Goal: Information Seeking & Learning: Learn about a topic

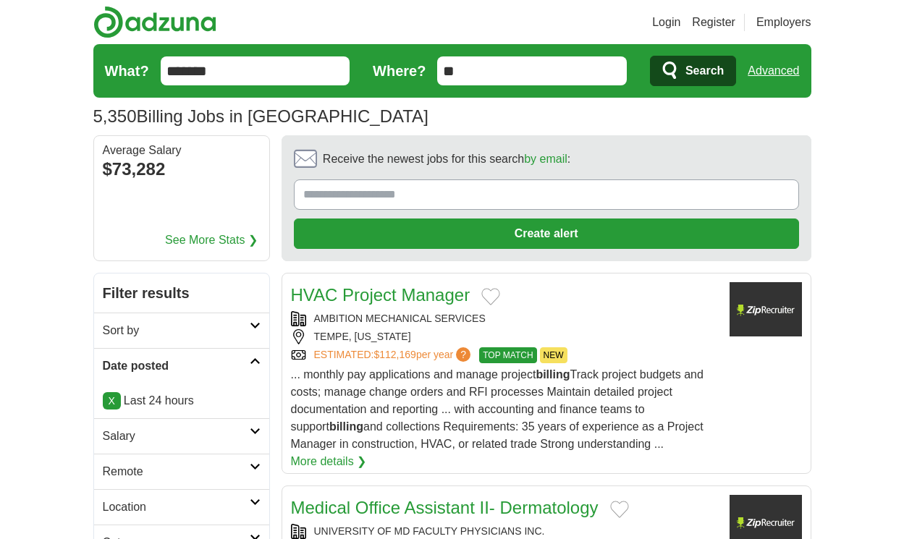
scroll to position [2219, 0]
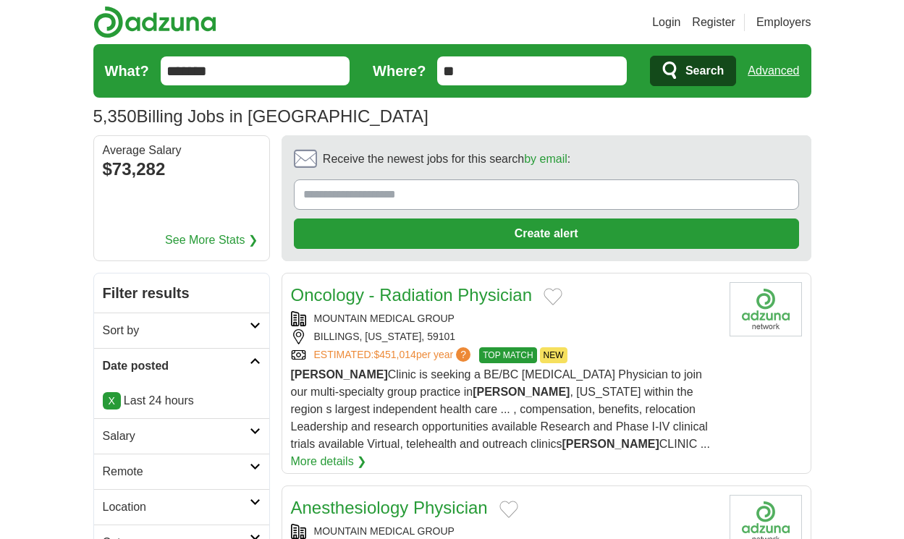
scroll to position [2246, 0]
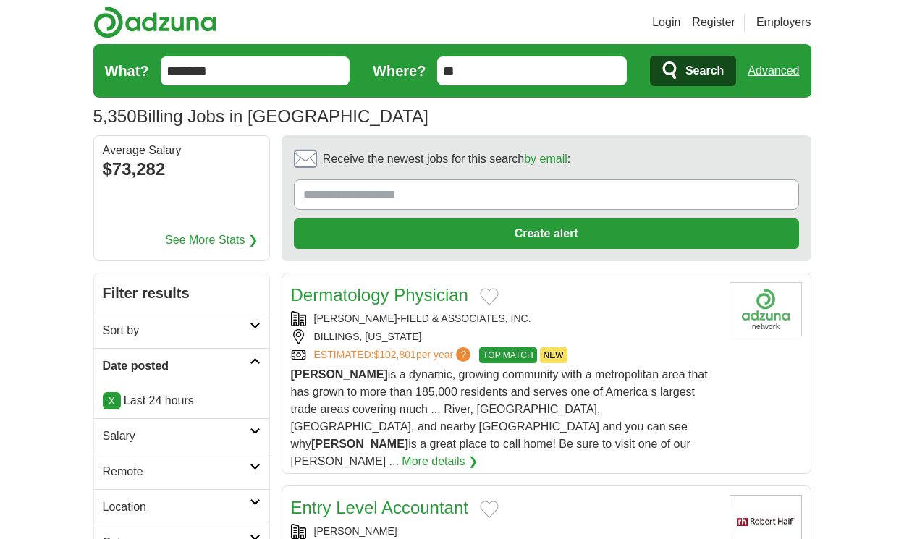
scroll to position [2215, 0]
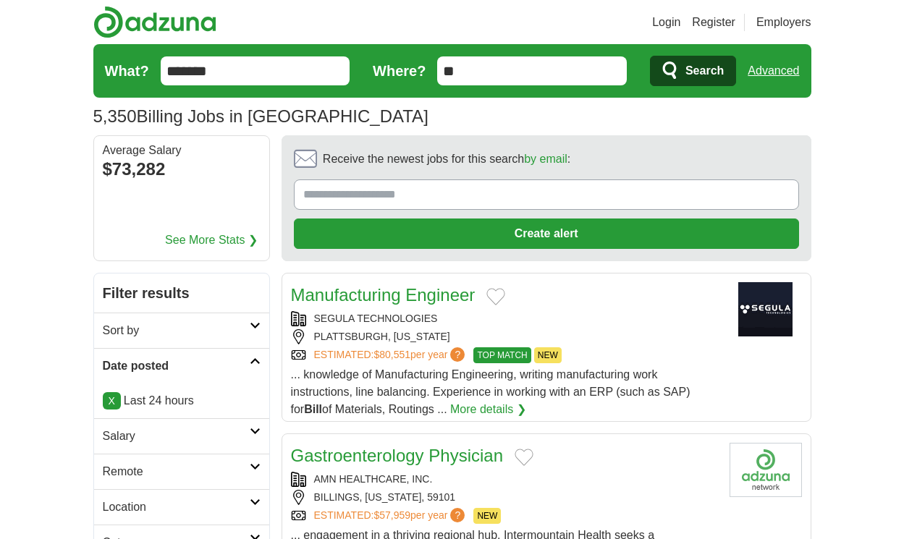
scroll to position [2241, 0]
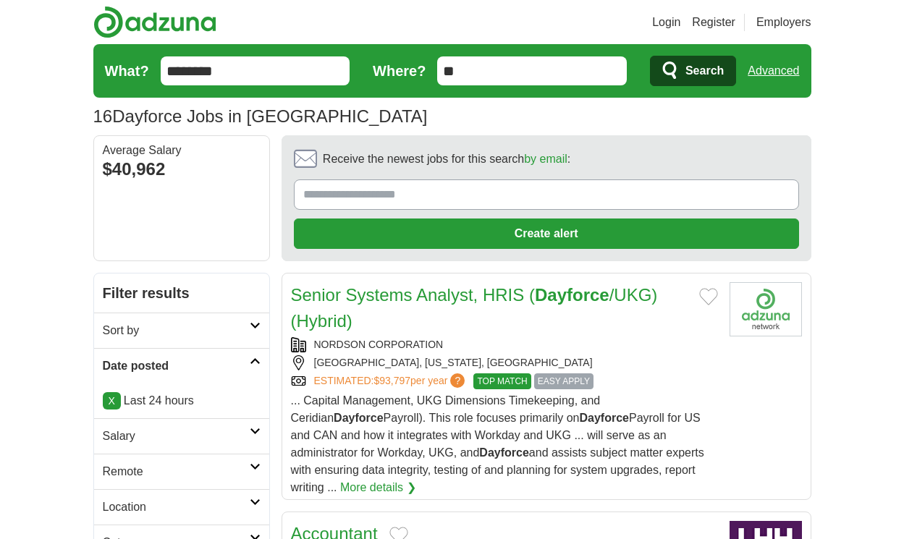
scroll to position [2111, 0]
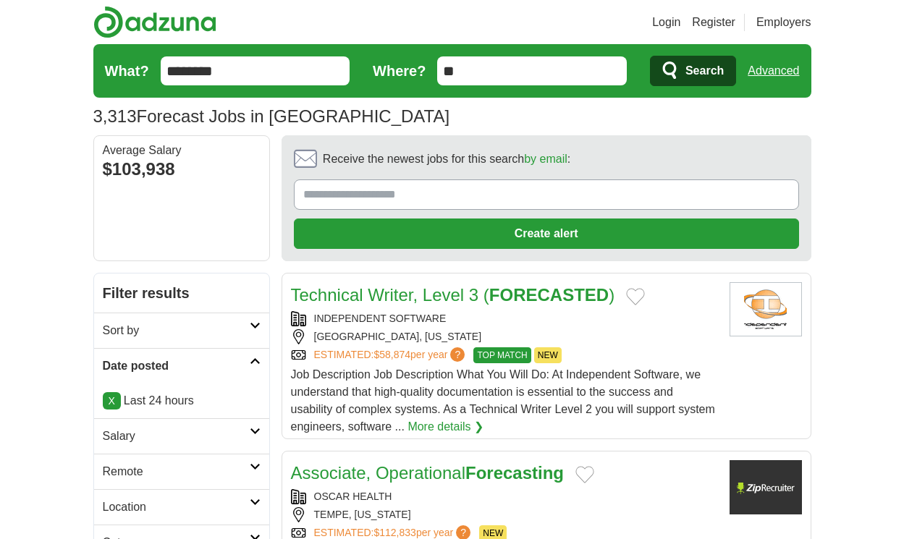
scroll to position [2302, 0]
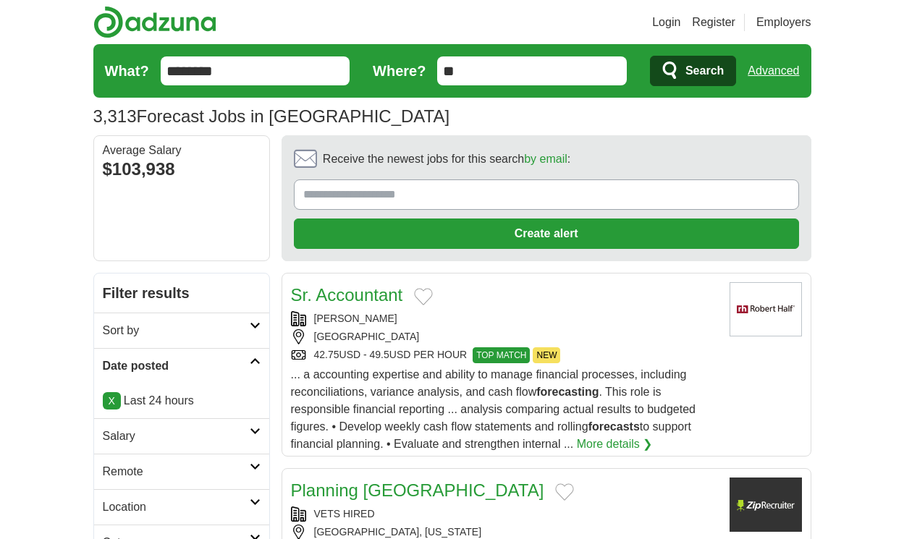
scroll to position [2189, 0]
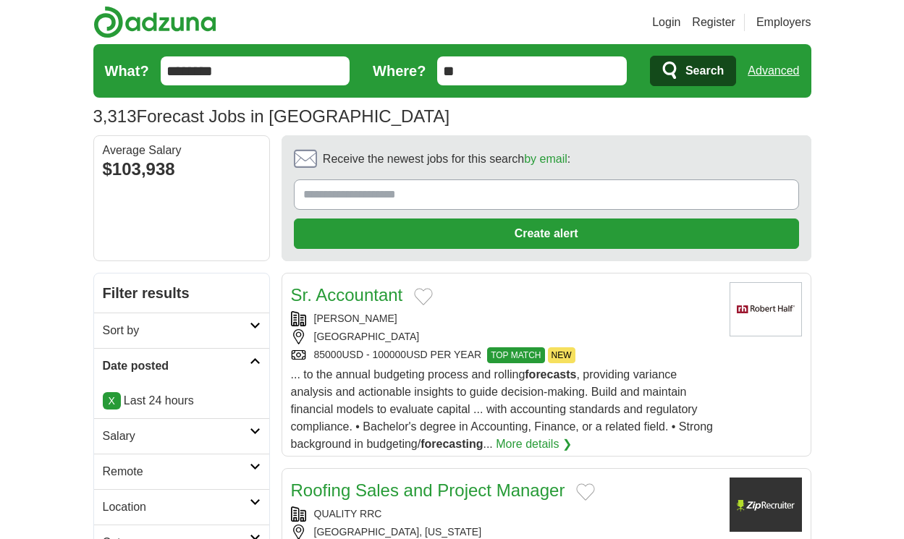
scroll to position [2241, 0]
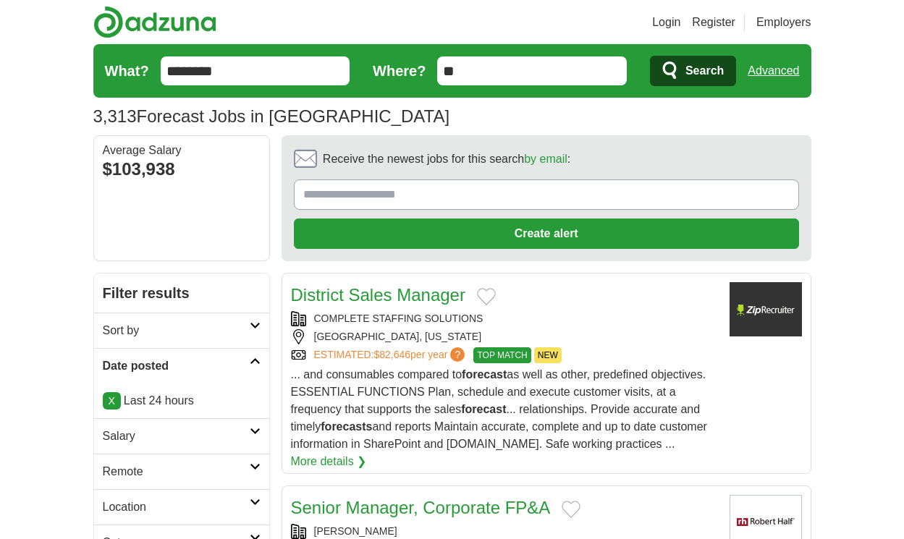
scroll to position [2146, 0]
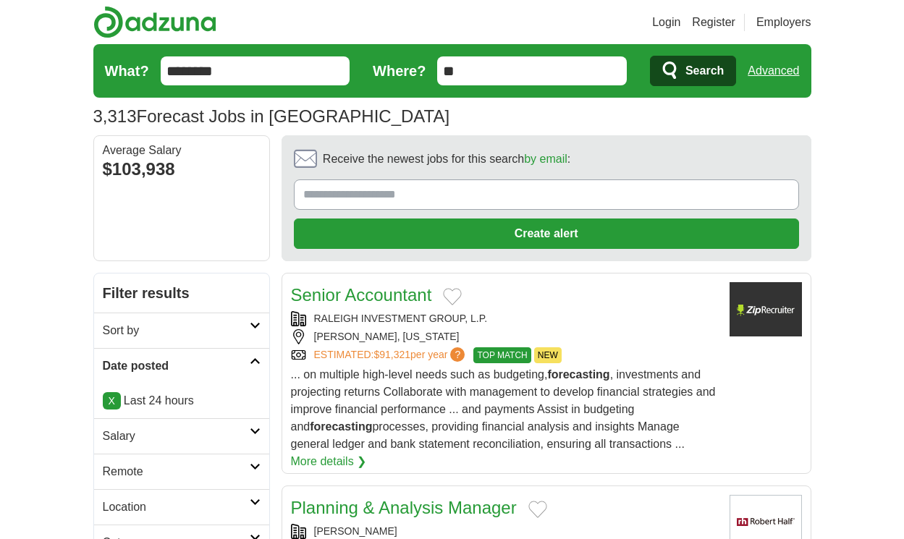
scroll to position [2224, 0]
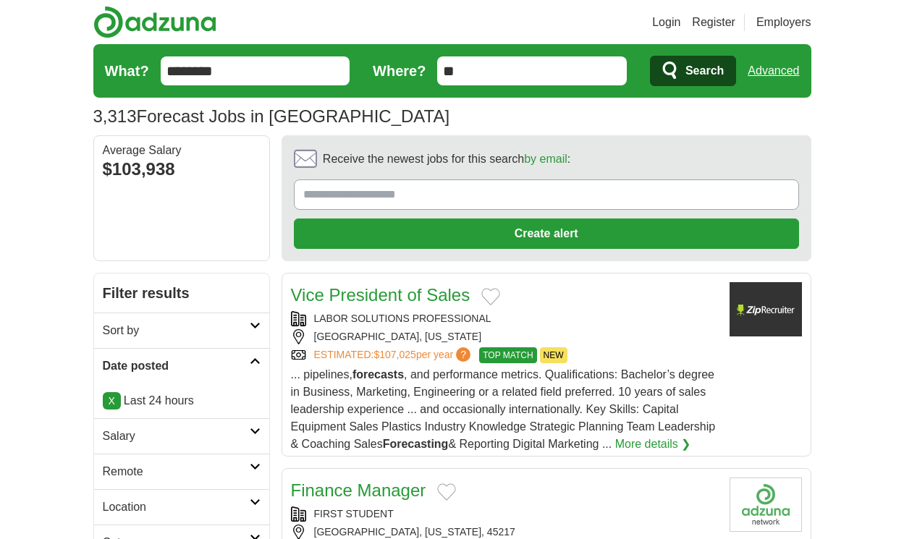
scroll to position [2172, 0]
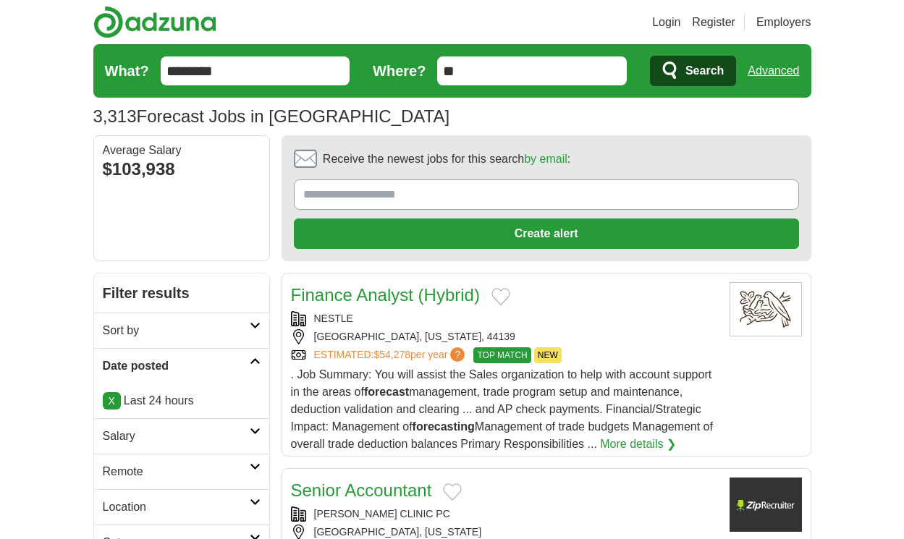
scroll to position [2198, 0]
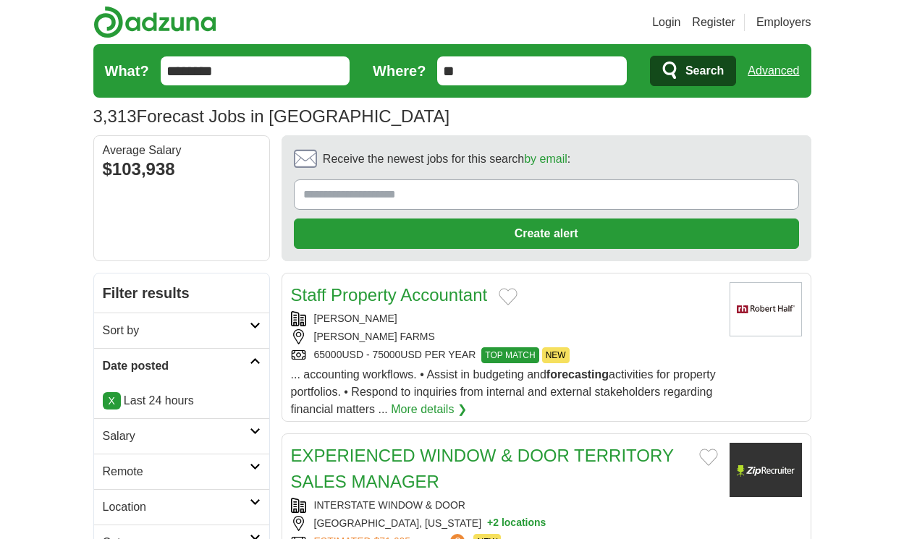
scroll to position [2111, 0]
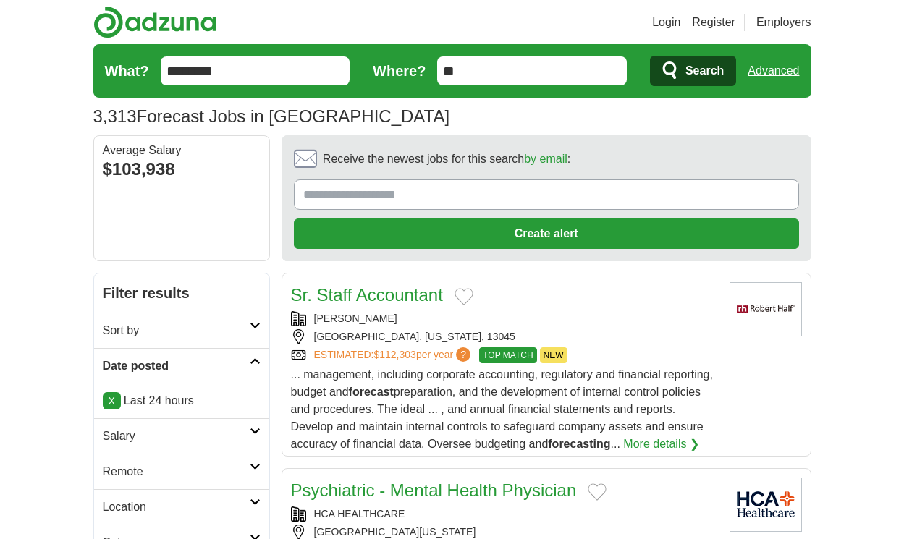
scroll to position [2172, 0]
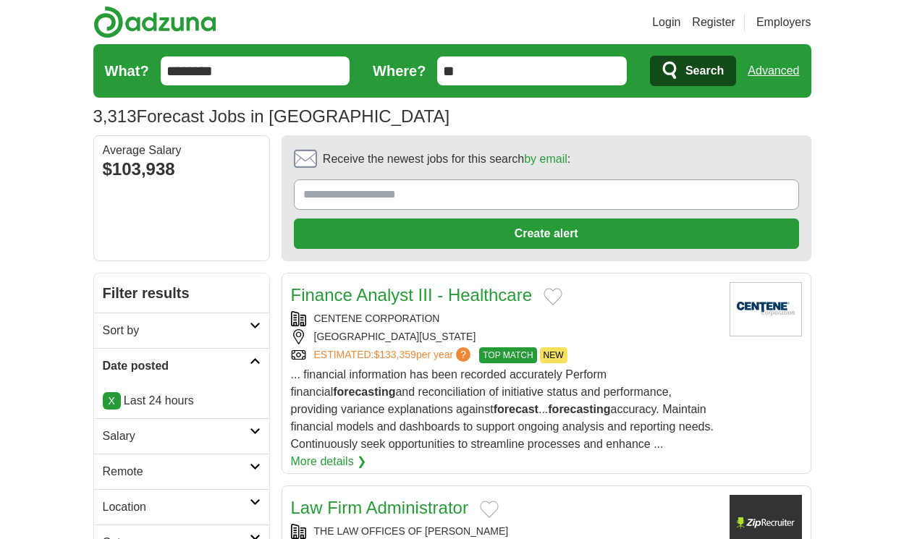
scroll to position [2302, 0]
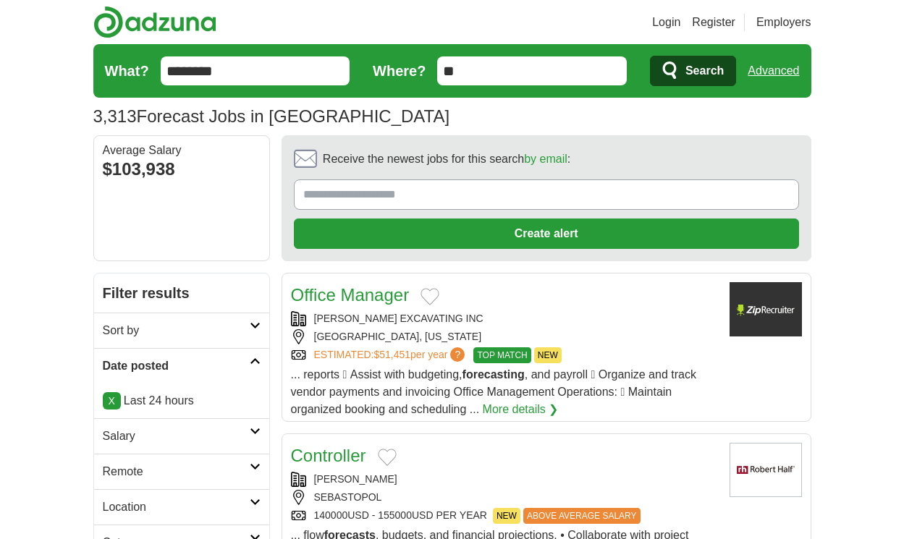
scroll to position [2232, 0]
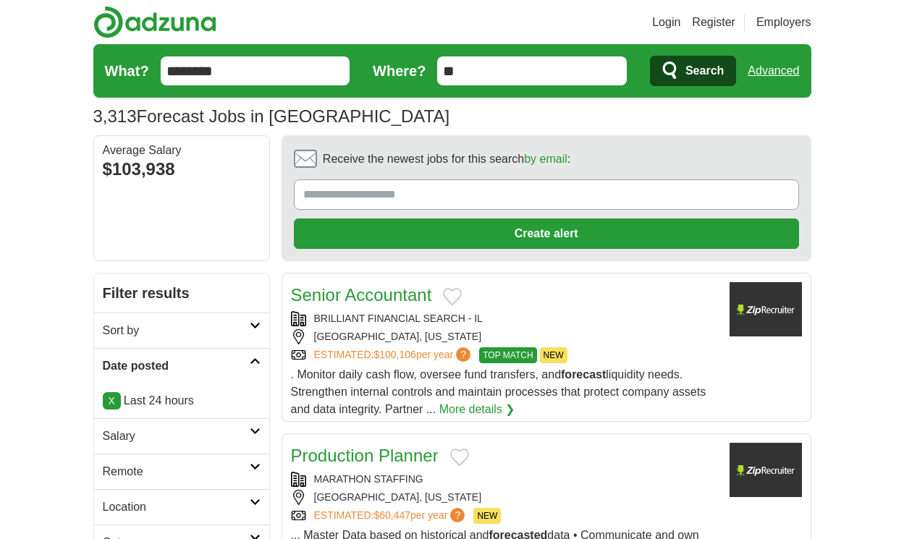
scroll to position [2093, 0]
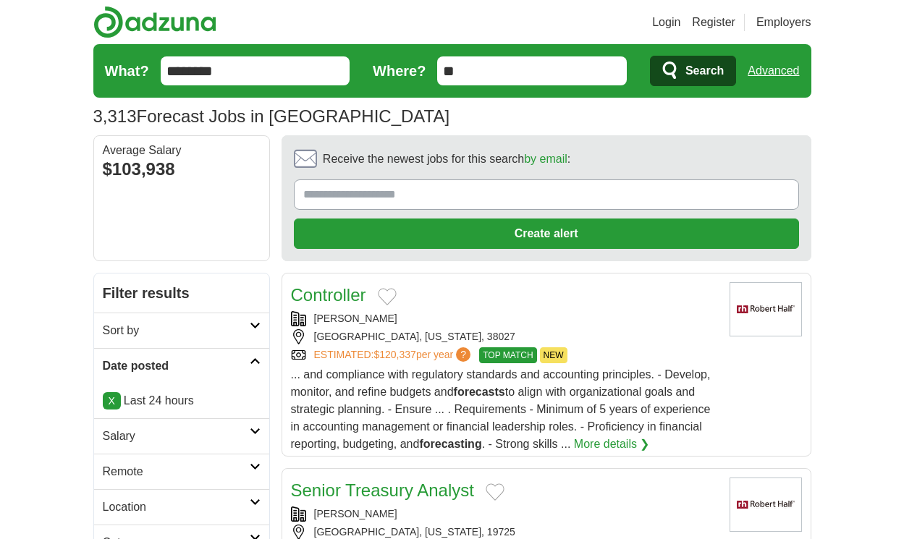
scroll to position [2280, 0]
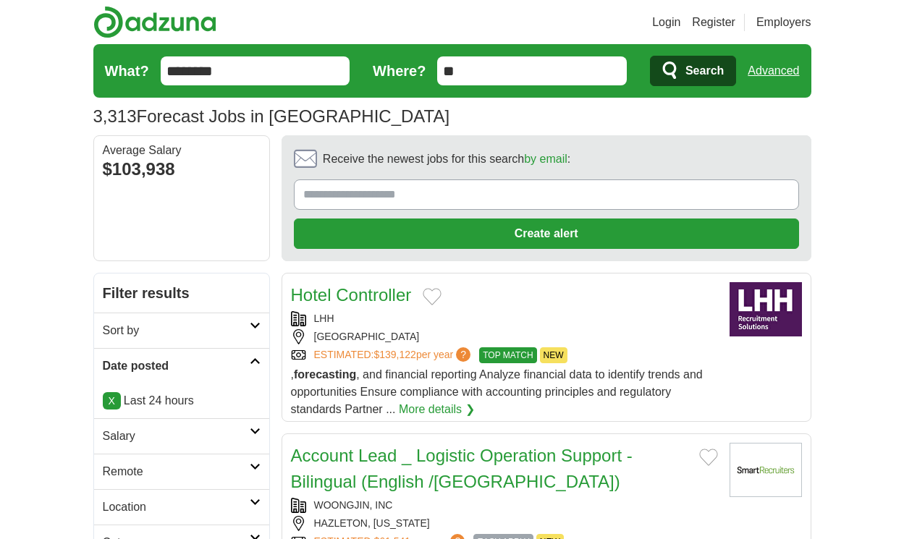
scroll to position [2072, 0]
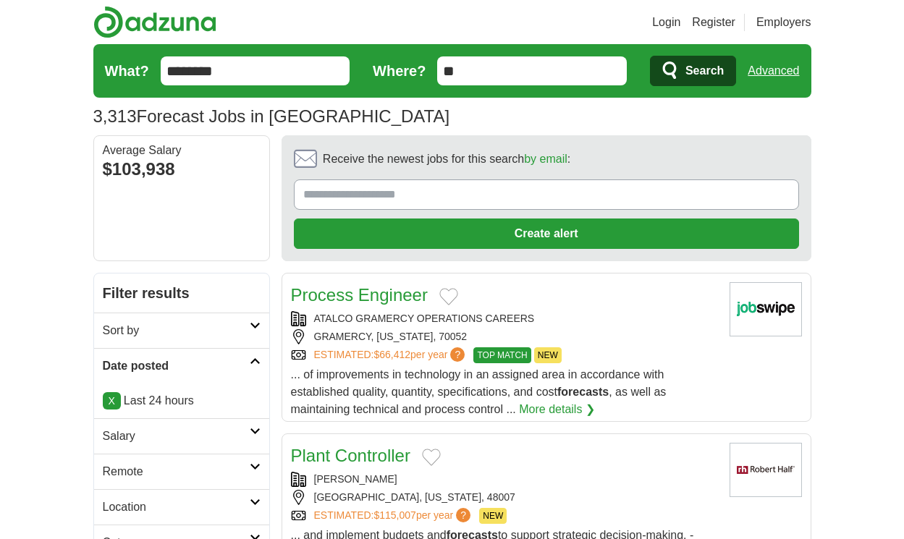
scroll to position [2089, 0]
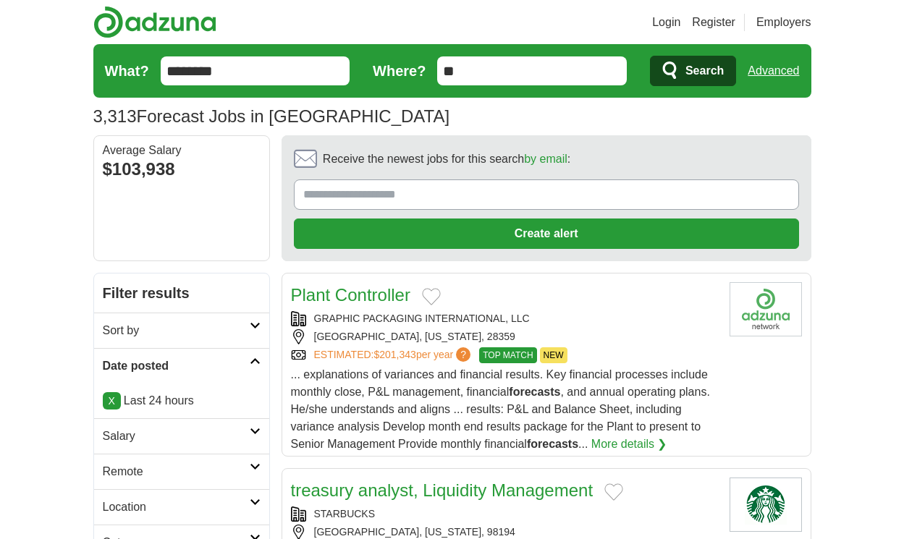
scroll to position [2272, 0]
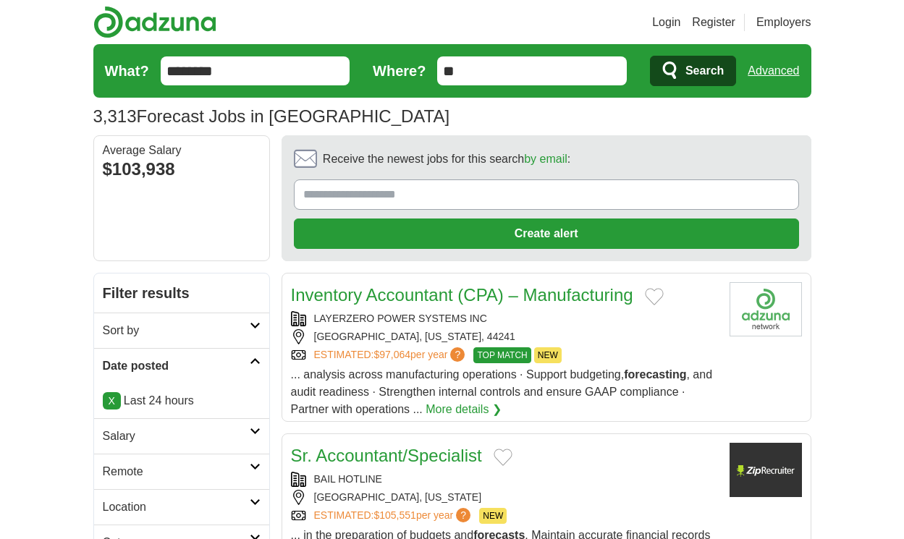
scroll to position [2107, 0]
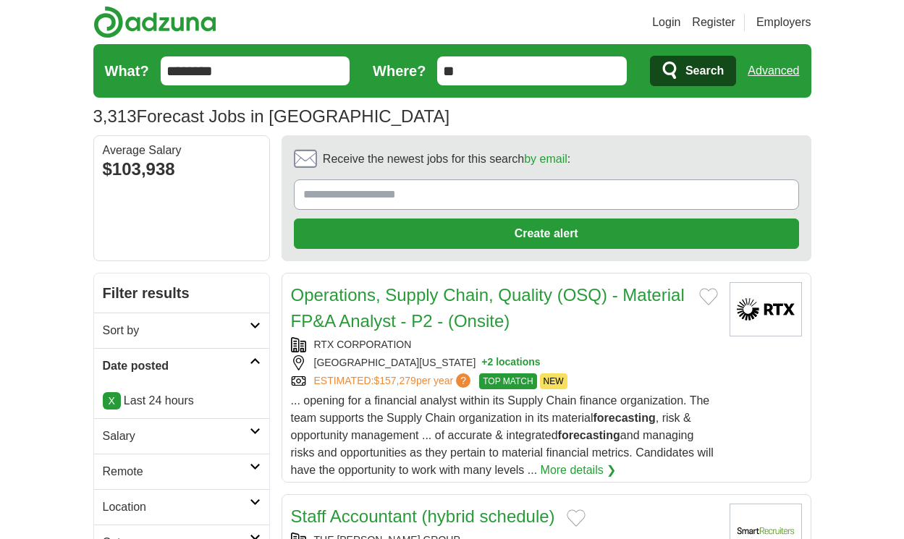
scroll to position [2146, 0]
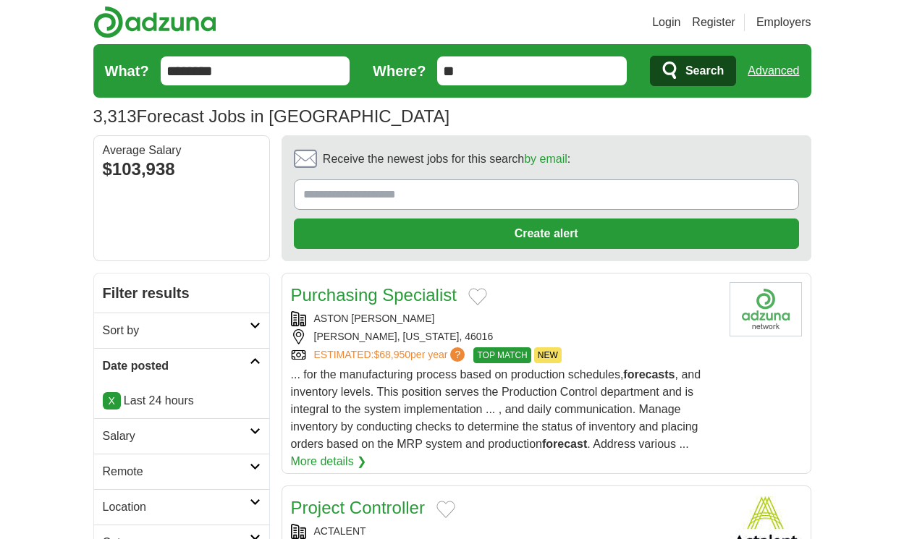
scroll to position [2371, 0]
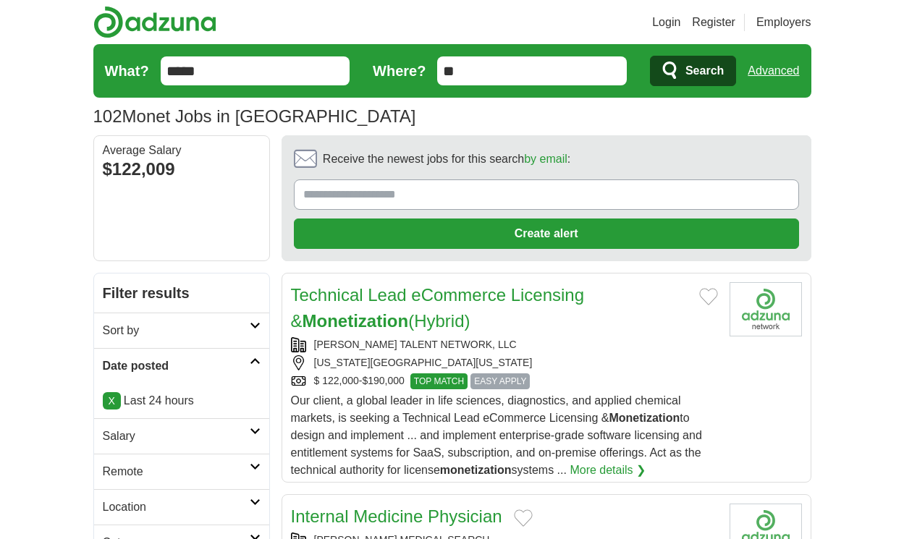
scroll to position [1989, 0]
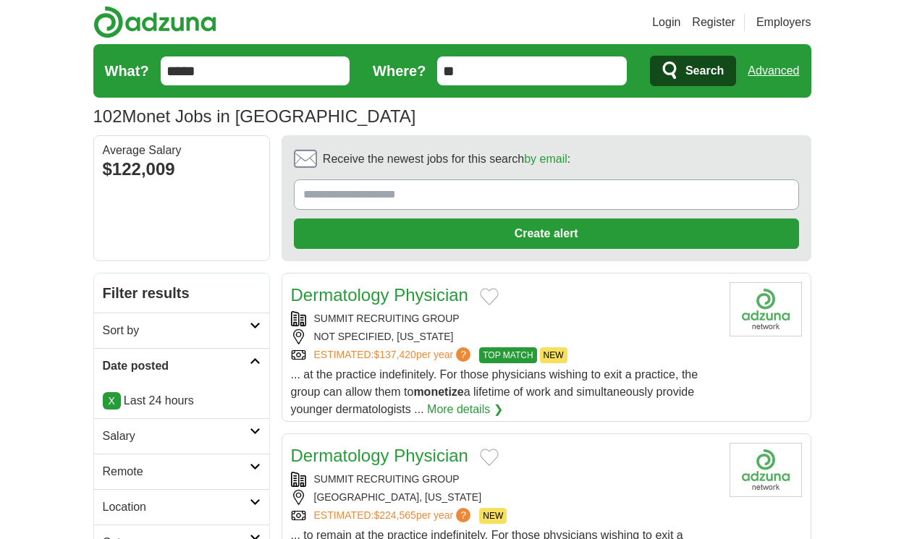
scroll to position [1928, 0]
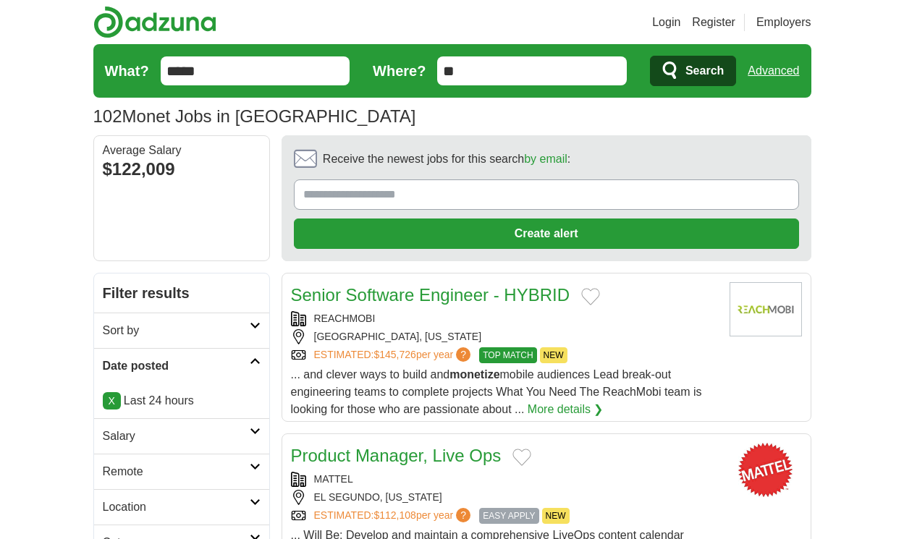
scroll to position [2276, 0]
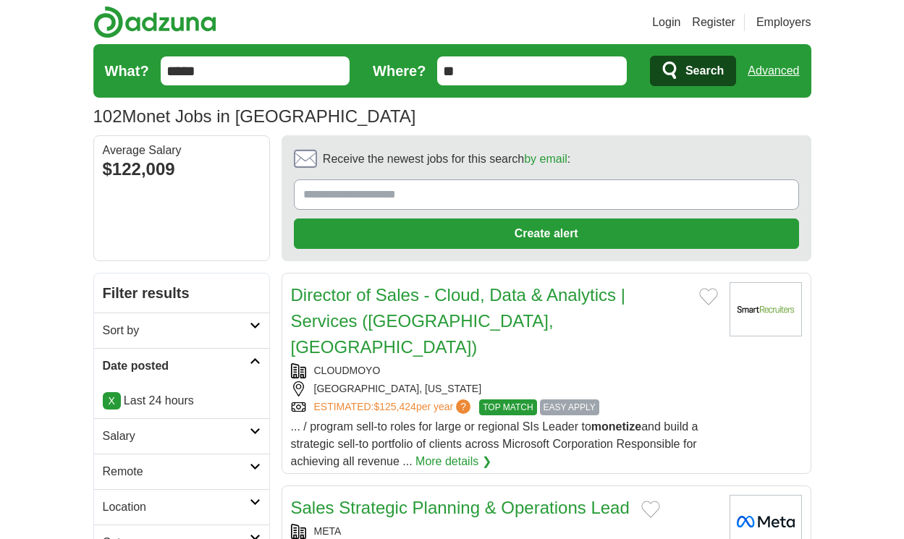
scroll to position [1981, 0]
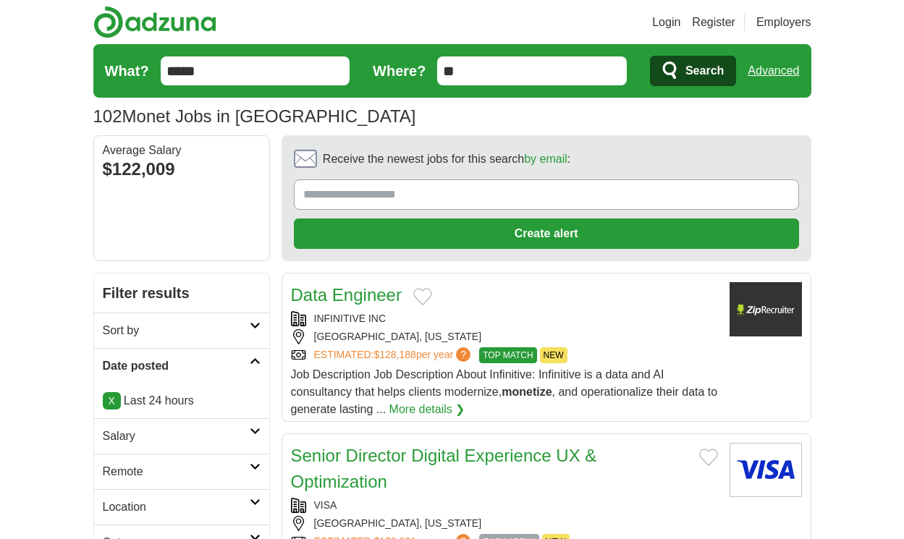
scroll to position [2033, 0]
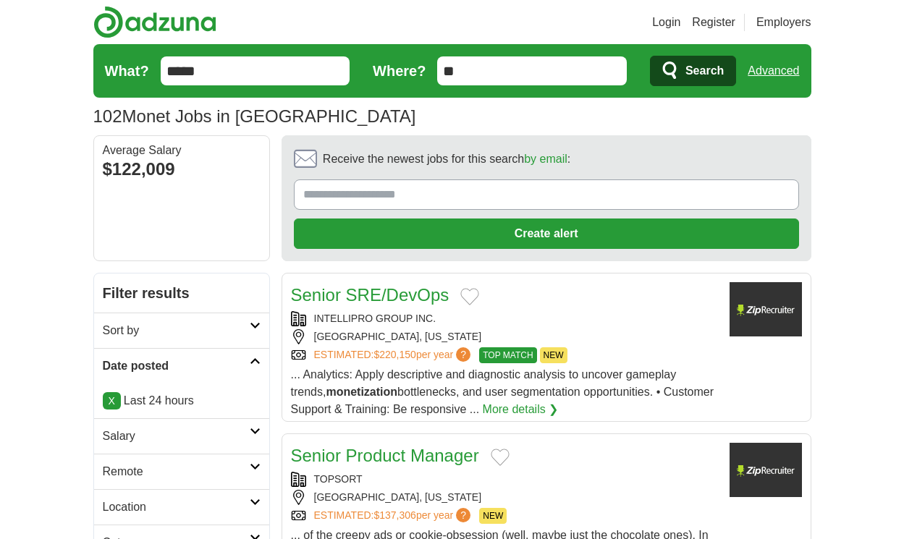
scroll to position [1928, 0]
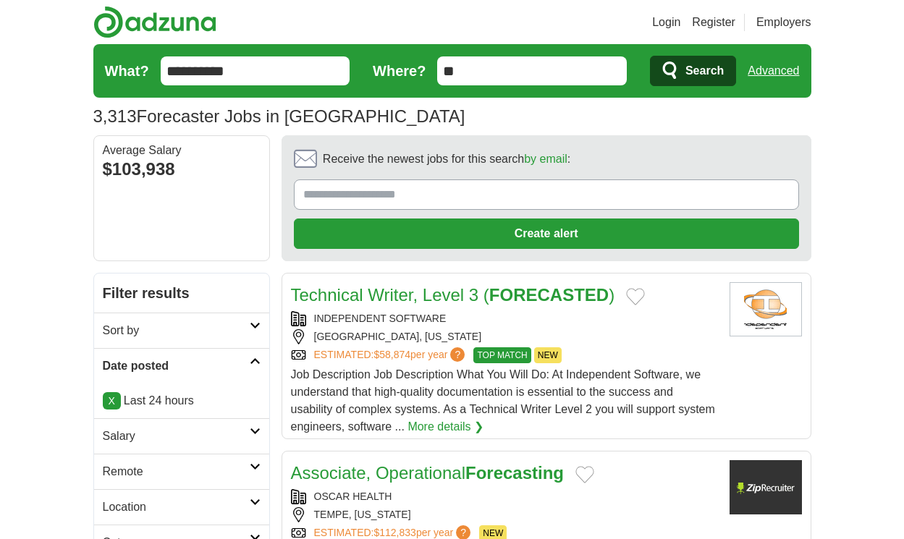
scroll to position [2302, 0]
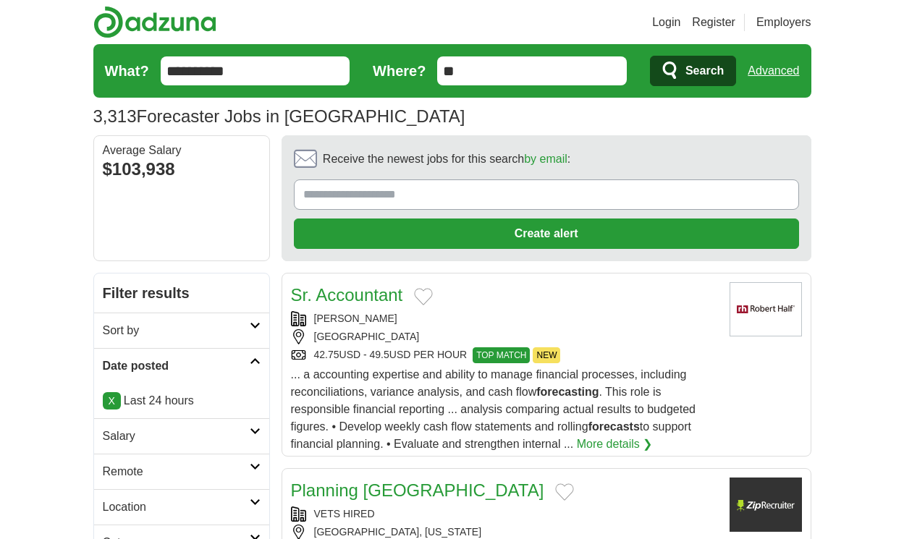
scroll to position [2189, 0]
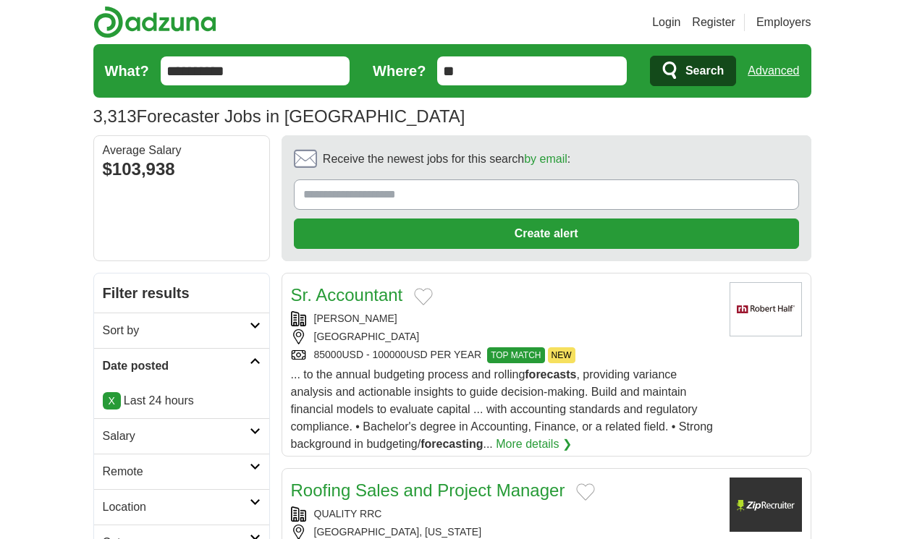
scroll to position [2241, 0]
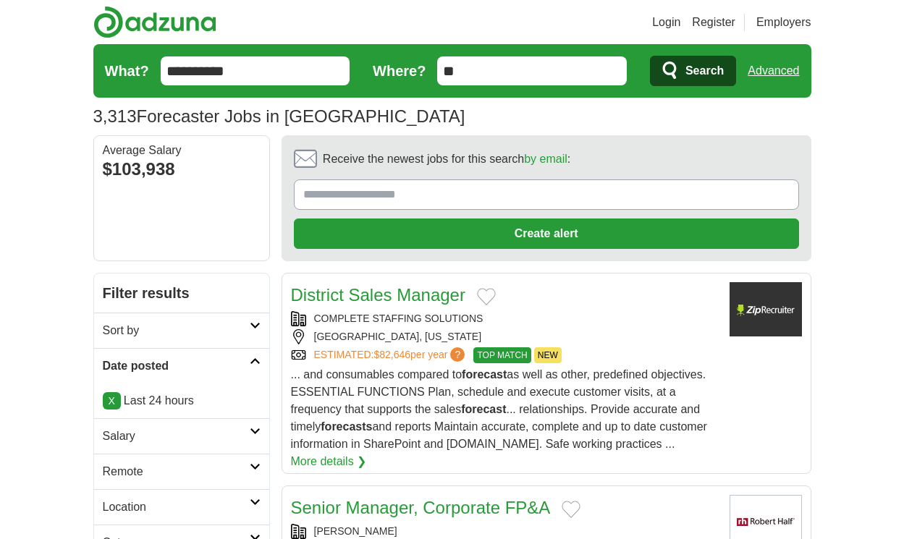
scroll to position [2146, 0]
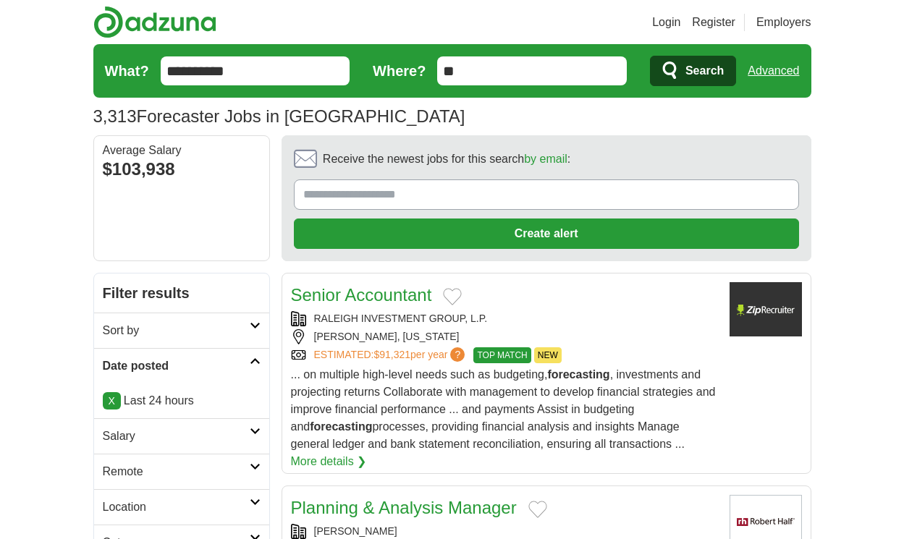
scroll to position [2224, 0]
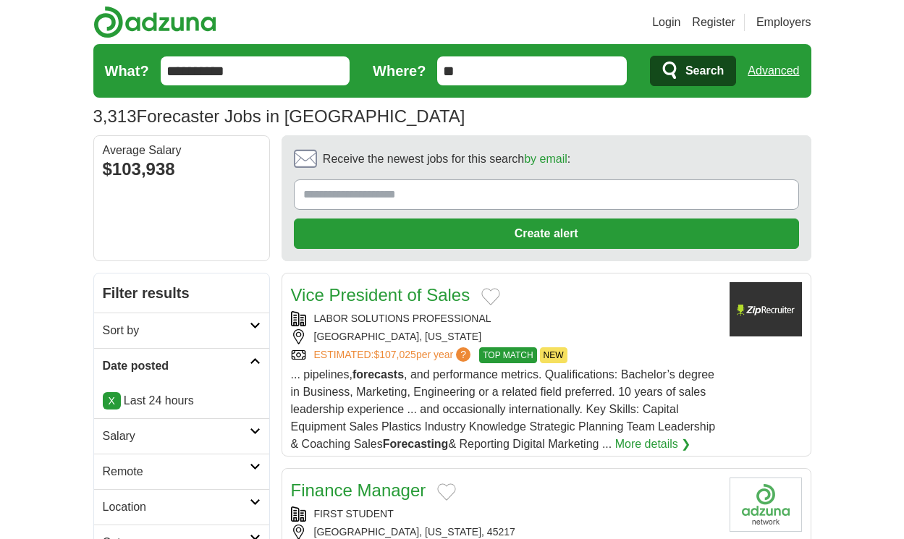
scroll to position [2172, 0]
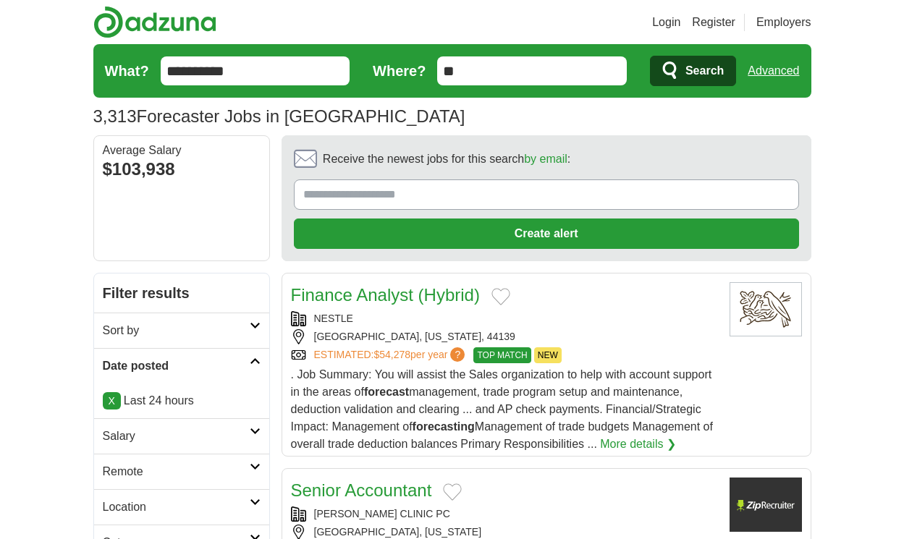
scroll to position [2198, 0]
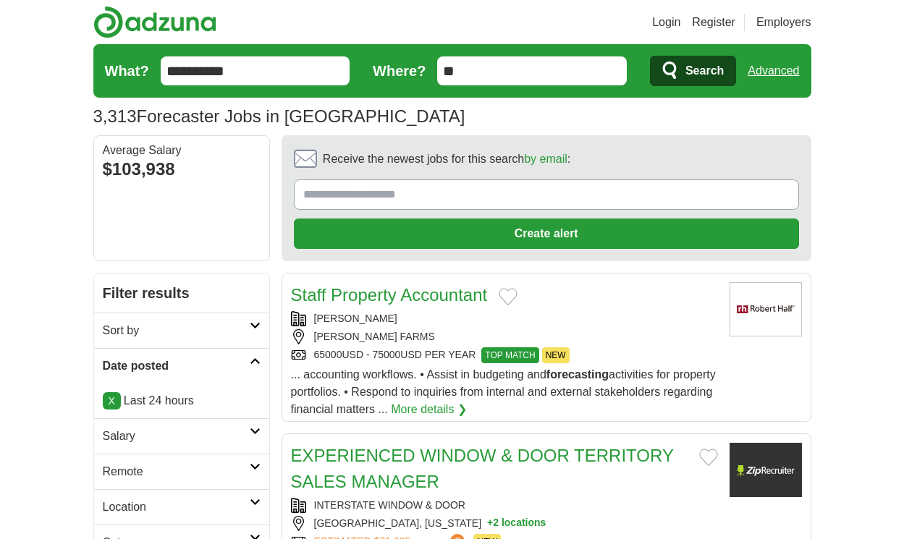
scroll to position [2111, 0]
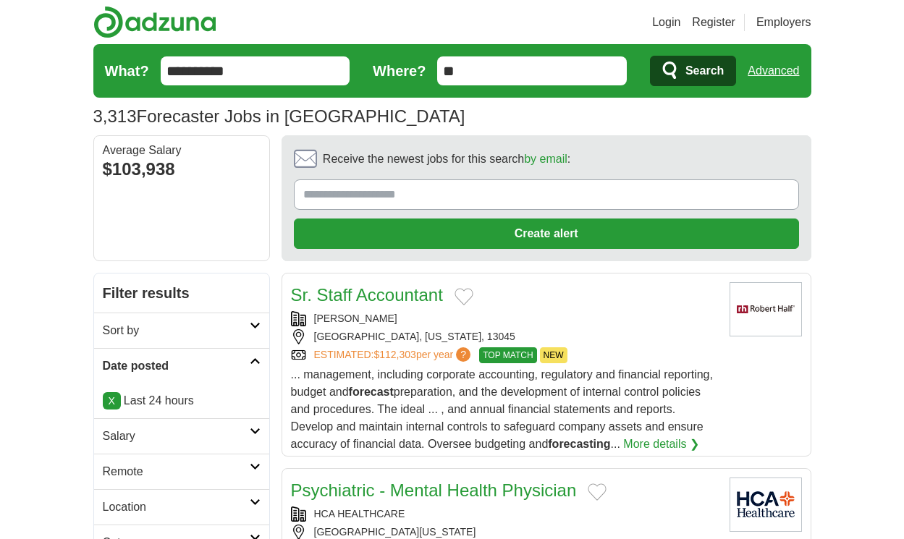
scroll to position [2172, 0]
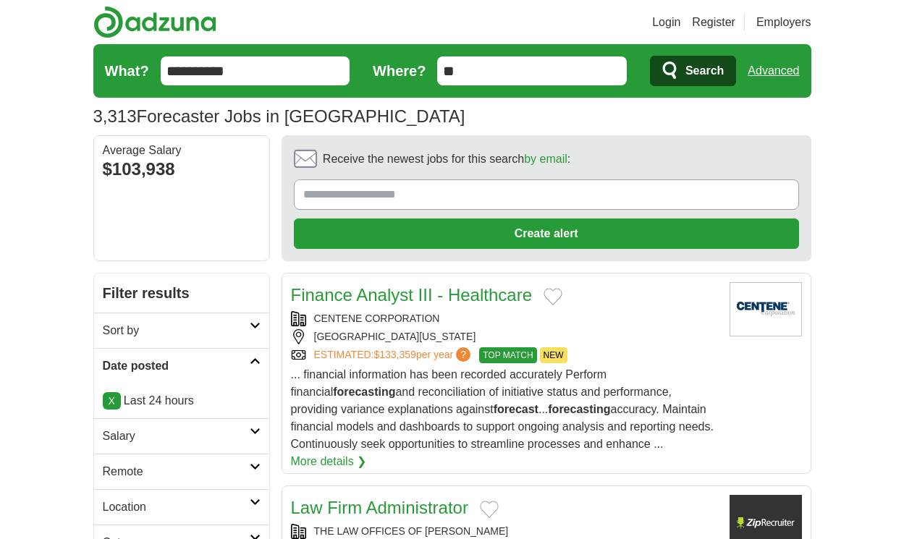
scroll to position [2302, 0]
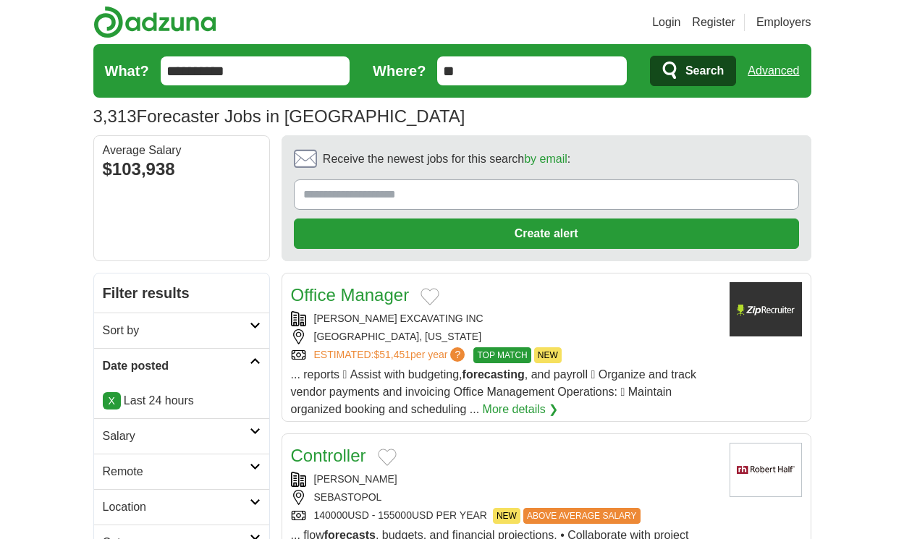
scroll to position [2232, 0]
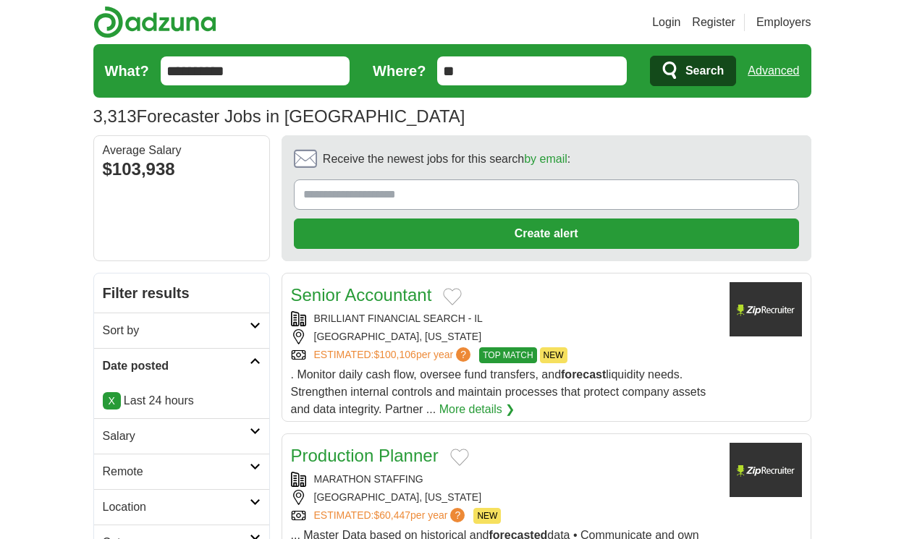
scroll to position [2093, 0]
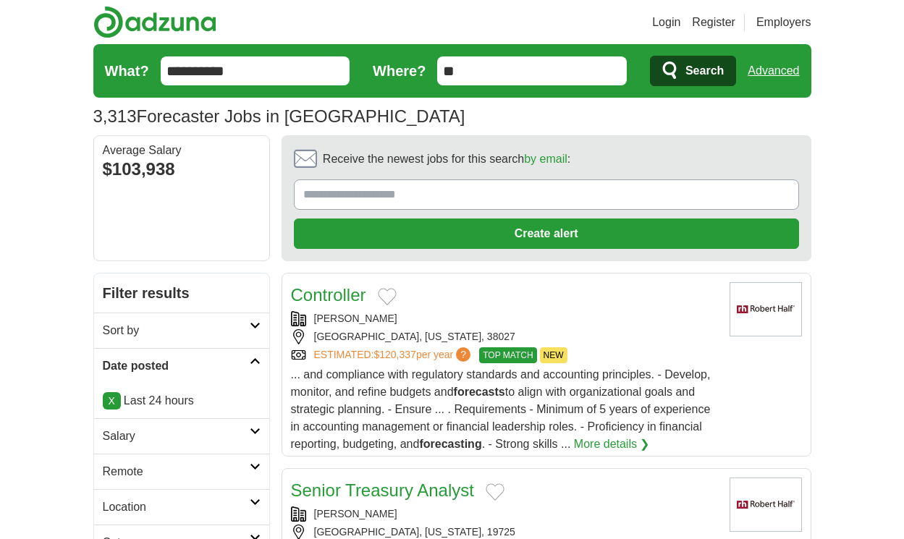
scroll to position [2280, 0]
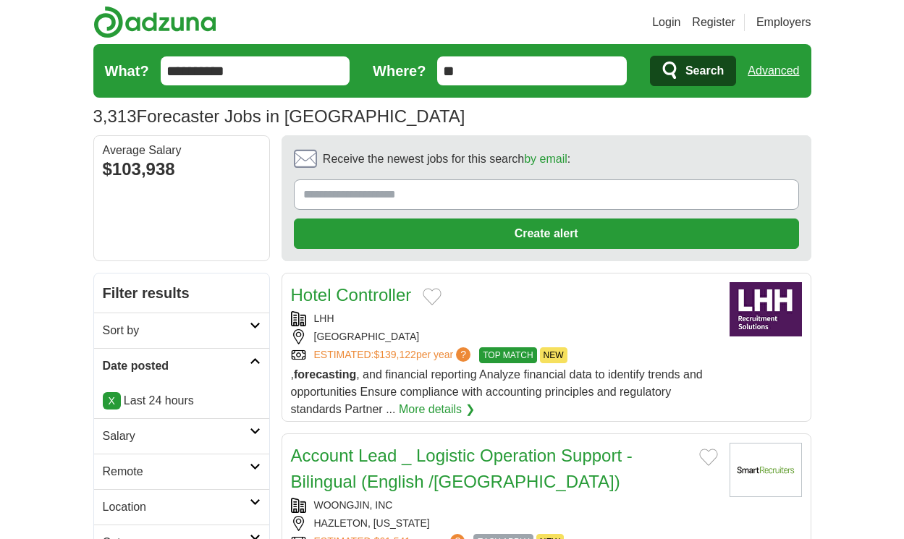
scroll to position [2072, 0]
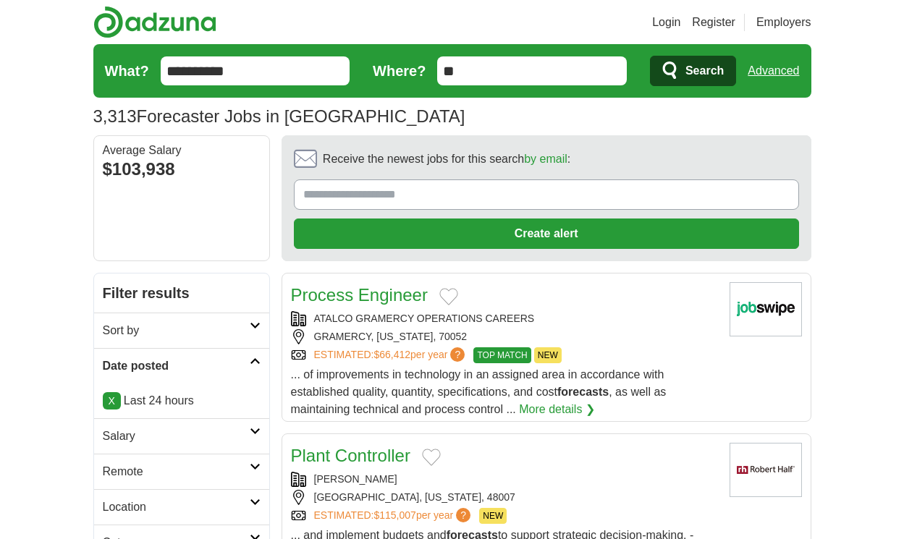
scroll to position [2089, 0]
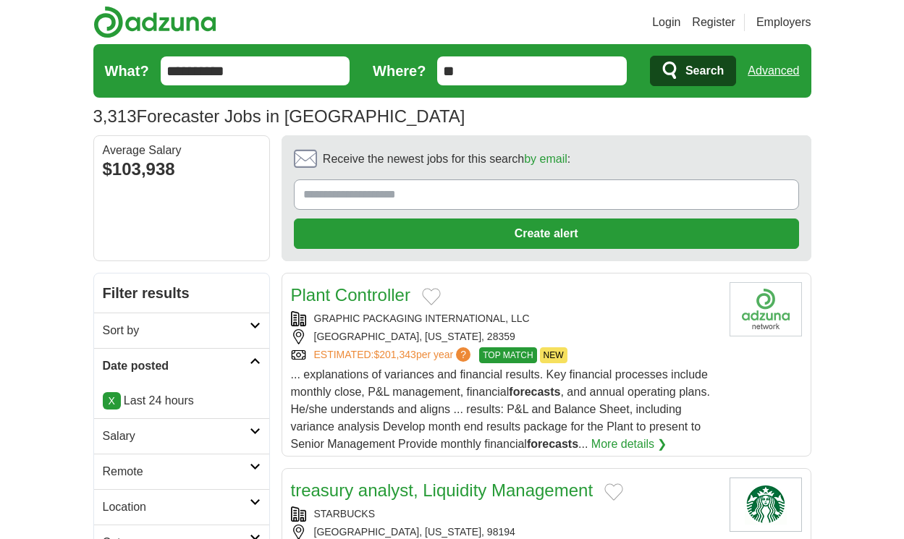
scroll to position [2272, 0]
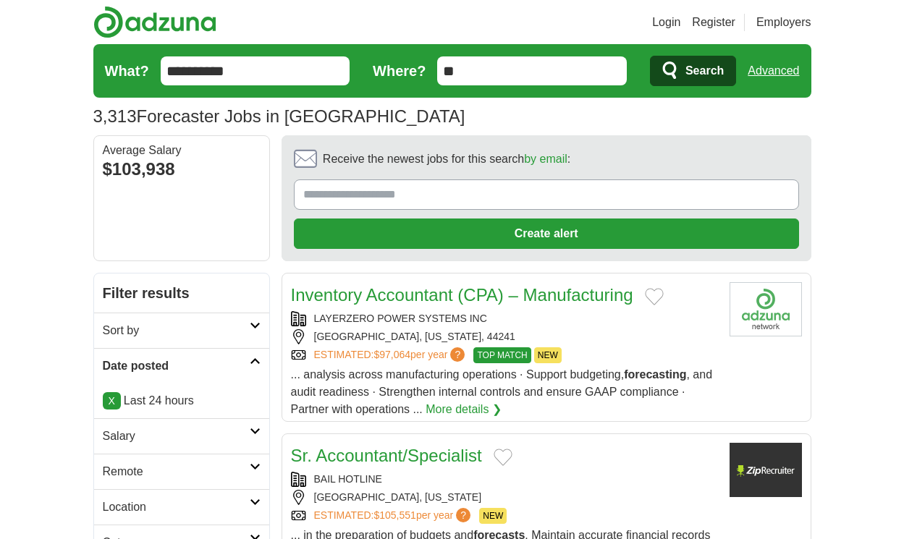
scroll to position [2107, 0]
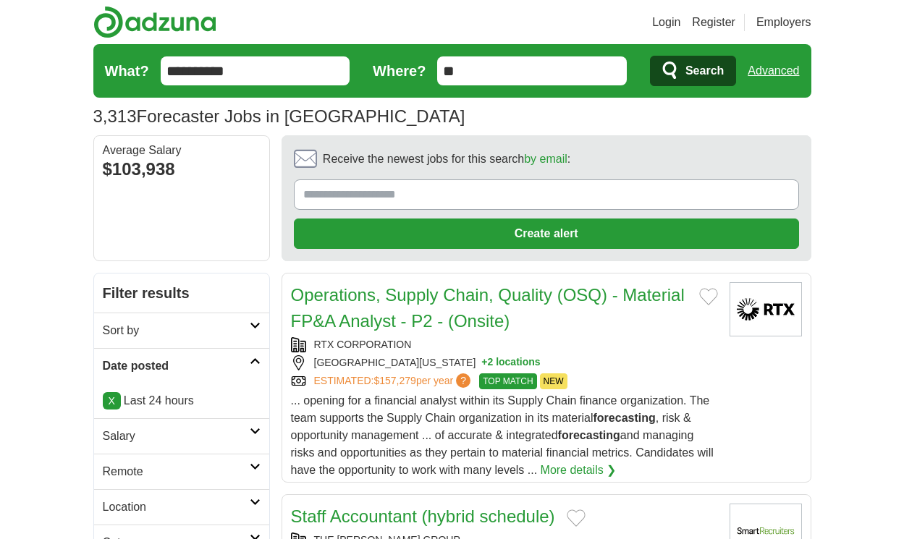
scroll to position [2146, 0]
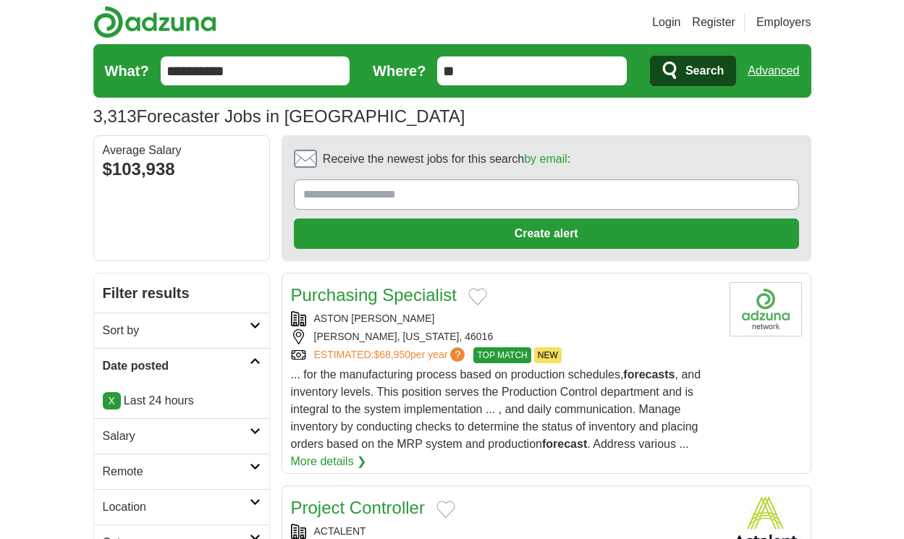
scroll to position [2371, 0]
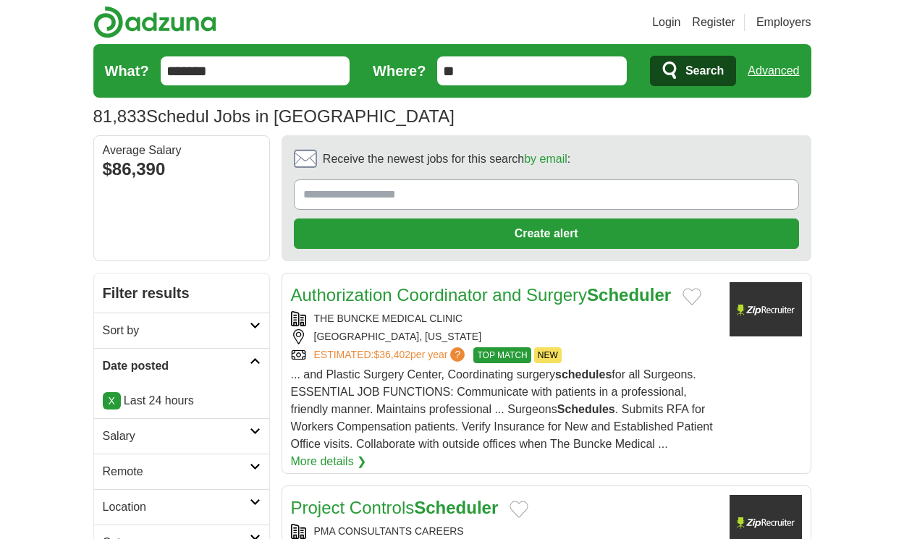
scroll to position [2224, 0]
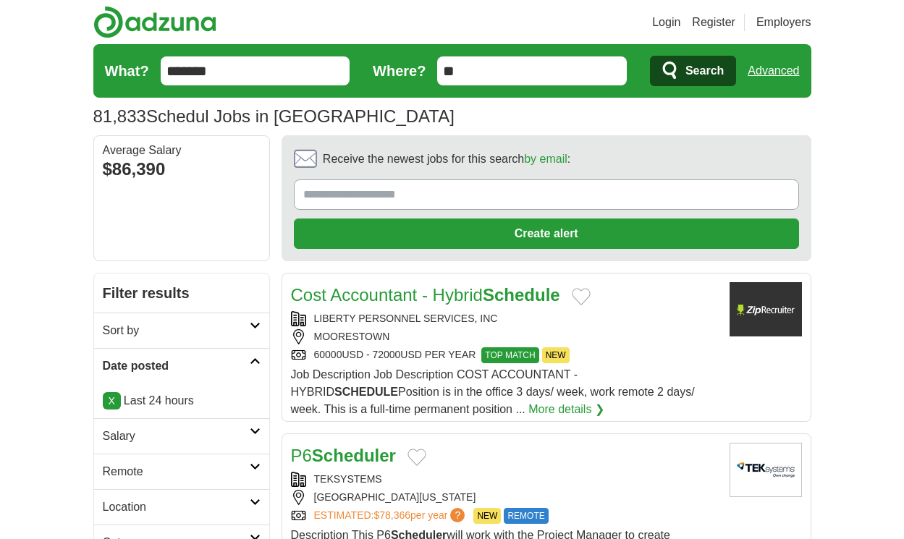
scroll to position [2189, 0]
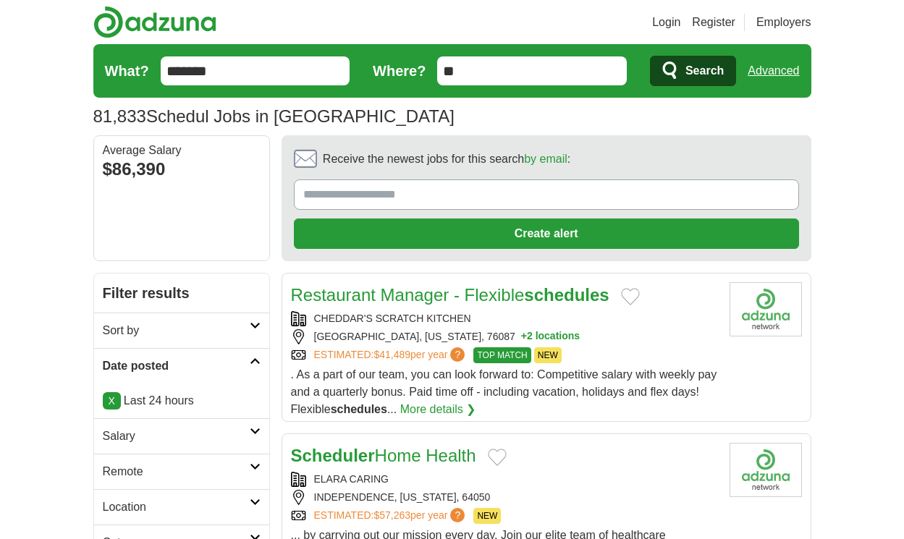
scroll to position [2224, 0]
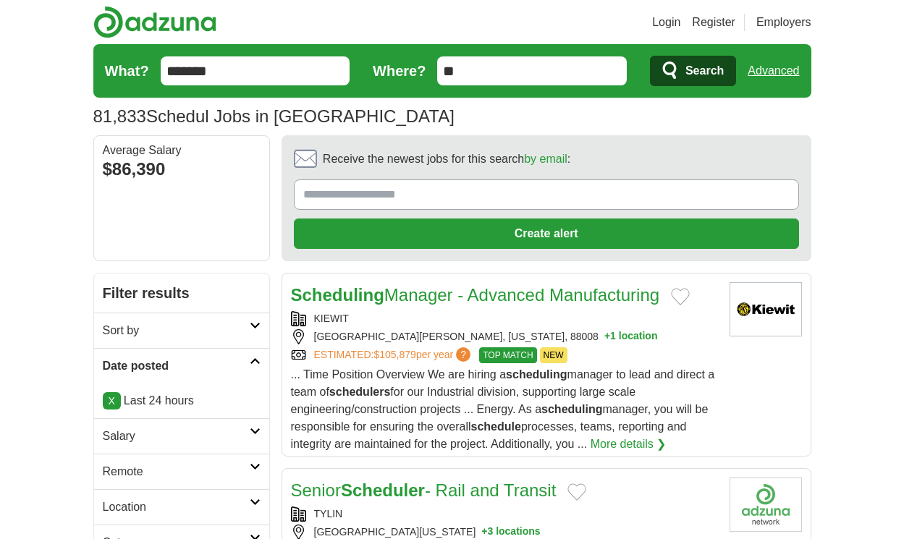
scroll to position [2302, 0]
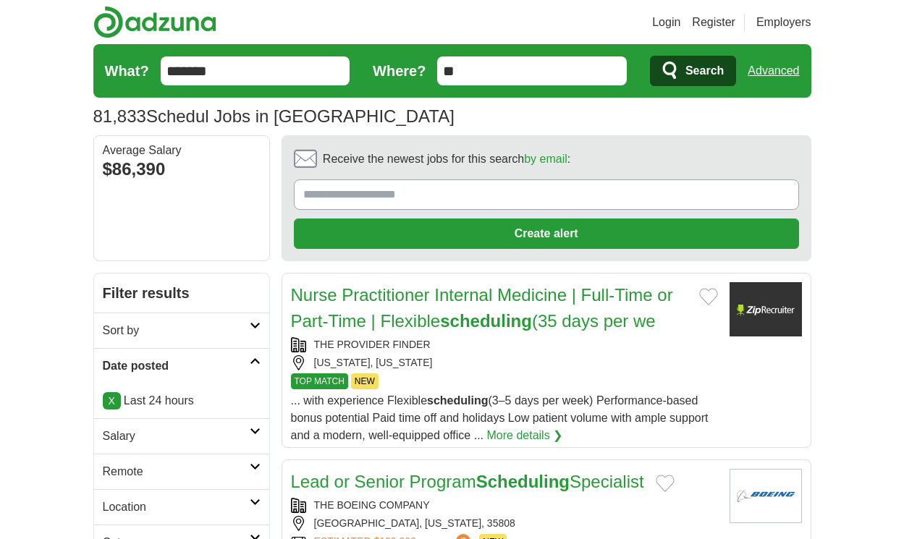
scroll to position [2328, 0]
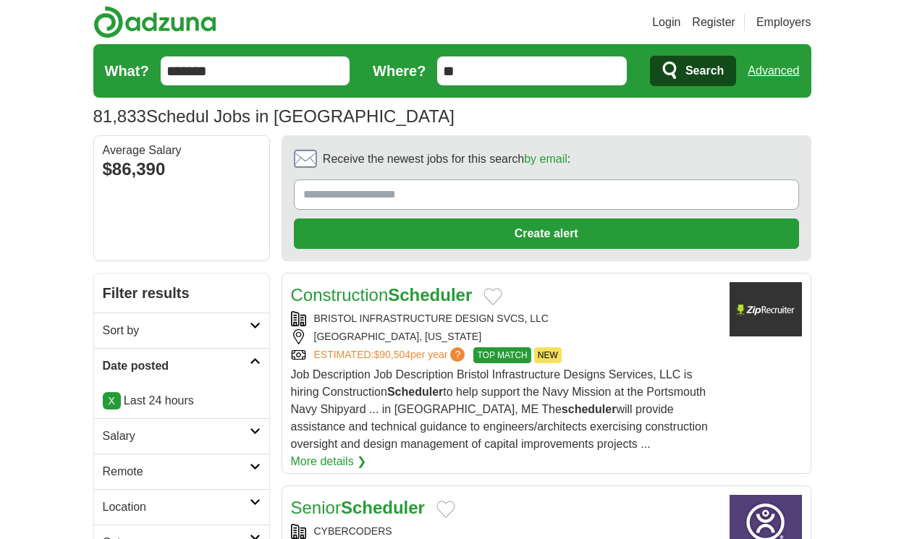
scroll to position [2276, 0]
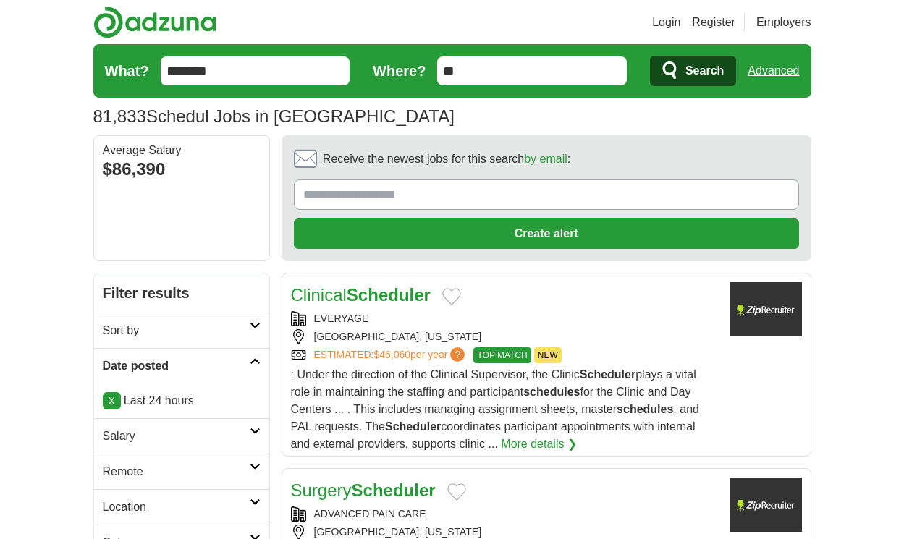
scroll to position [2276, 0]
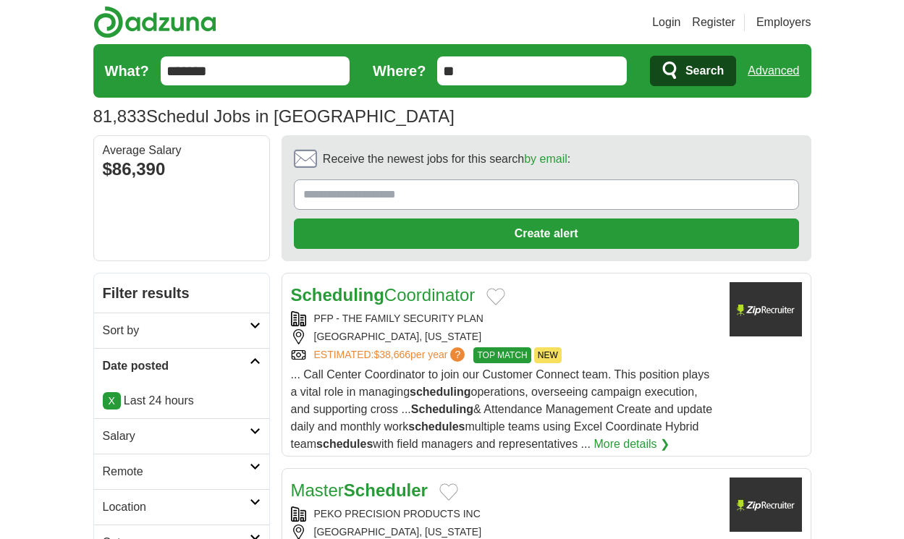
scroll to position [2328, 0]
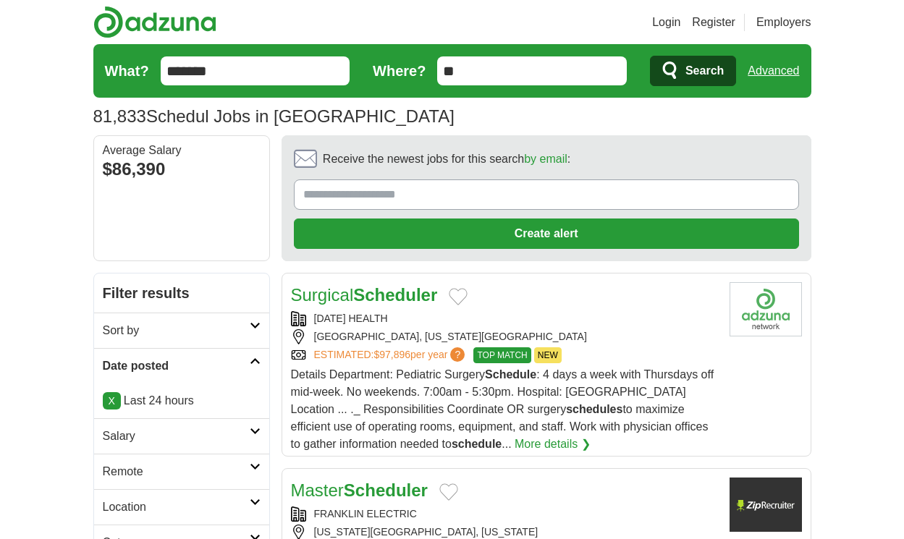
scroll to position [2311, 0]
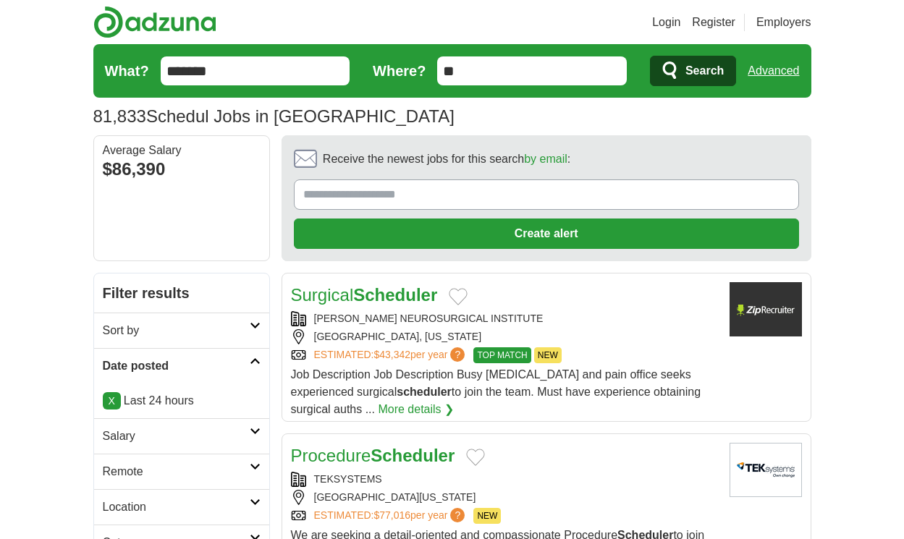
scroll to position [2067, 0]
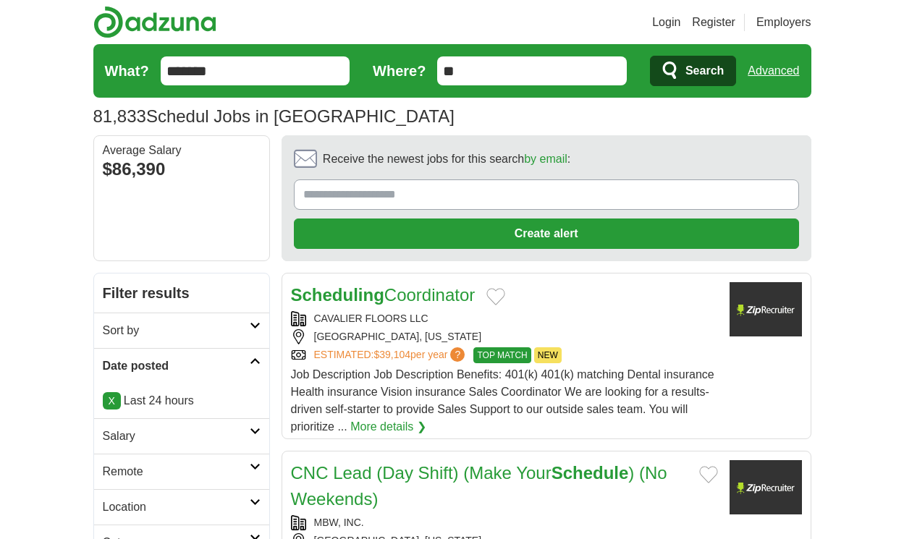
scroll to position [2363, 0]
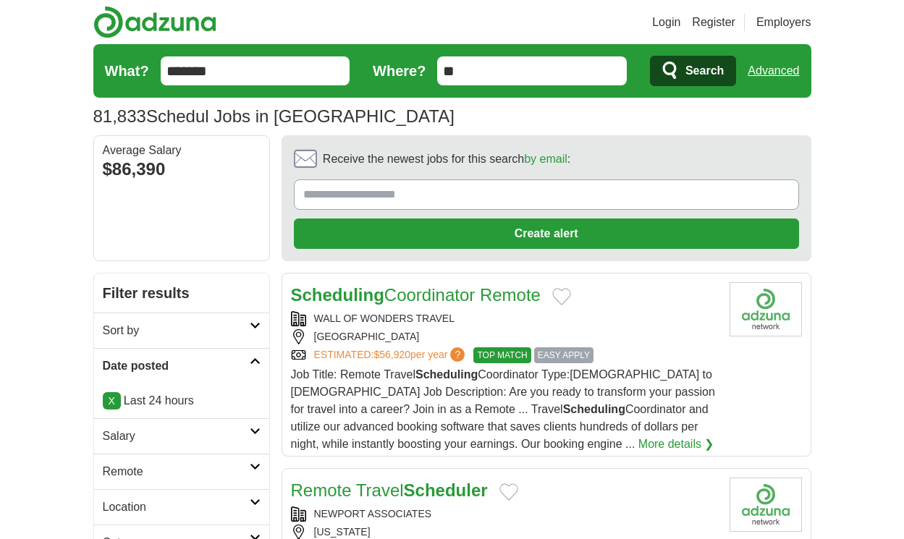
scroll to position [2224, 0]
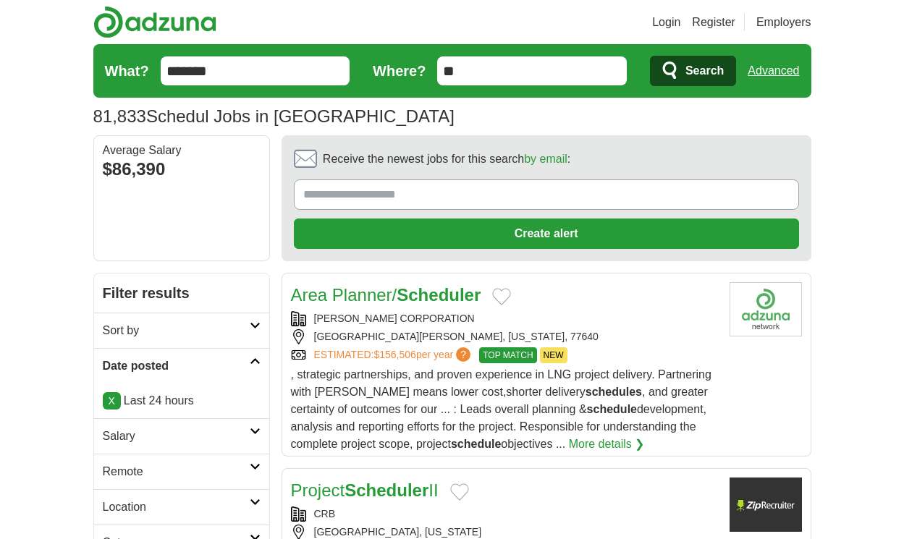
scroll to position [2324, 0]
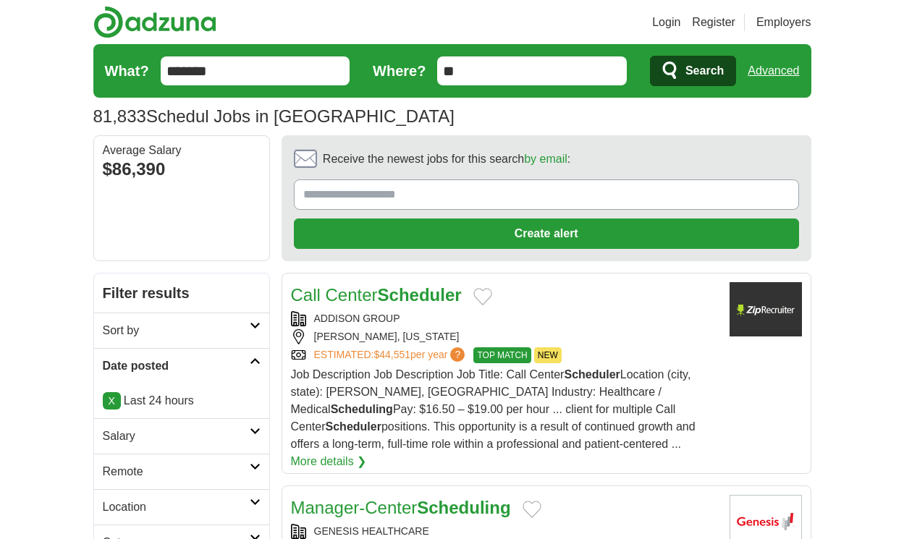
scroll to position [2341, 0]
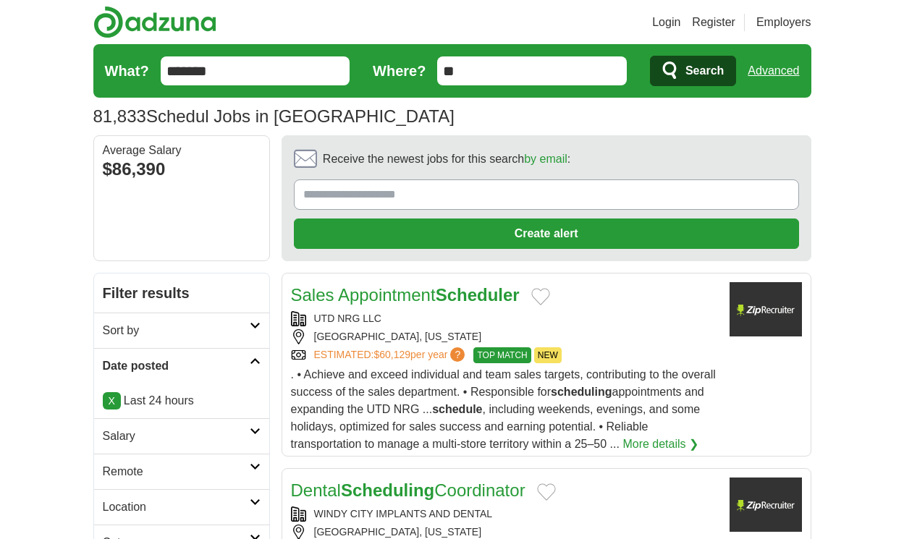
scroll to position [2341, 0]
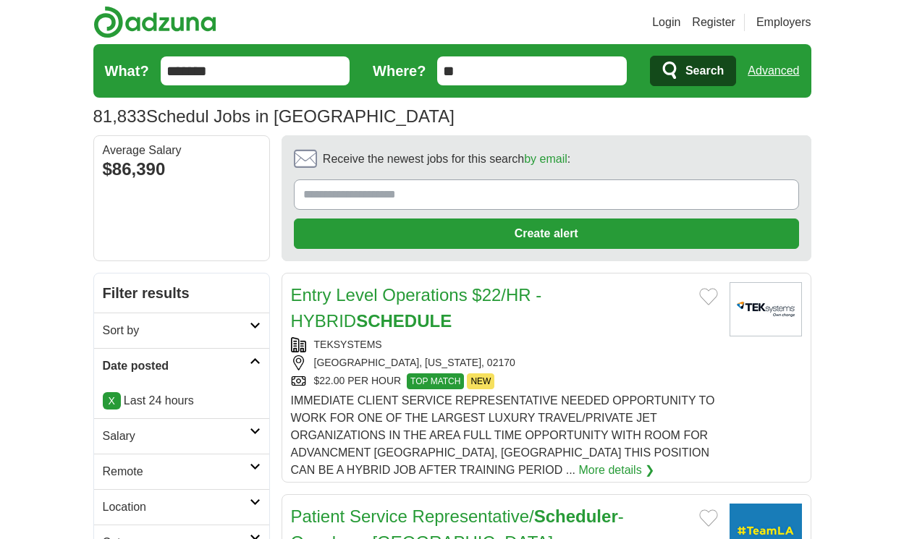
scroll to position [2315, 0]
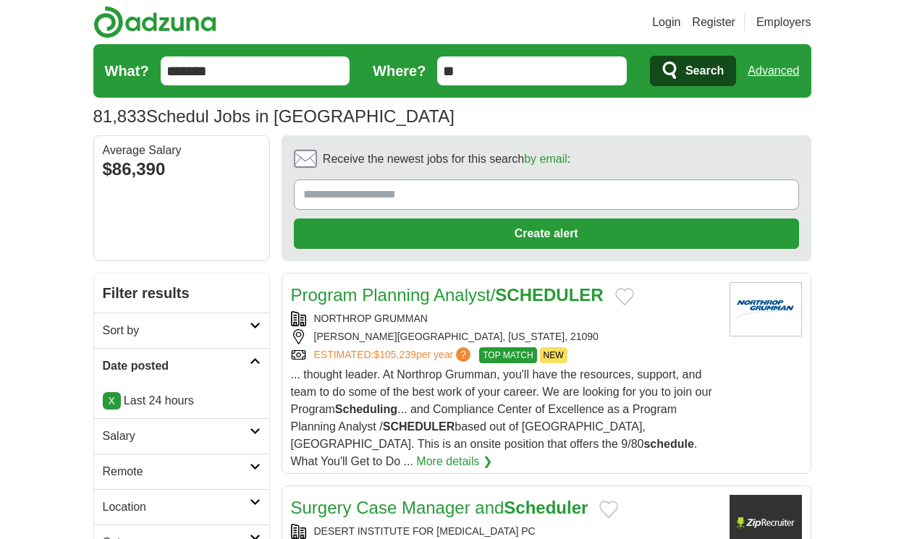
scroll to position [2306, 0]
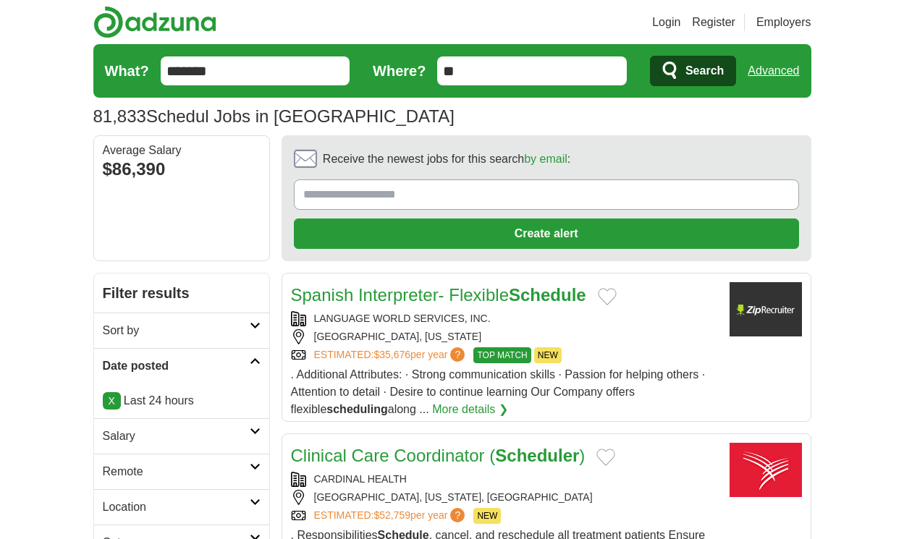
scroll to position [2137, 0]
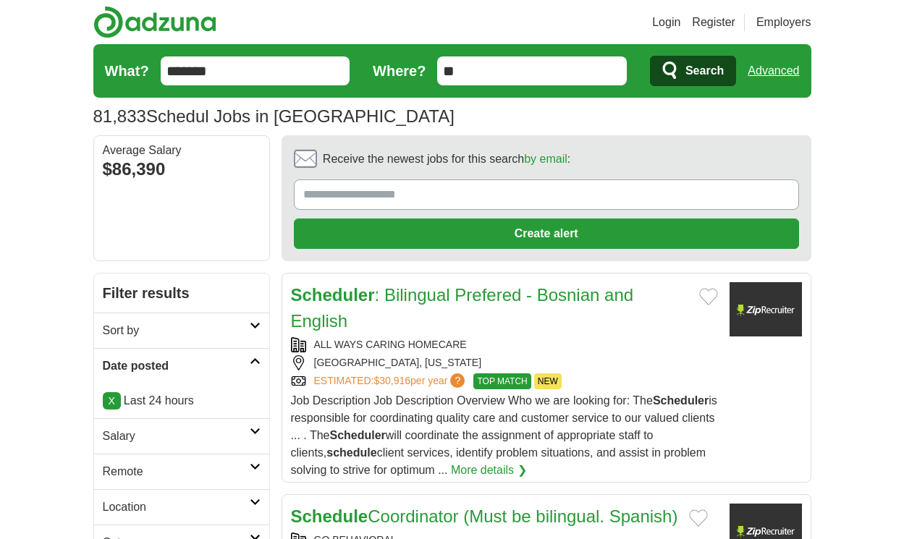
scroll to position [2319, 0]
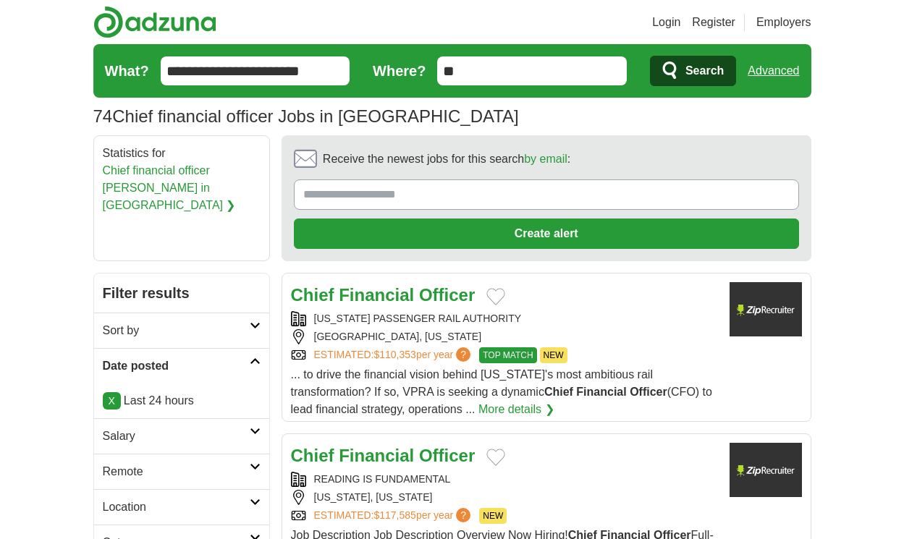
scroll to position [2085, 0]
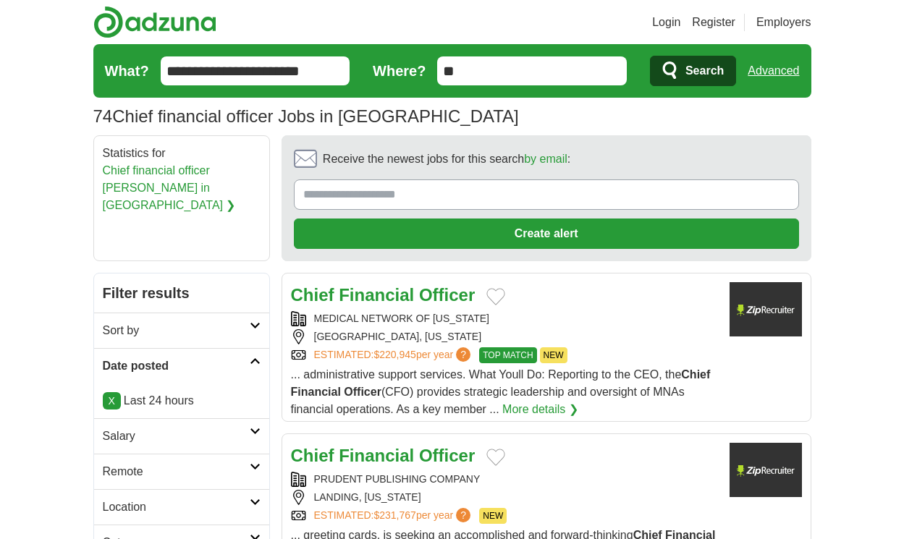
scroll to position [2120, 0]
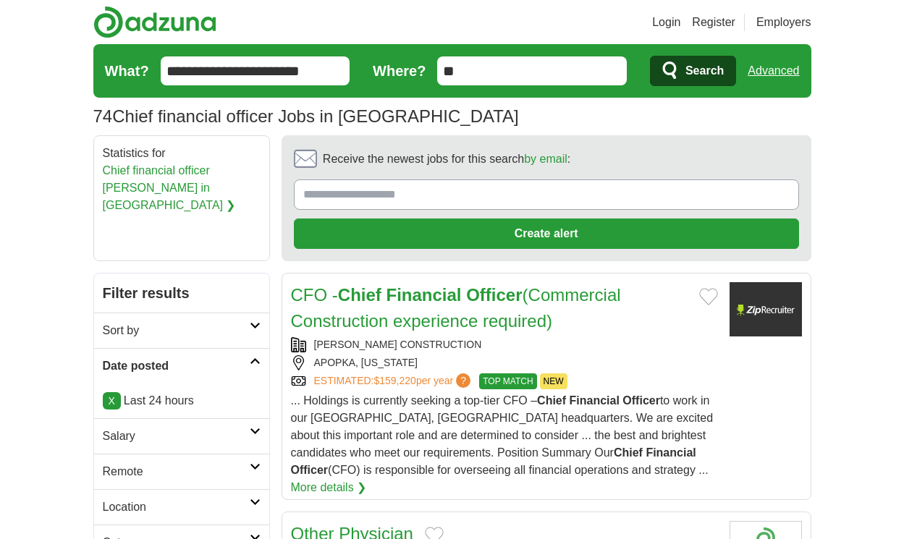
scroll to position [2076, 0]
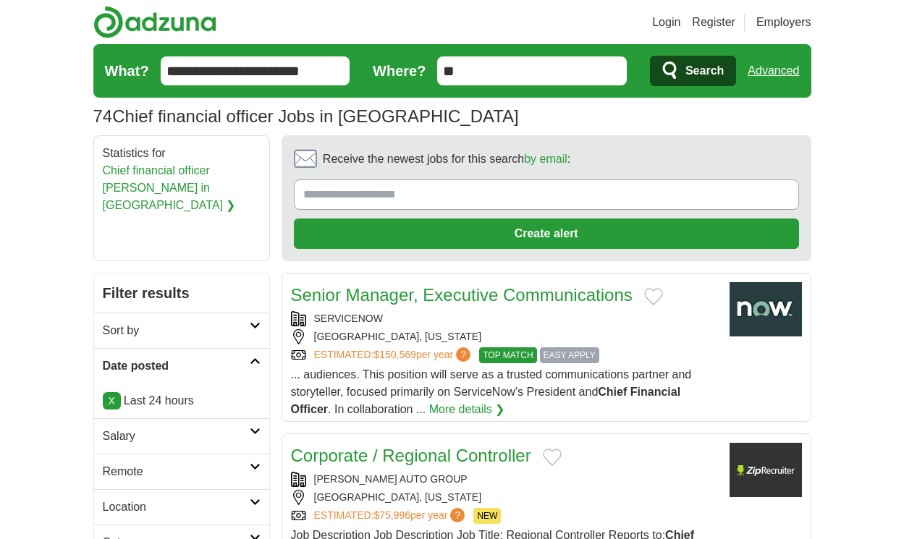
scroll to position [1989, 0]
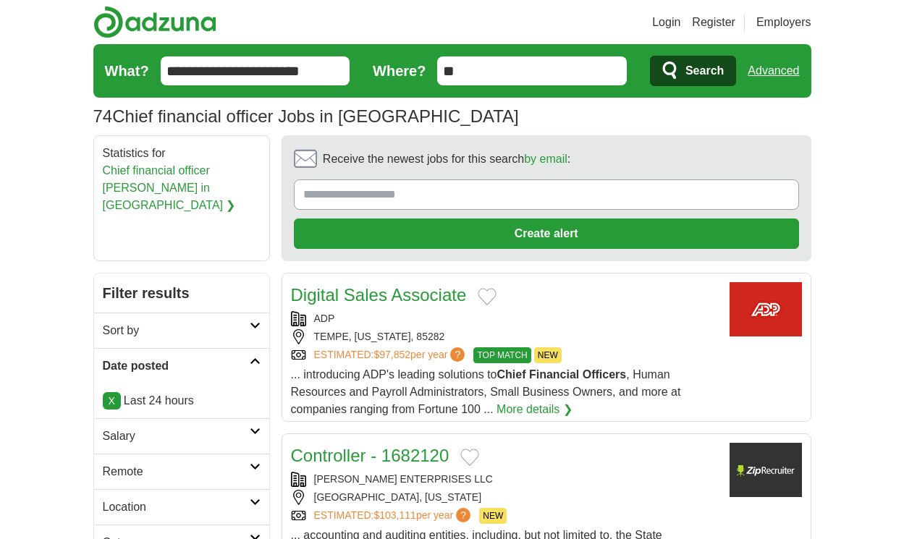
scroll to position [2007, 0]
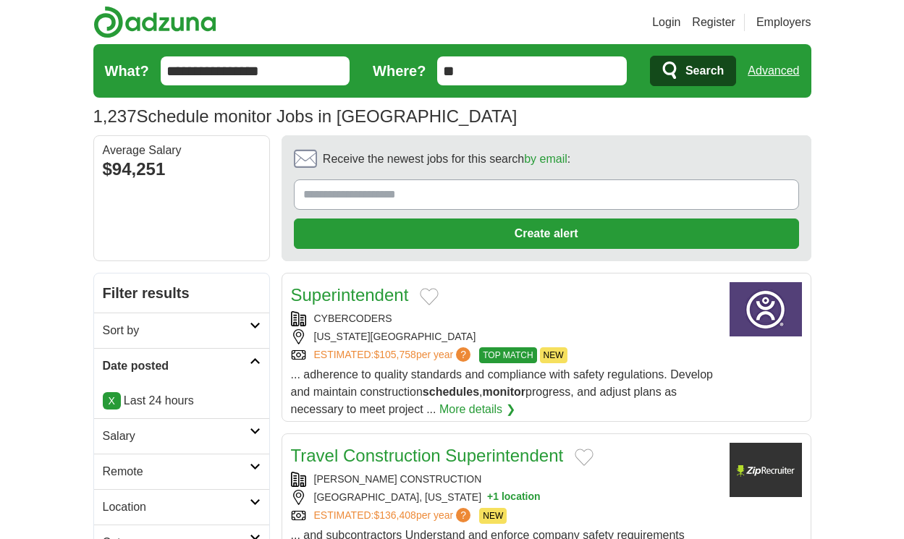
scroll to position [1928, 0]
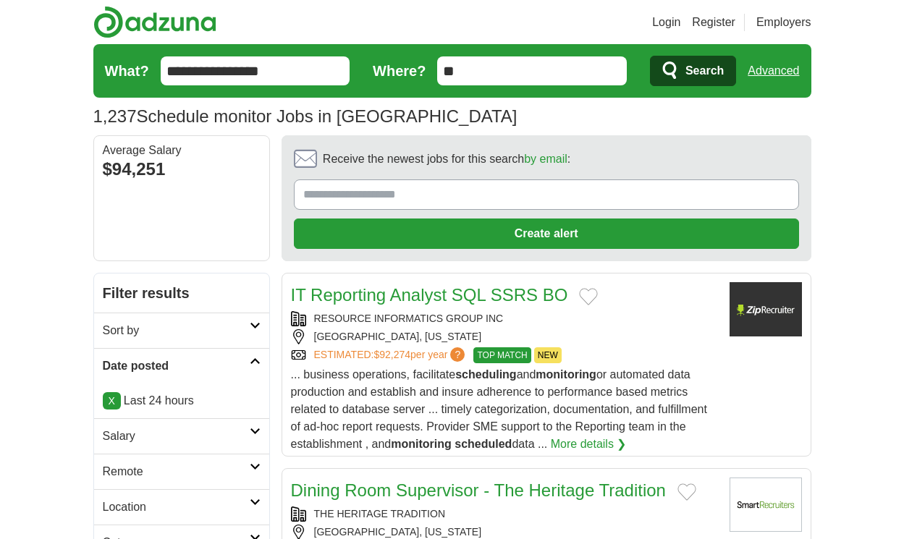
scroll to position [2146, 0]
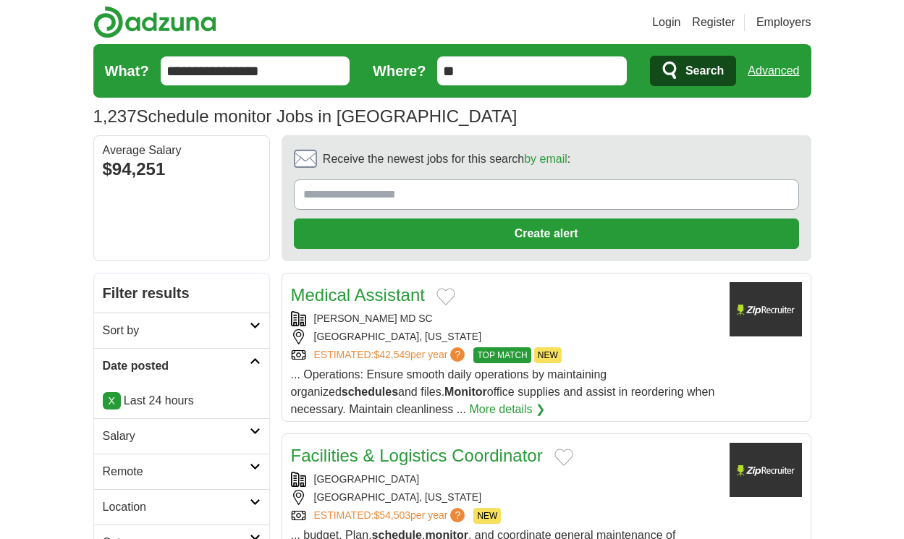
scroll to position [2059, 0]
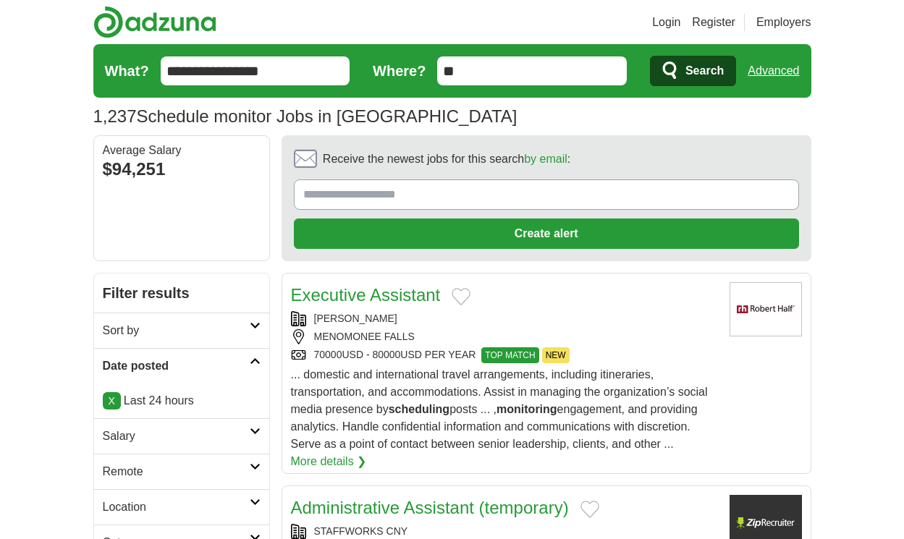
scroll to position [2041, 0]
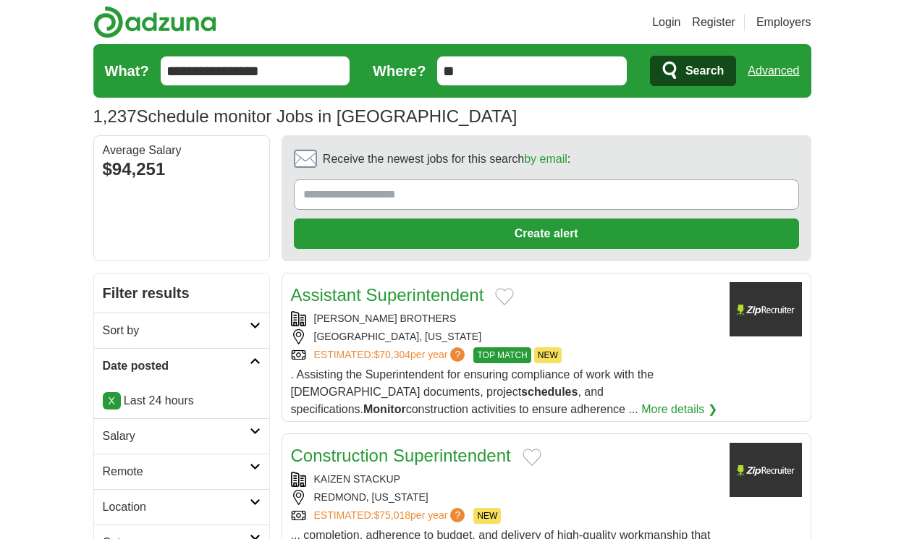
scroll to position [2024, 0]
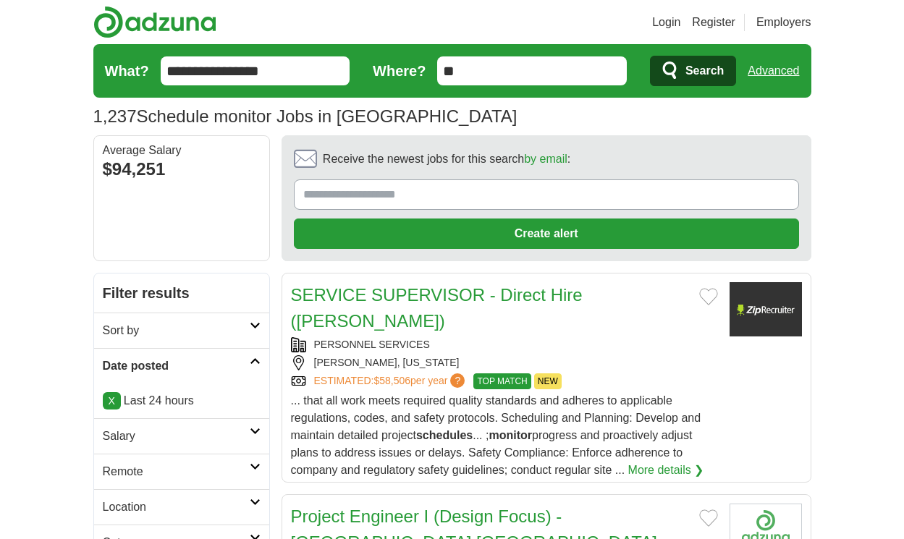
scroll to position [2050, 0]
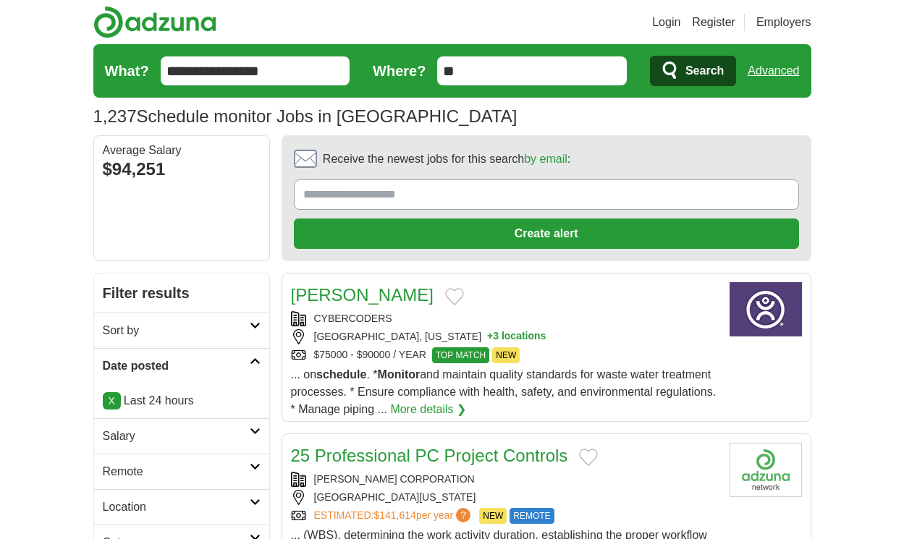
scroll to position [2067, 0]
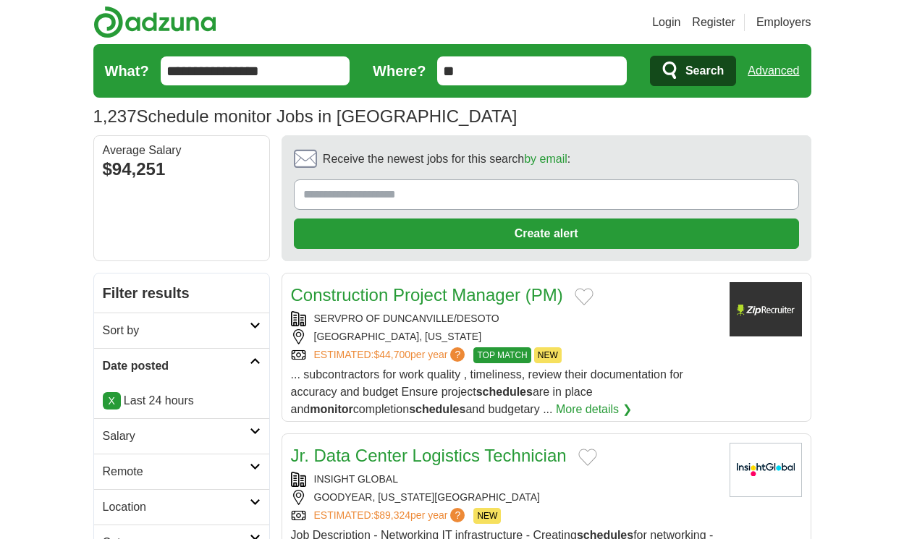
scroll to position [1963, 0]
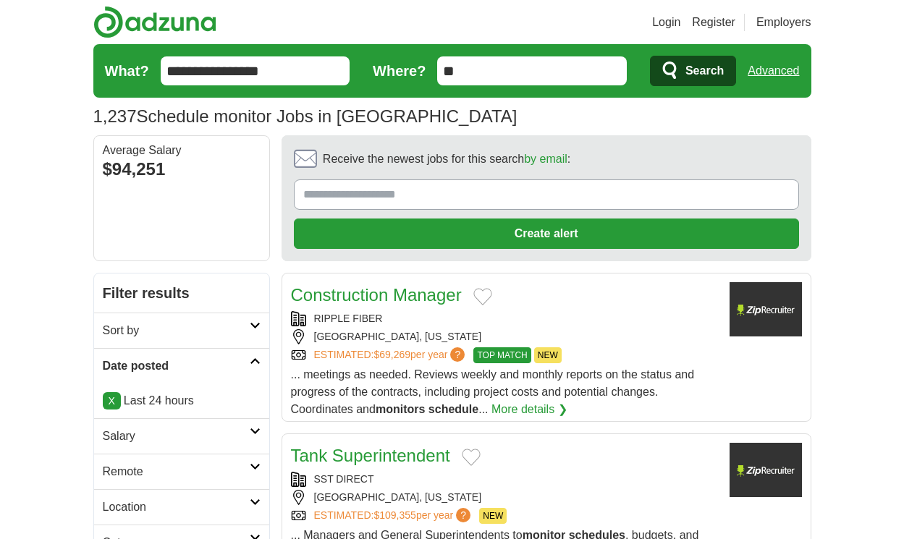
scroll to position [2146, 0]
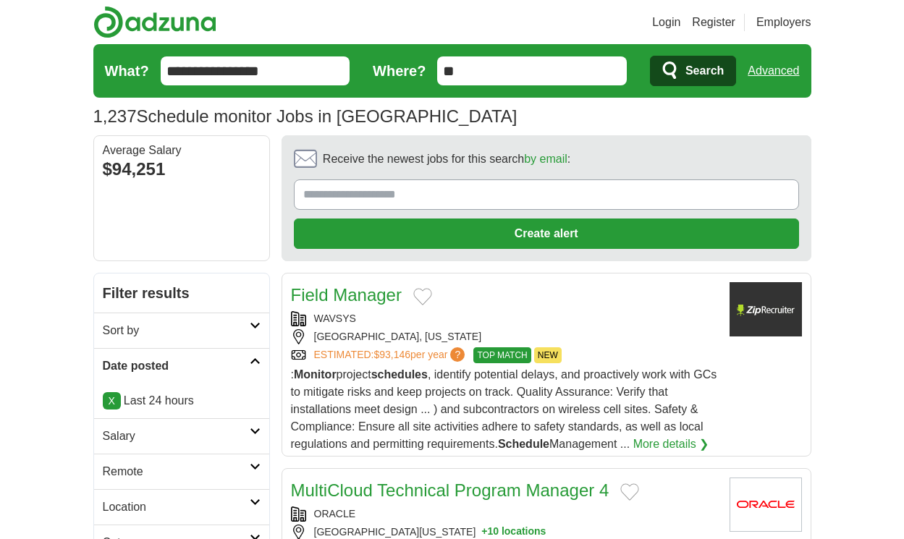
scroll to position [2137, 0]
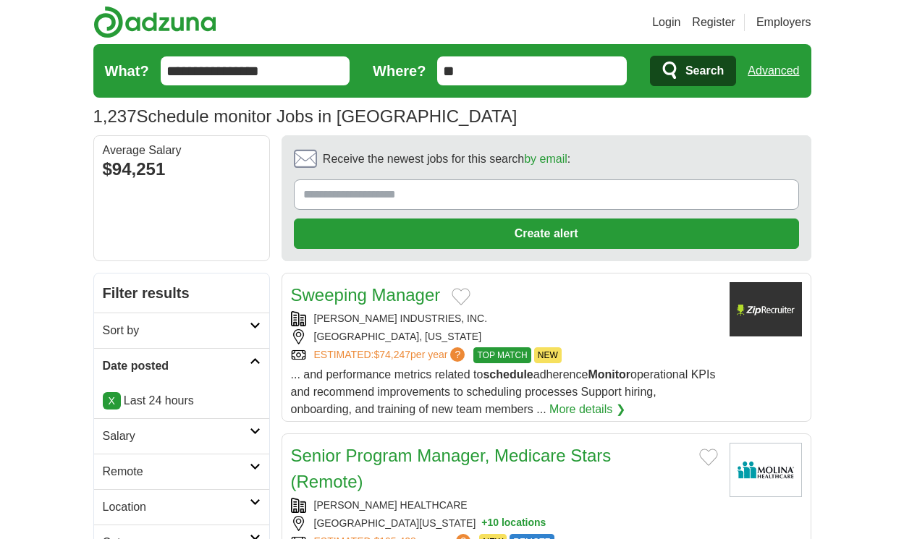
scroll to position [1989, 0]
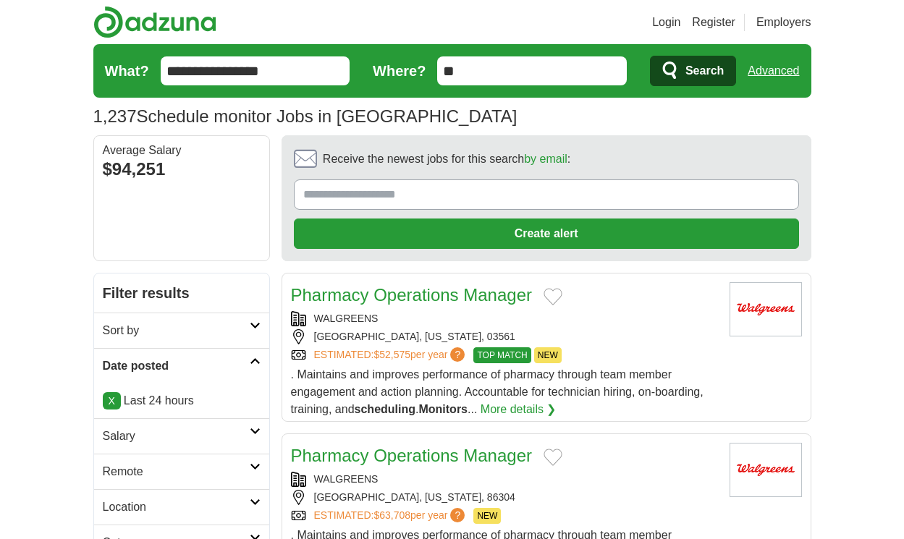
scroll to position [1928, 0]
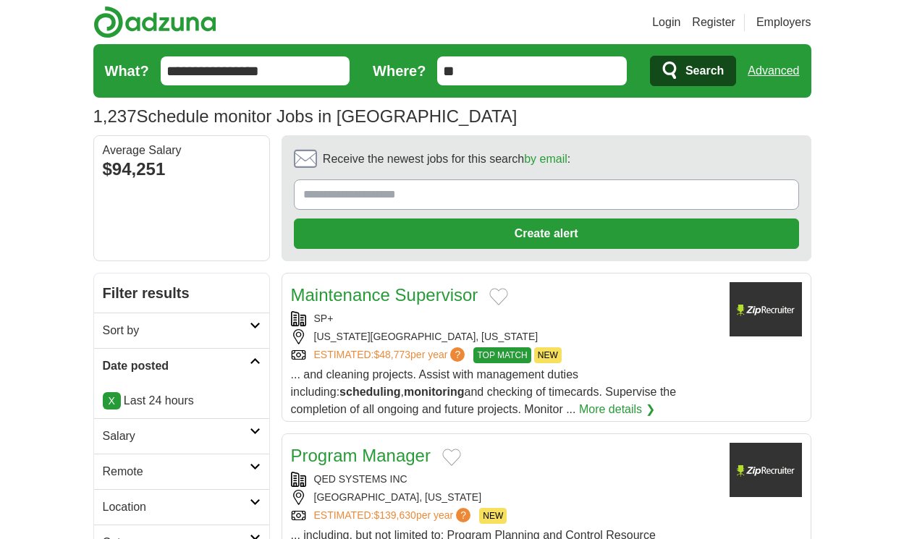
scroll to position [2037, 0]
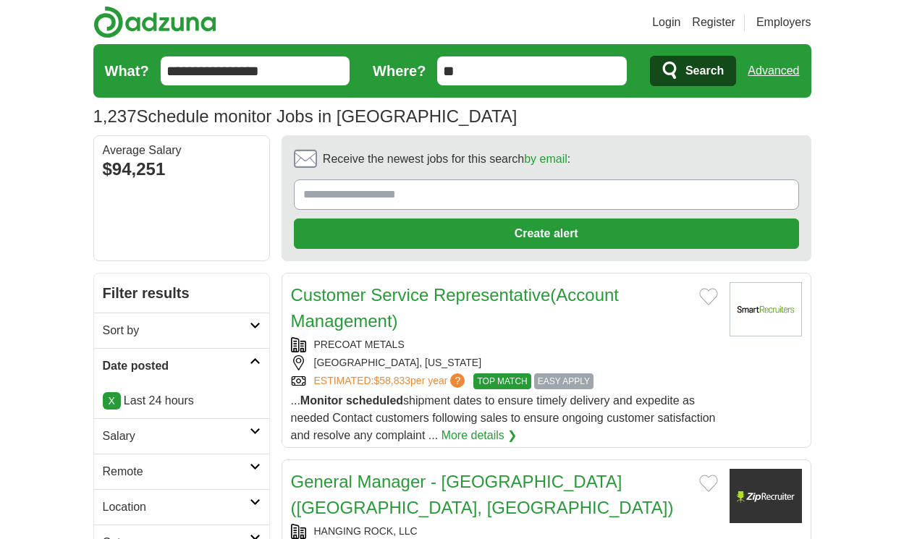
scroll to position [2098, 0]
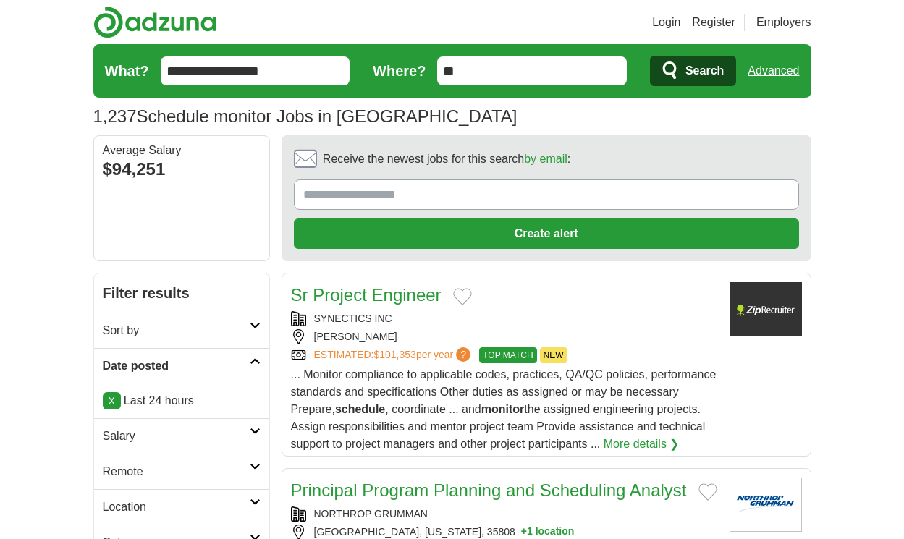
scroll to position [2089, 0]
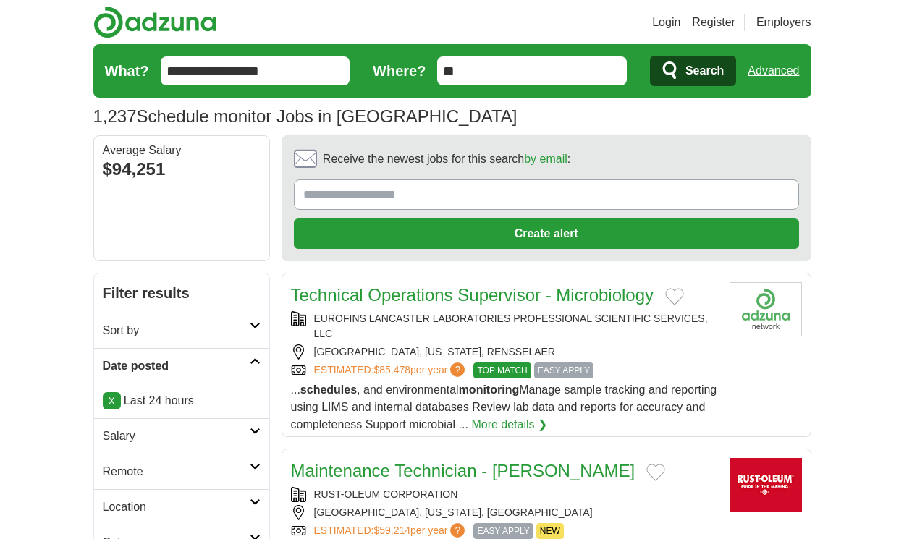
scroll to position [2070, 0]
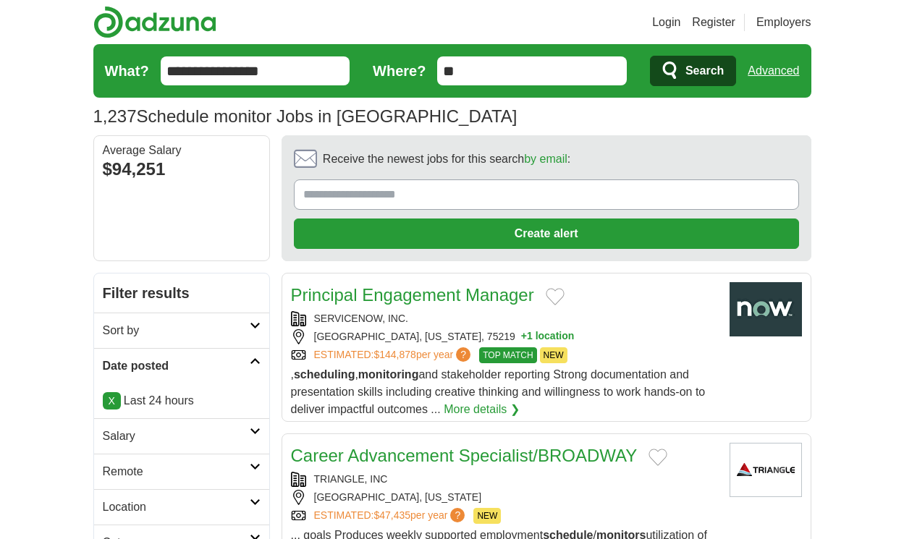
scroll to position [1998, 0]
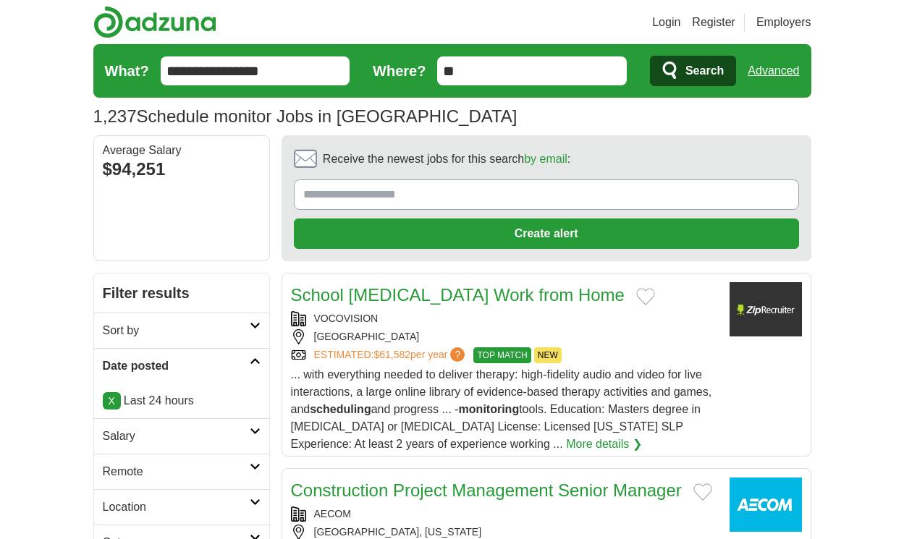
scroll to position [2041, 0]
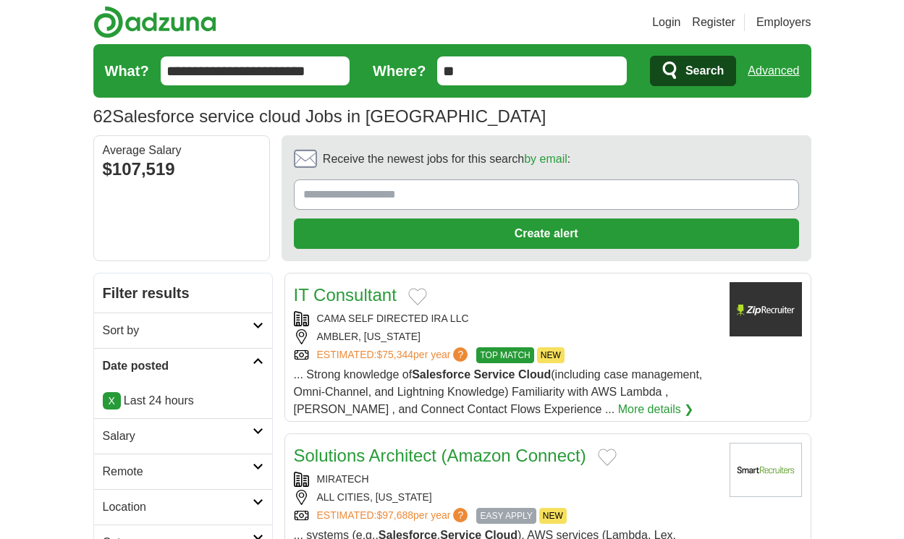
scroll to position [2198, 0]
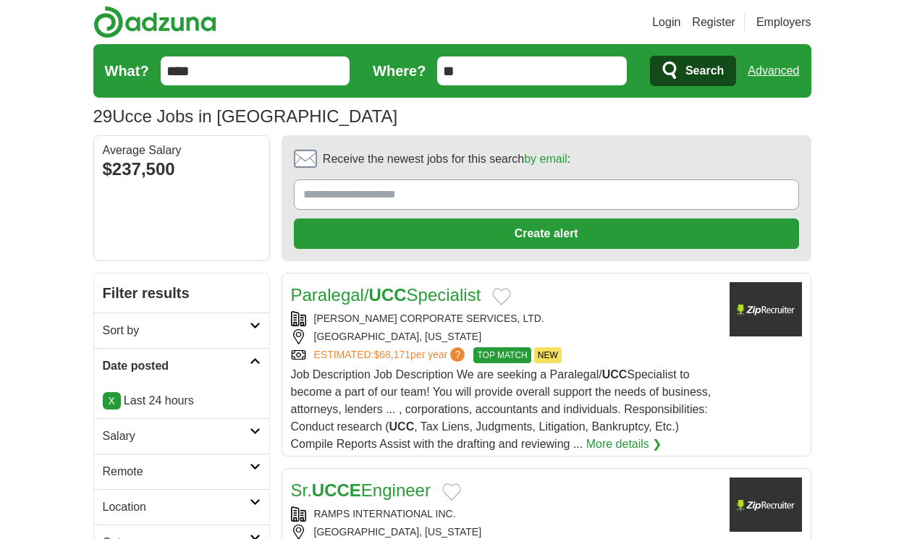
scroll to position [2267, 0]
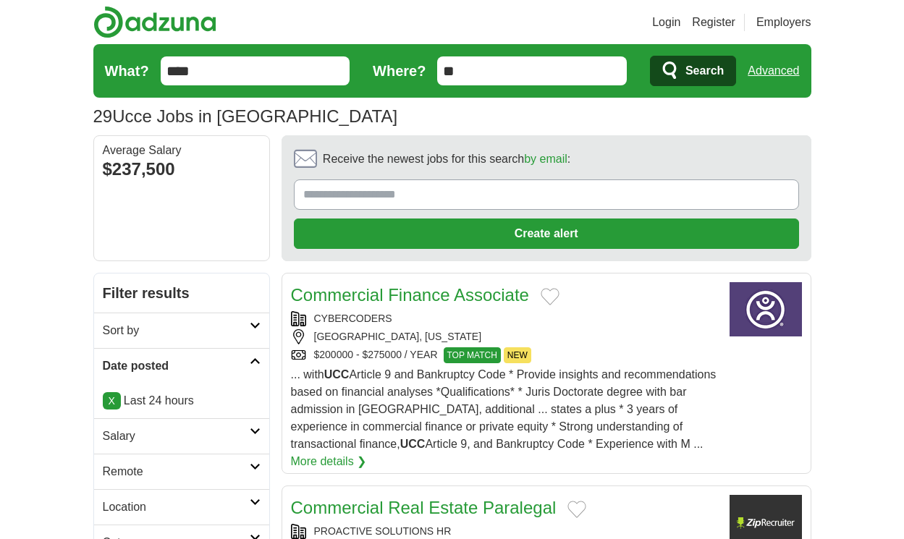
scroll to position [2137, 0]
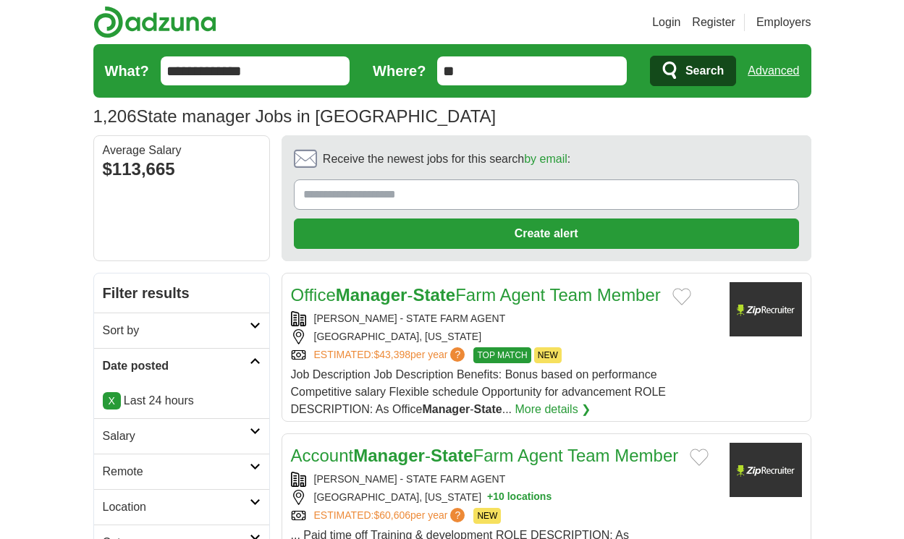
scroll to position [2206, 0]
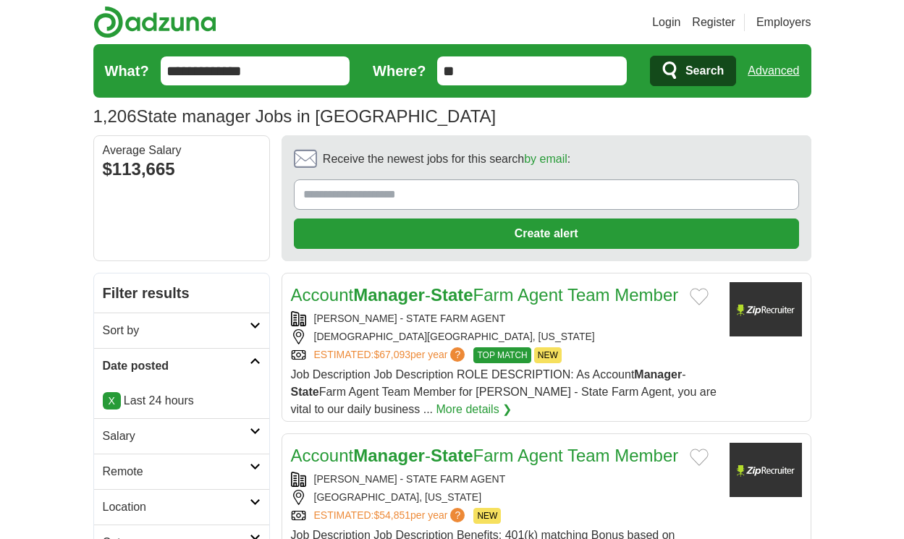
scroll to position [2189, 0]
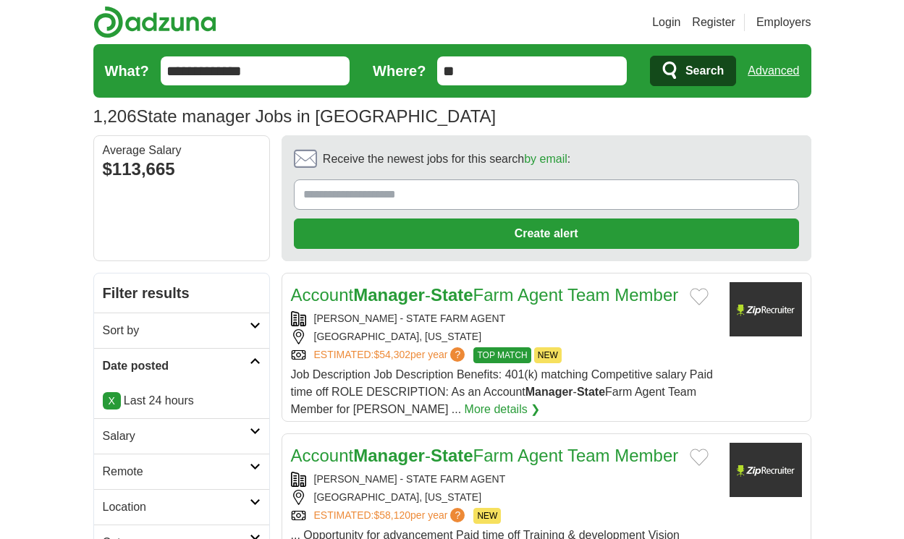
scroll to position [2311, 0]
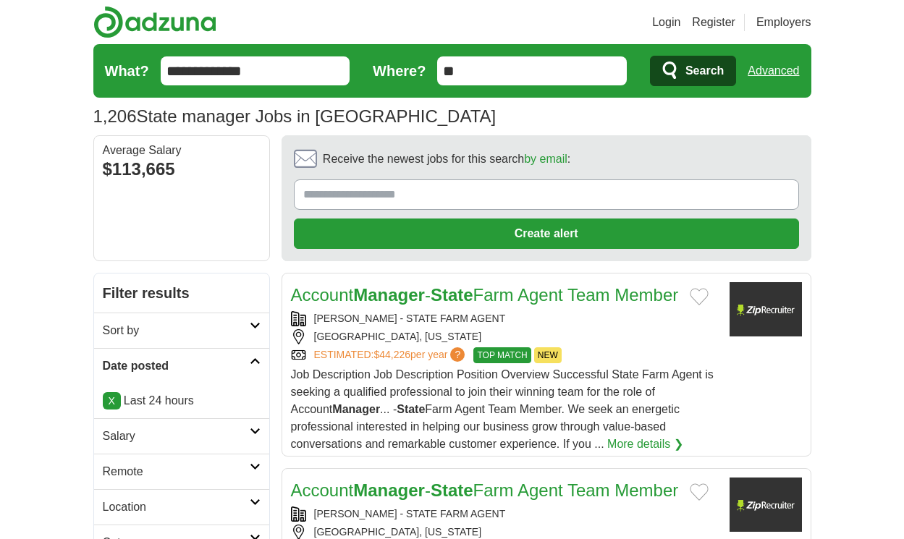
scroll to position [2328, 0]
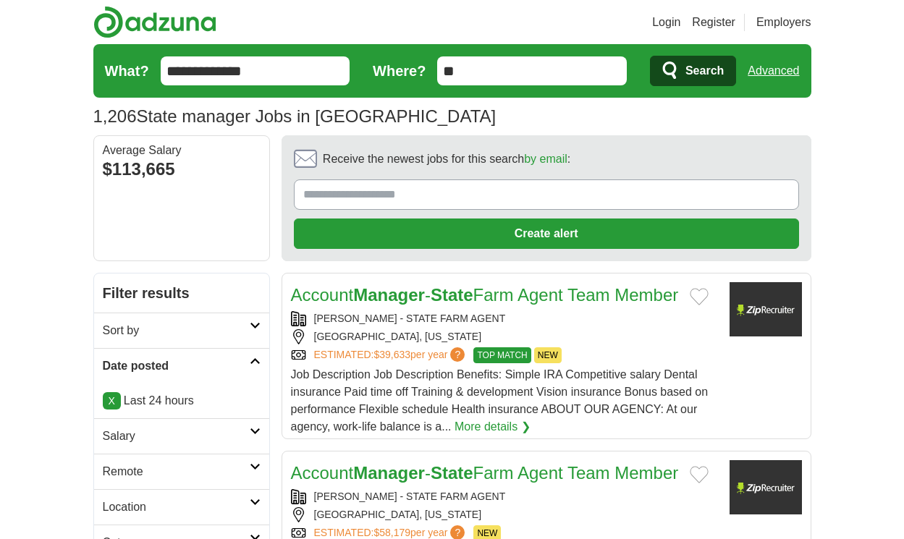
scroll to position [2345, 0]
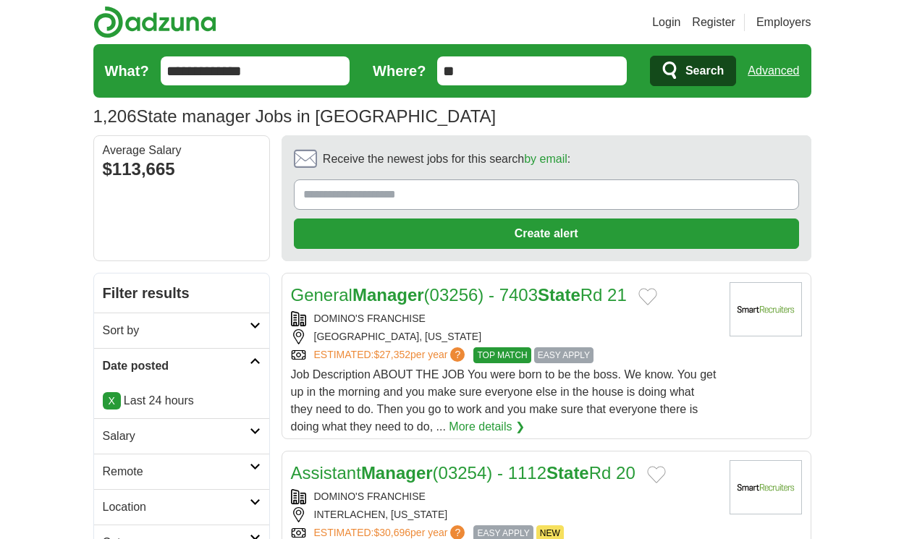
scroll to position [2128, 0]
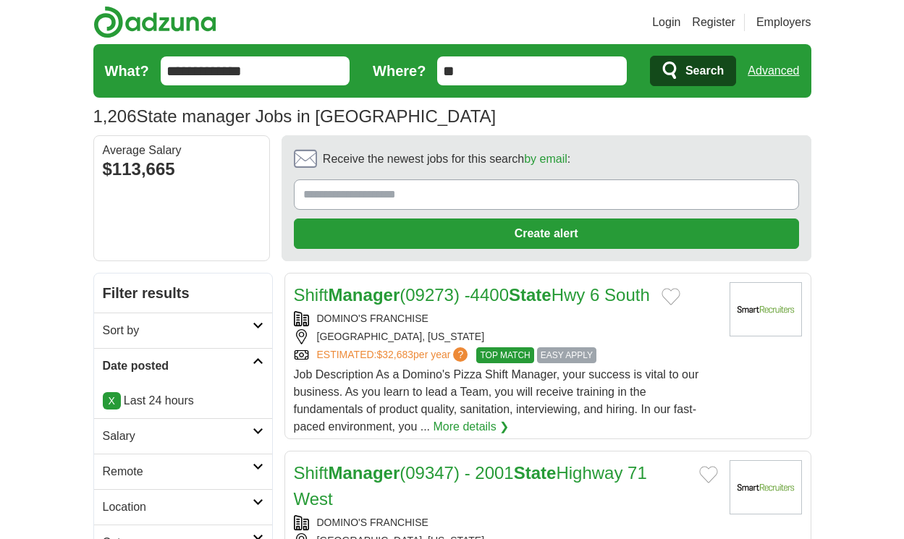
scroll to position [2232, 0]
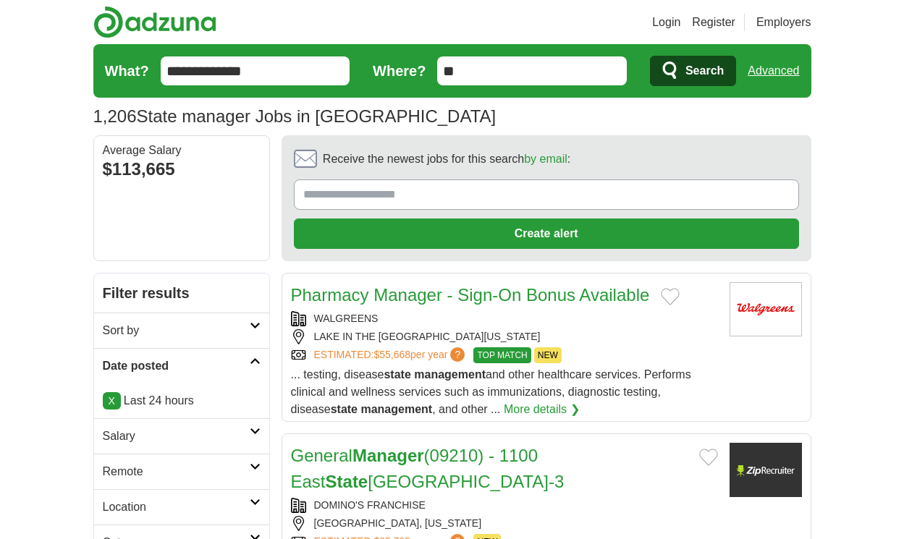
scroll to position [2093, 0]
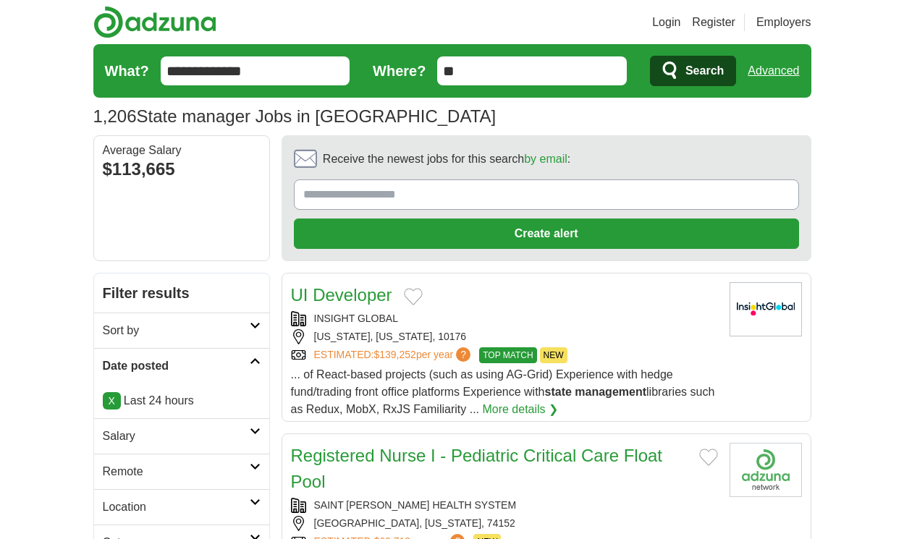
scroll to position [2146, 0]
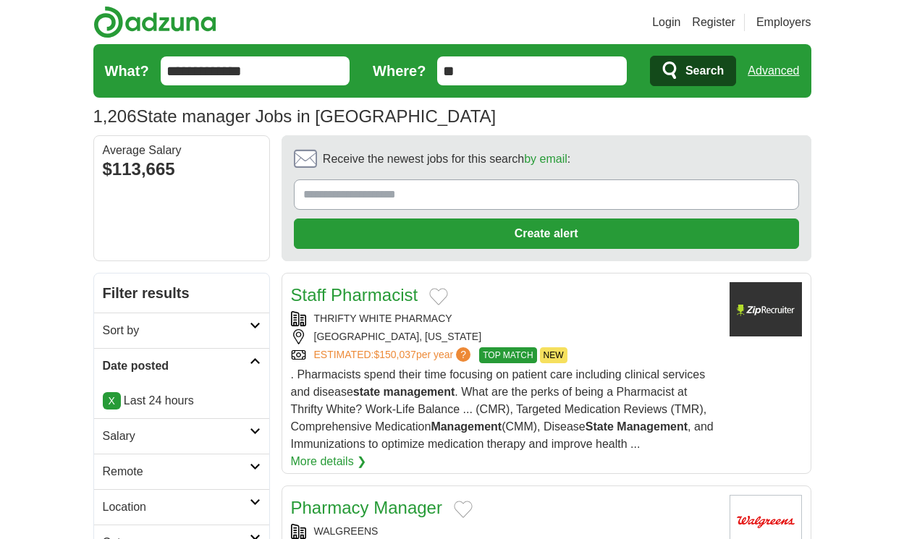
scroll to position [2398, 0]
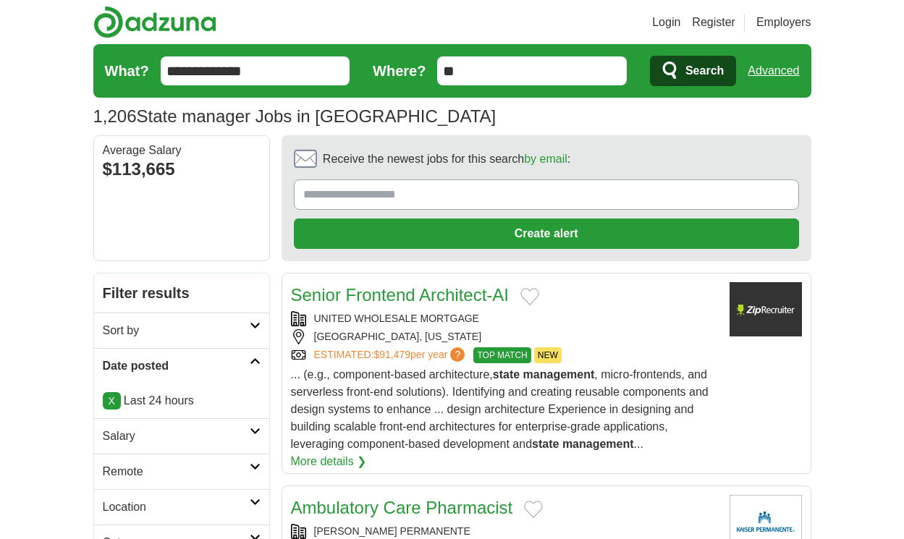
scroll to position [2102, 0]
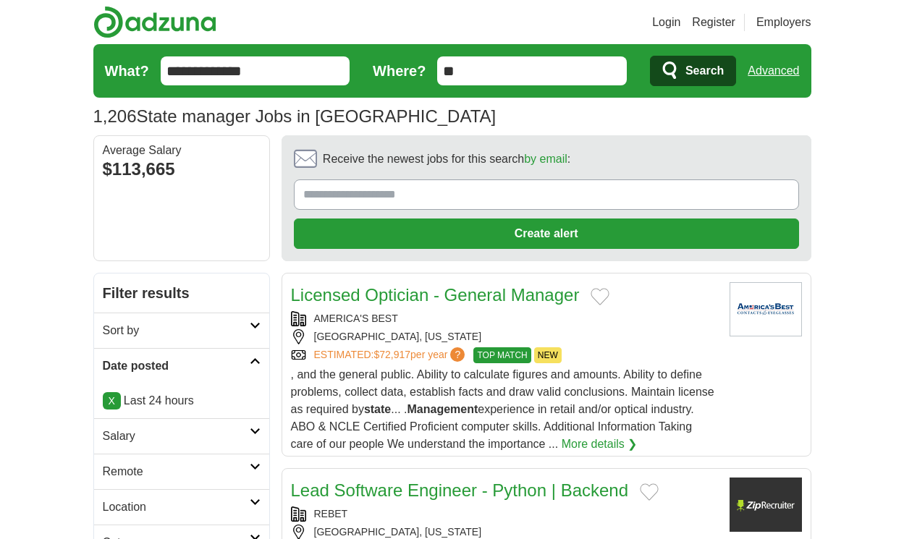
scroll to position [2046, 0]
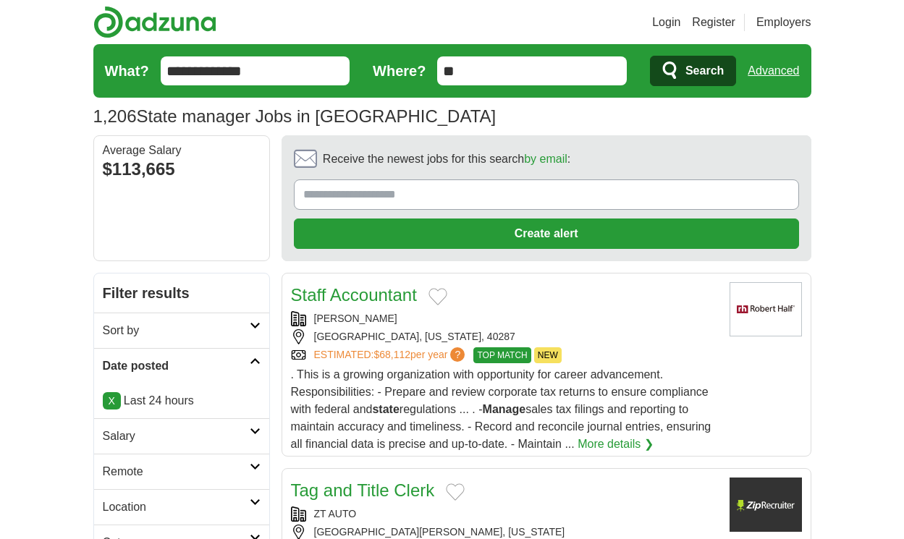
scroll to position [2237, 0]
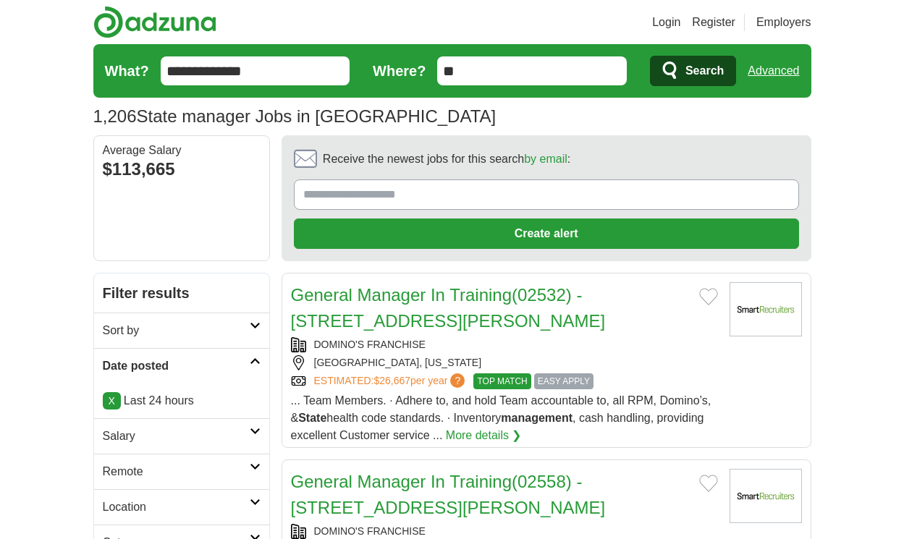
scroll to position [2202, 0]
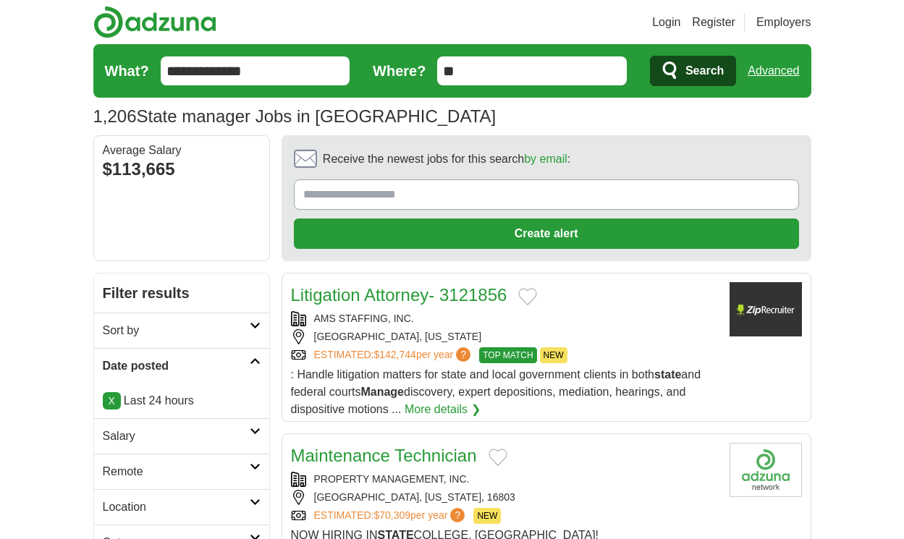
scroll to position [2011, 0]
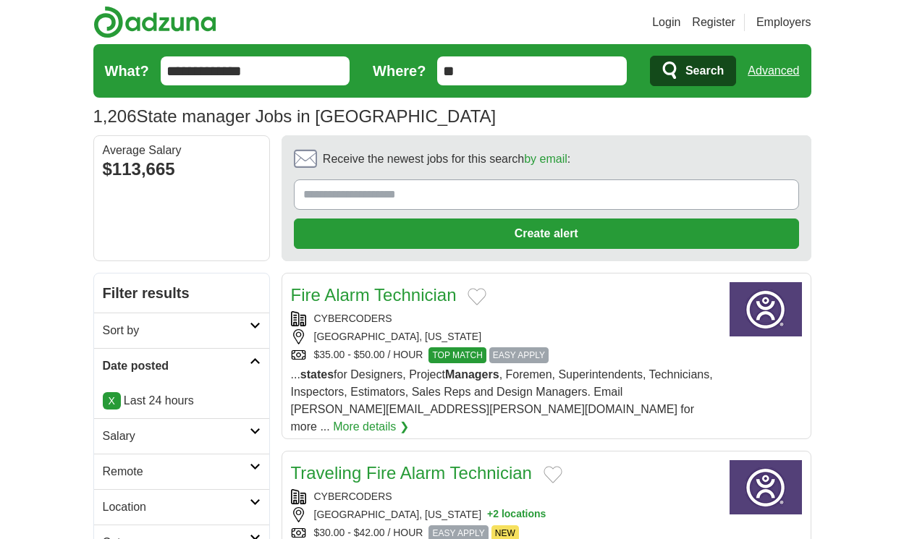
scroll to position [2072, 0]
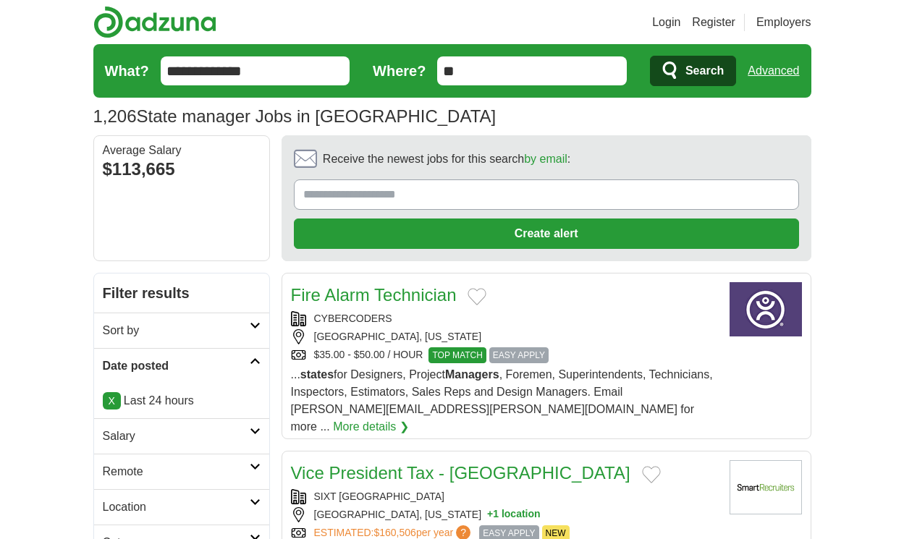
scroll to position [2198, 0]
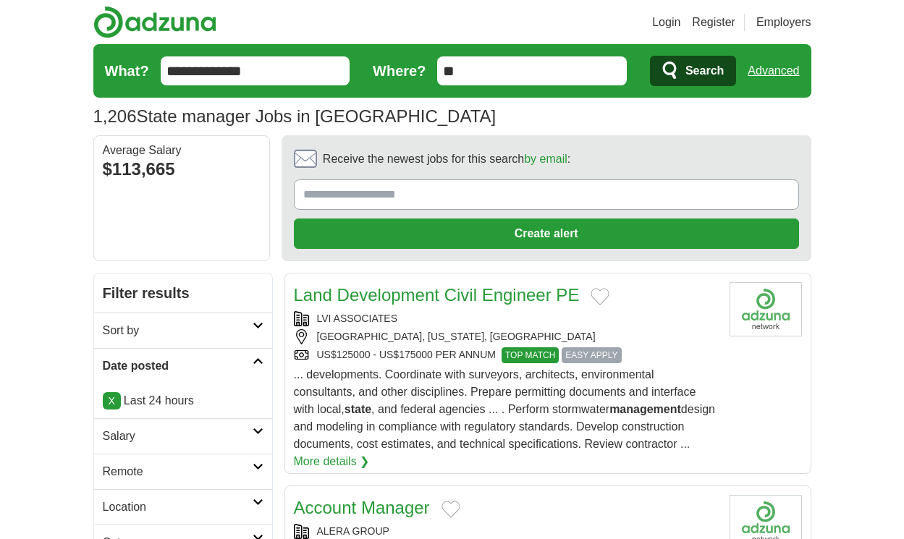
scroll to position [2059, 0]
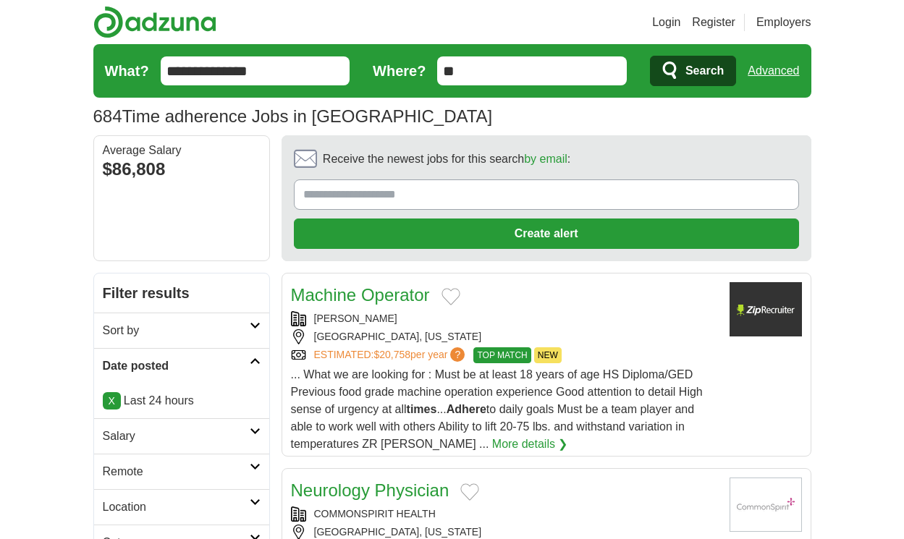
scroll to position [2146, 0]
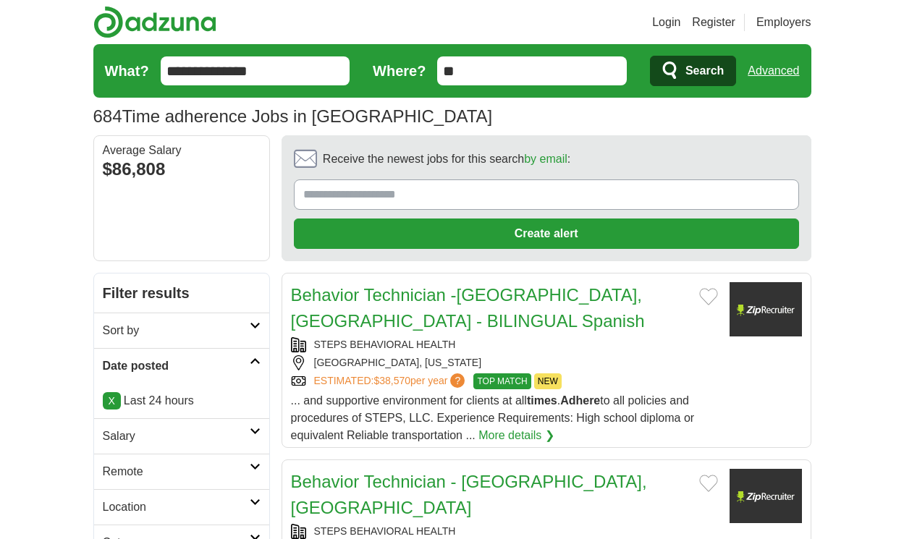
scroll to position [2085, 0]
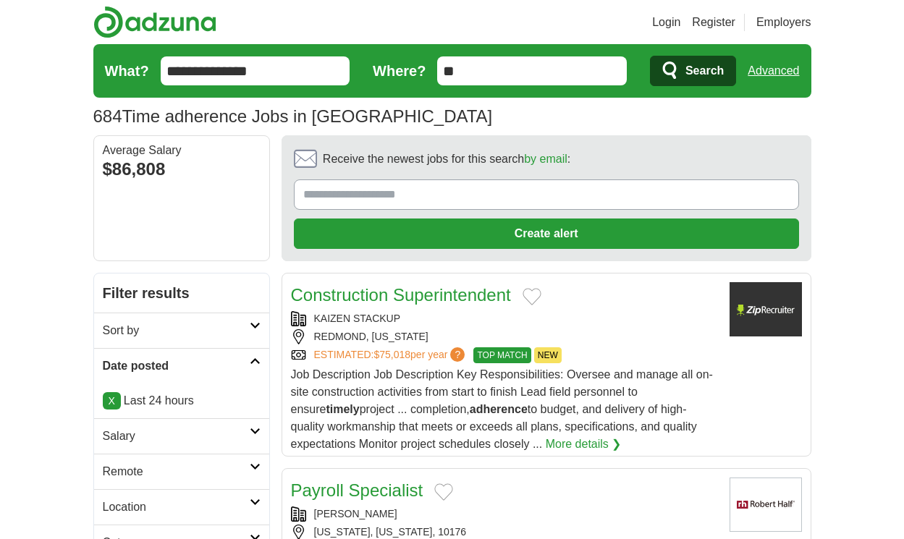
scroll to position [1989, 0]
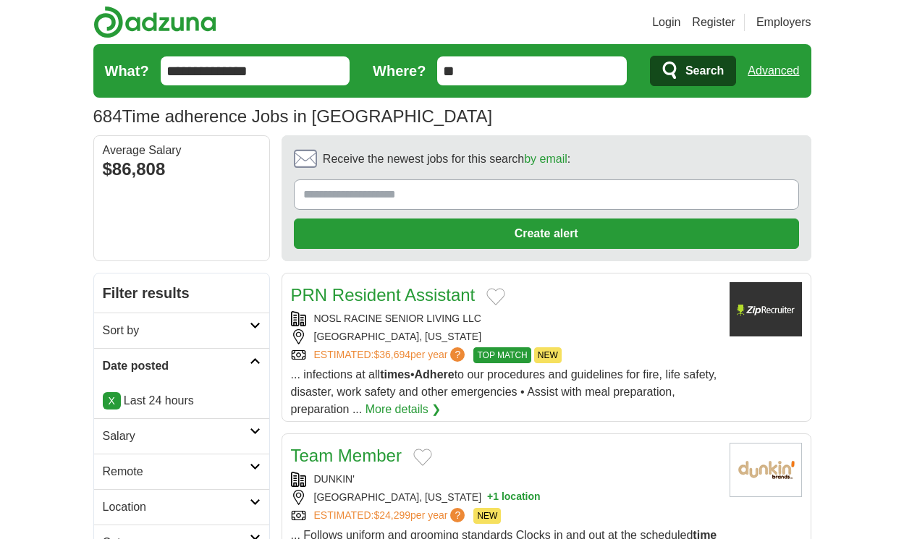
scroll to position [2041, 0]
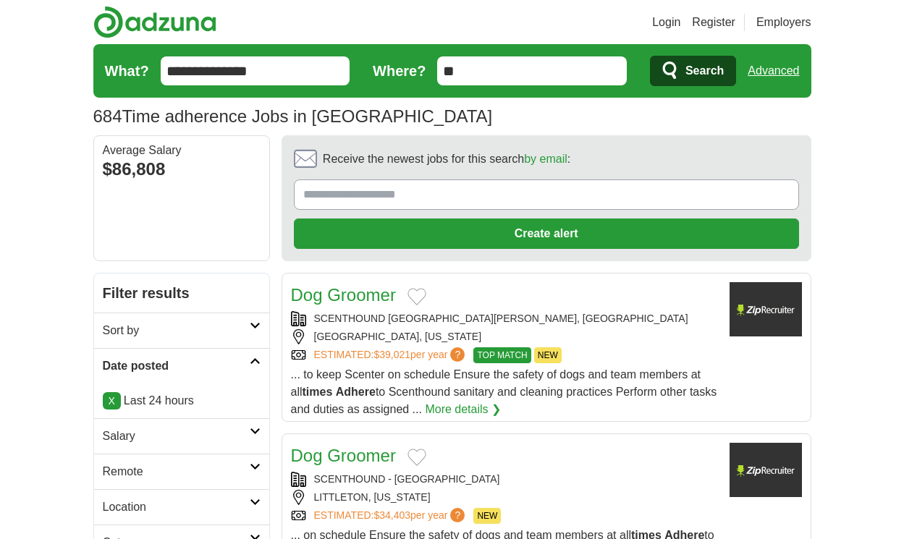
scroll to position [1937, 0]
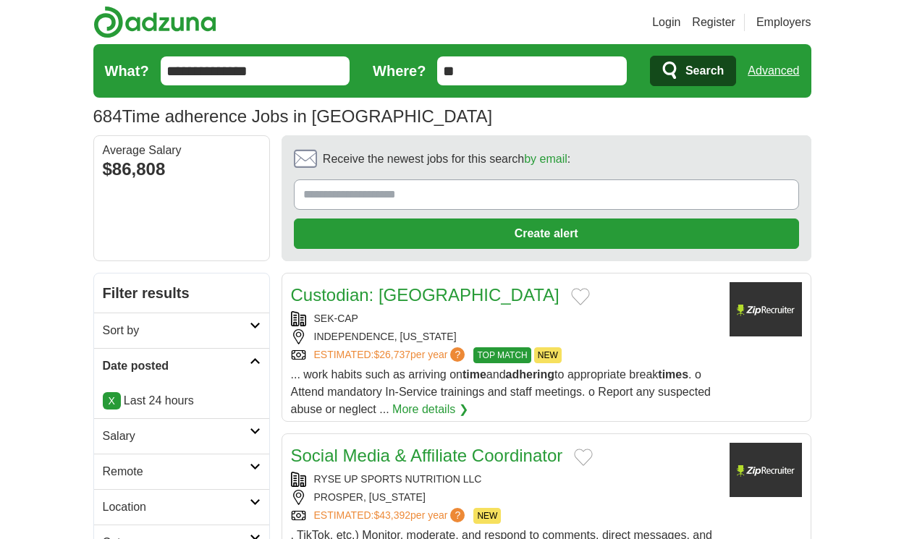
scroll to position [2050, 0]
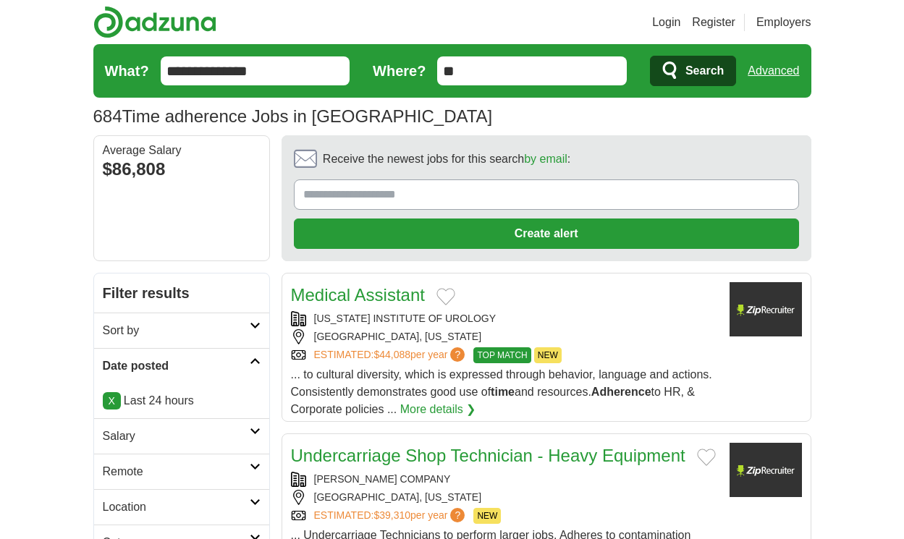
scroll to position [1981, 0]
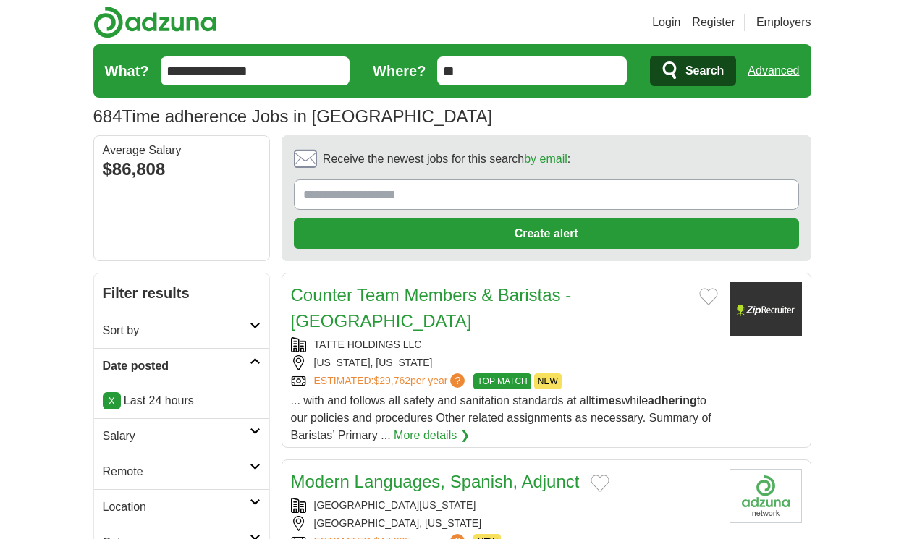
scroll to position [2146, 0]
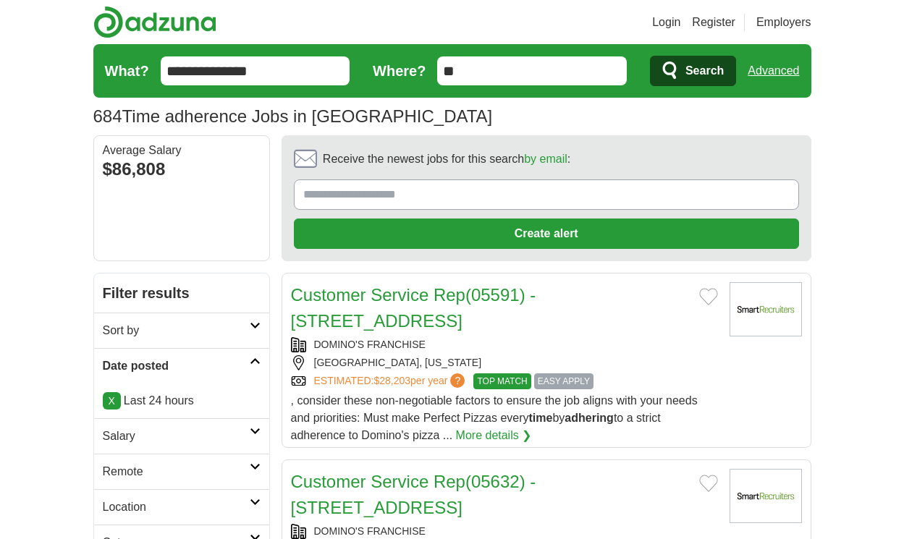
scroll to position [2163, 0]
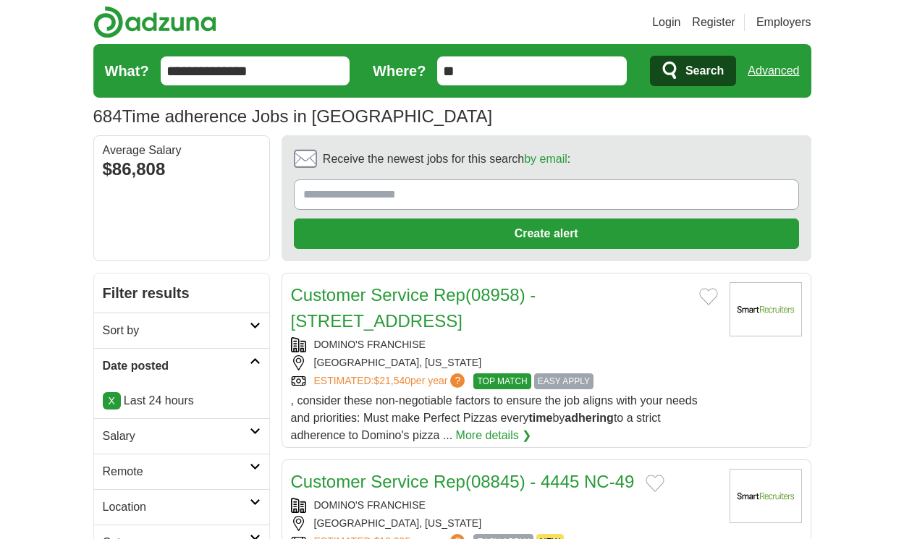
scroll to position [2085, 0]
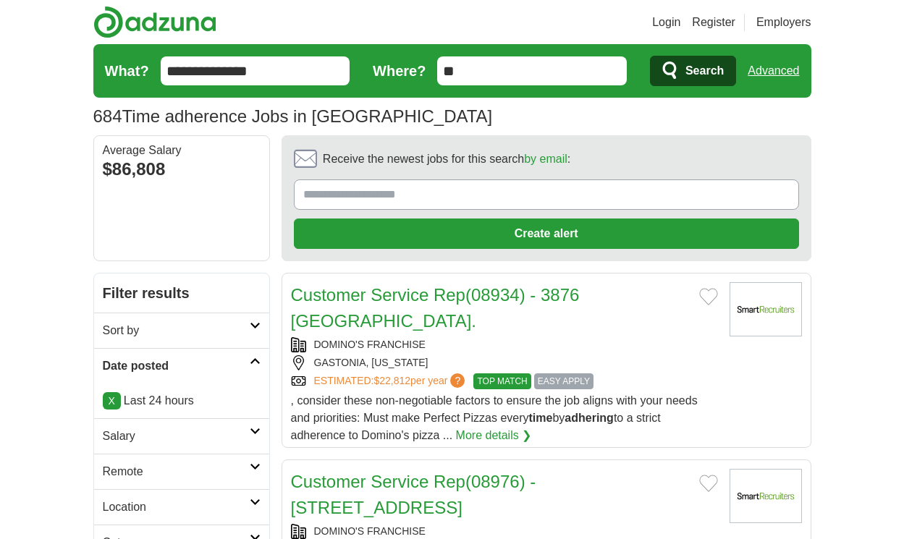
scroll to position [2141, 0]
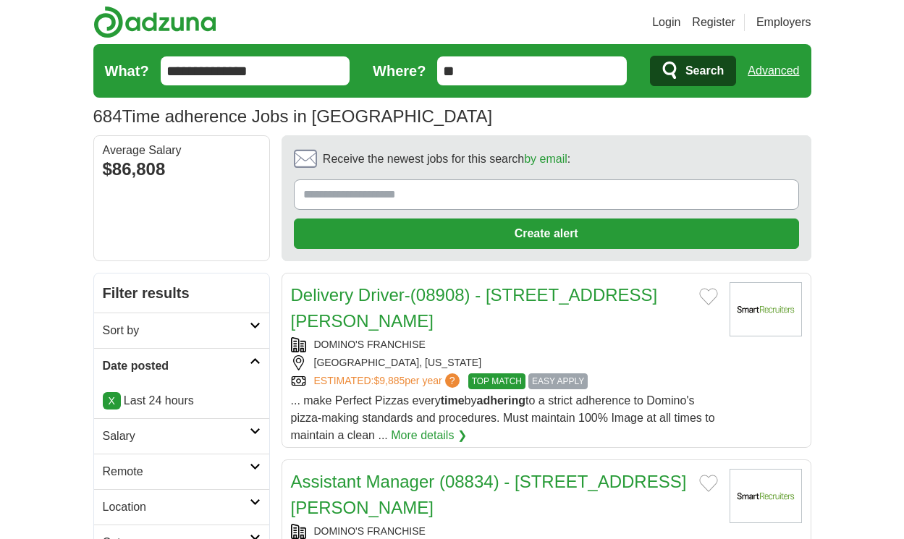
scroll to position [2011, 0]
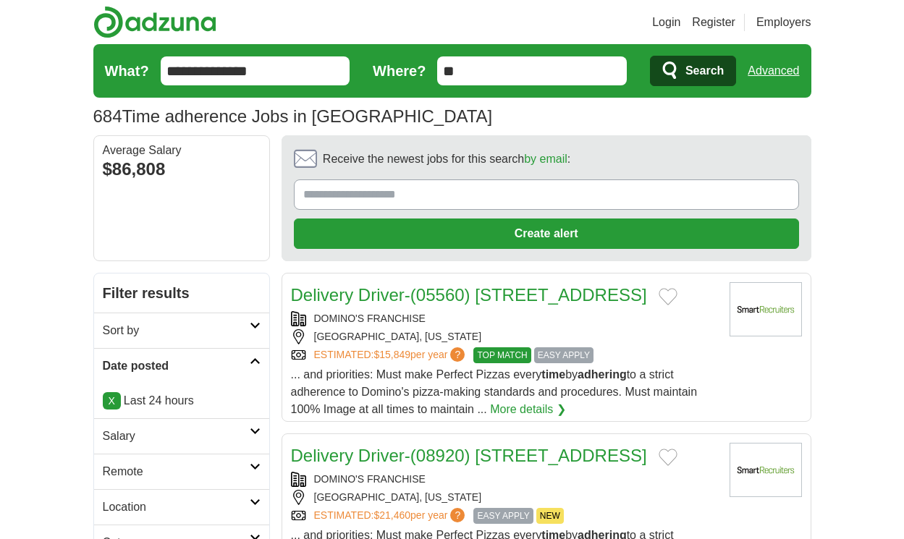
scroll to position [2011, 0]
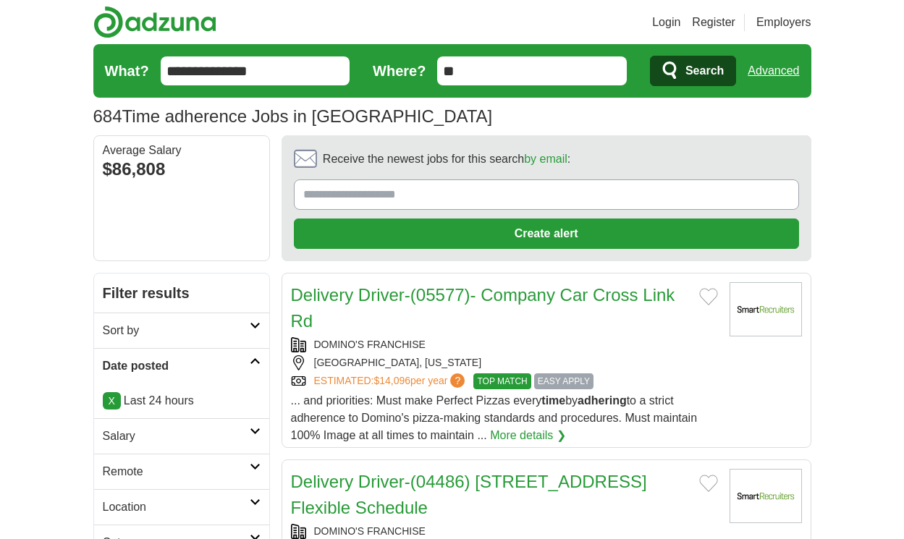
scroll to position [2089, 0]
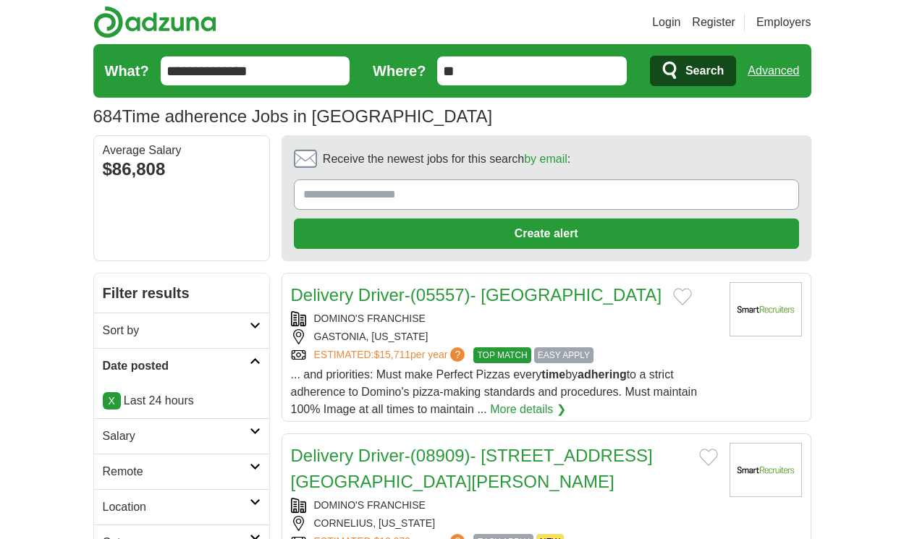
scroll to position [1981, 0]
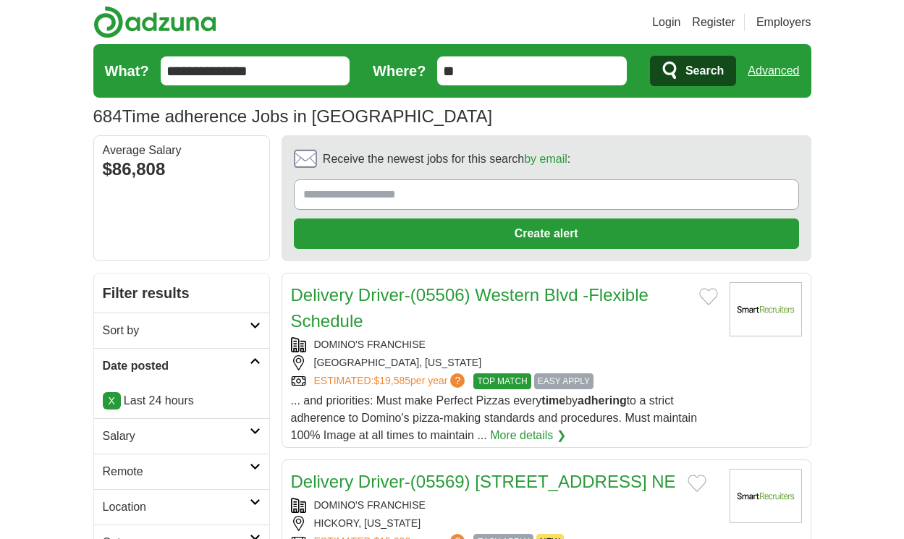
scroll to position [1981, 0]
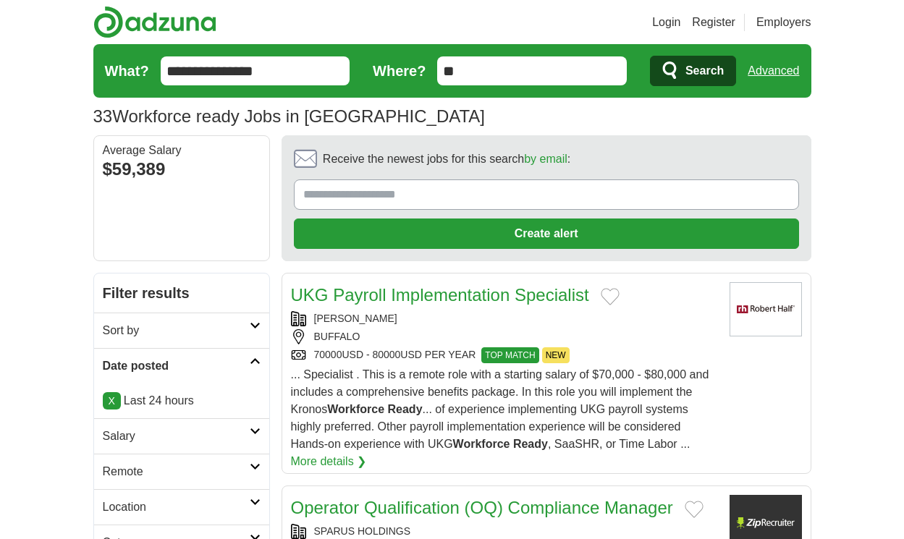
scroll to position [2033, 0]
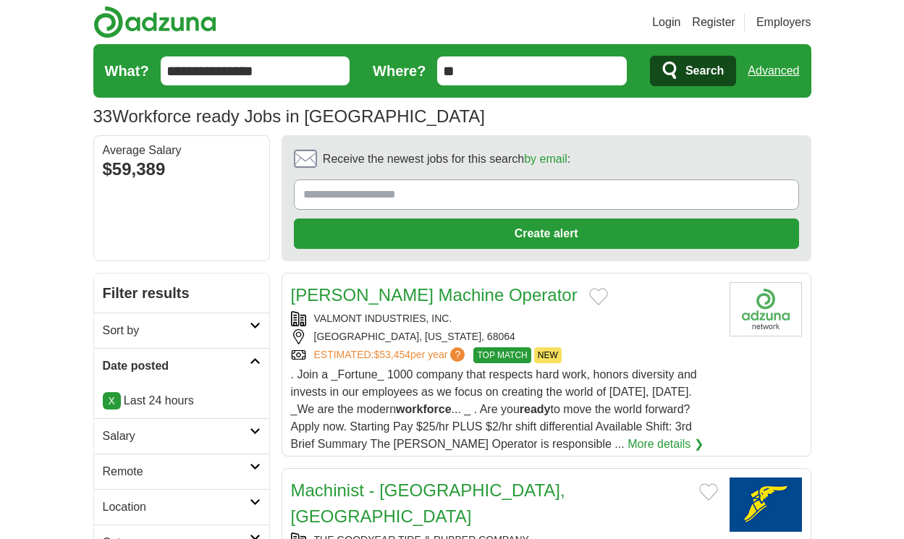
scroll to position [2154, 0]
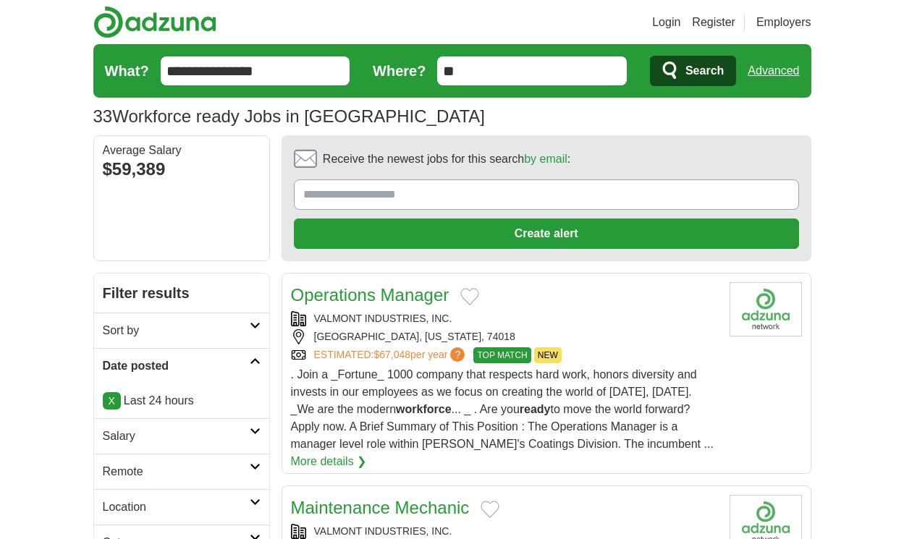
scroll to position [2206, 0]
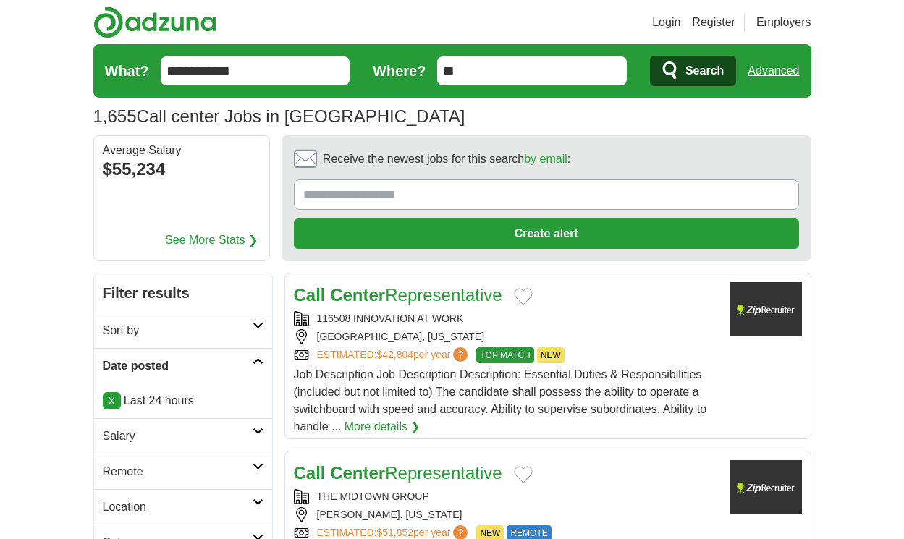
scroll to position [2189, 0]
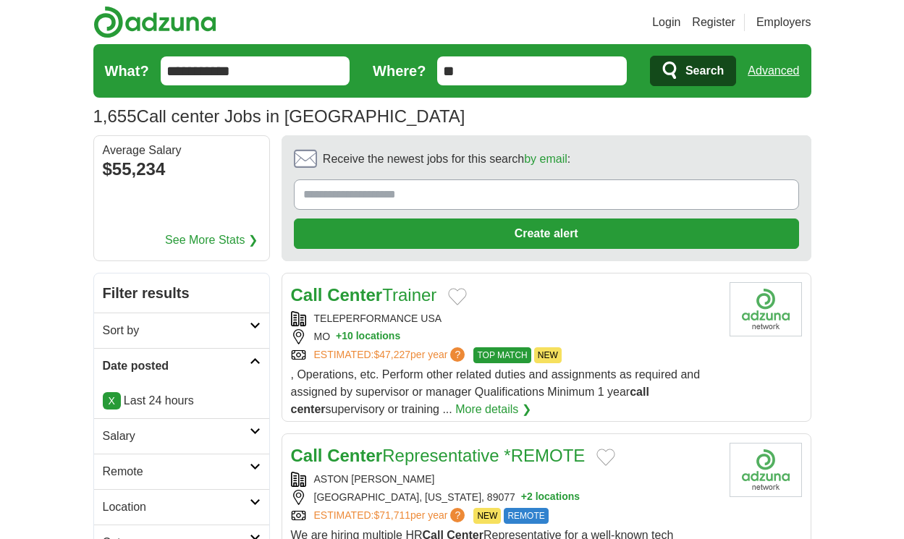
scroll to position [2180, 0]
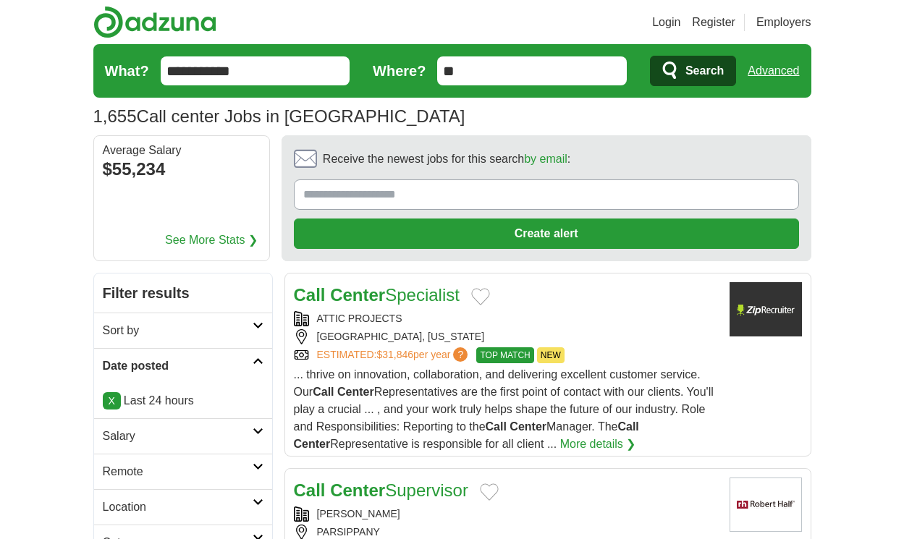
scroll to position [2311, 0]
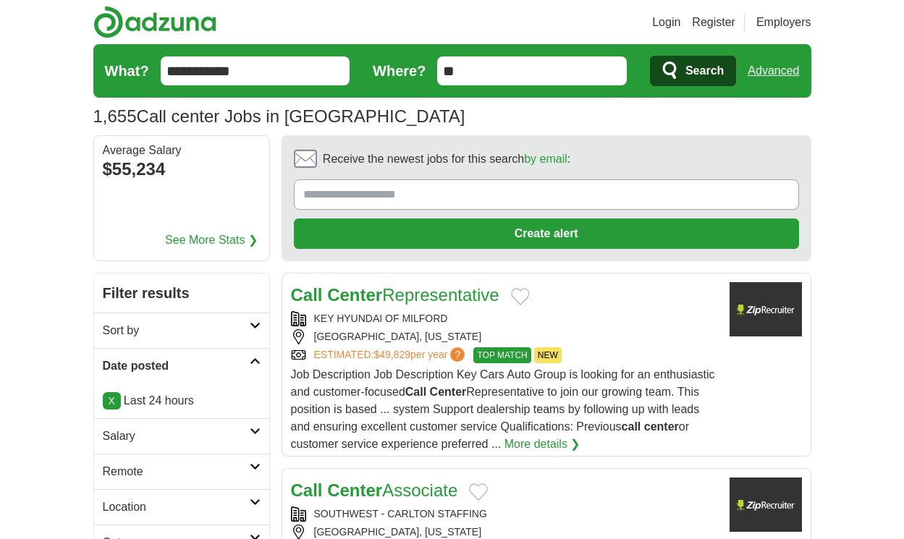
scroll to position [2154, 0]
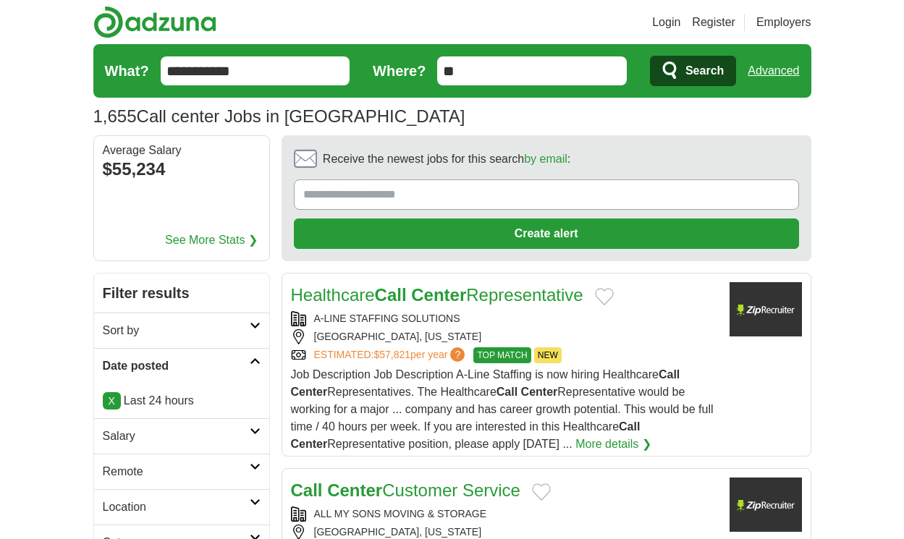
scroll to position [2154, 0]
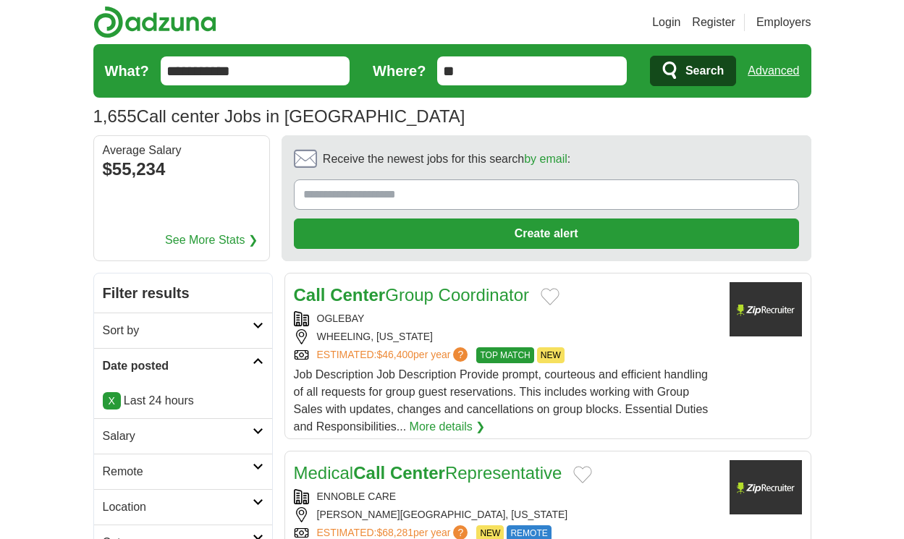
scroll to position [2198, 0]
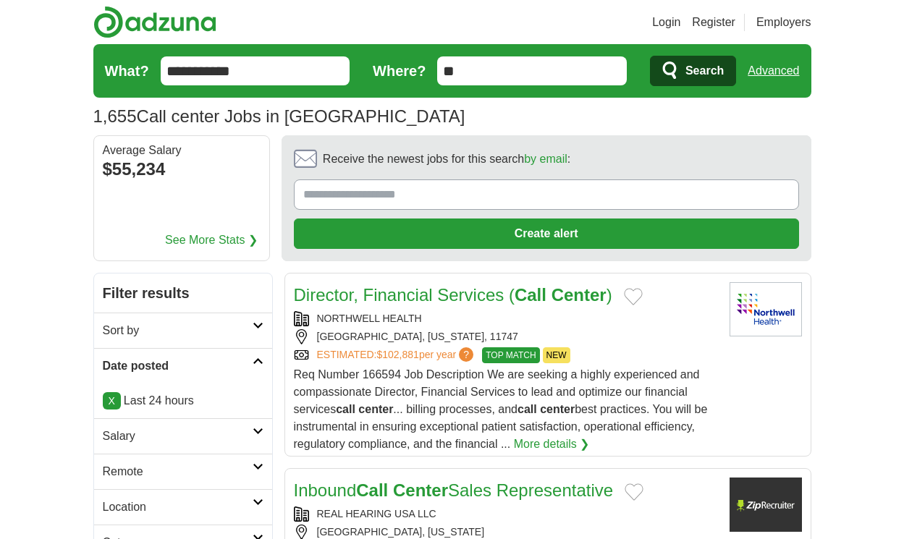
scroll to position [2198, 0]
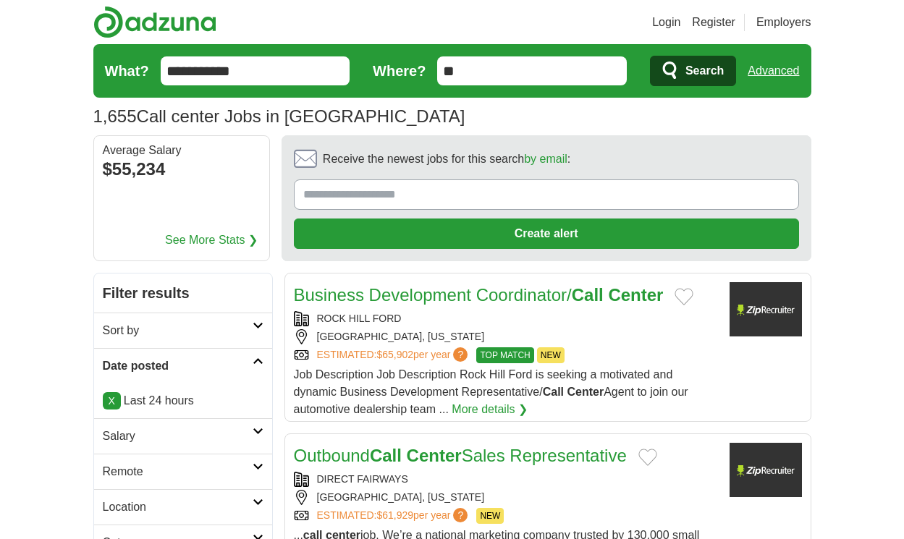
scroll to position [2250, 0]
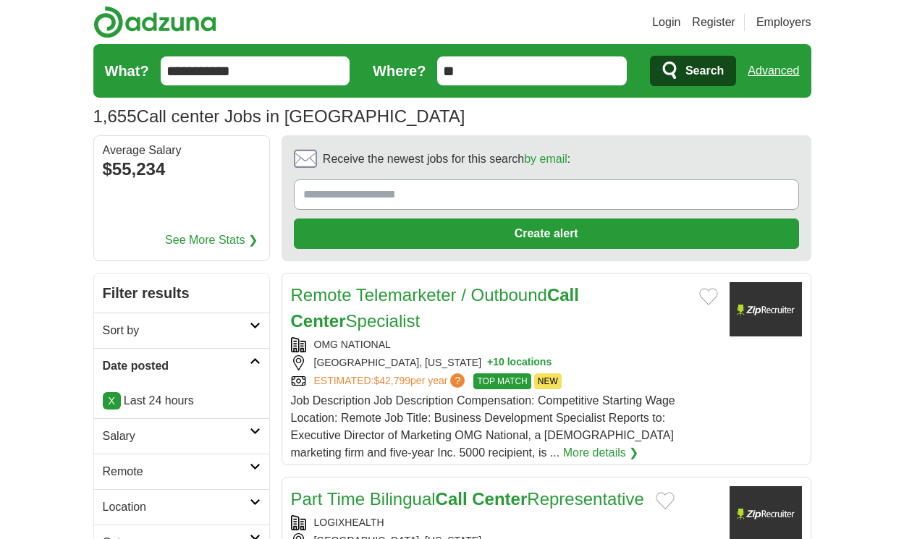
scroll to position [2484, 0]
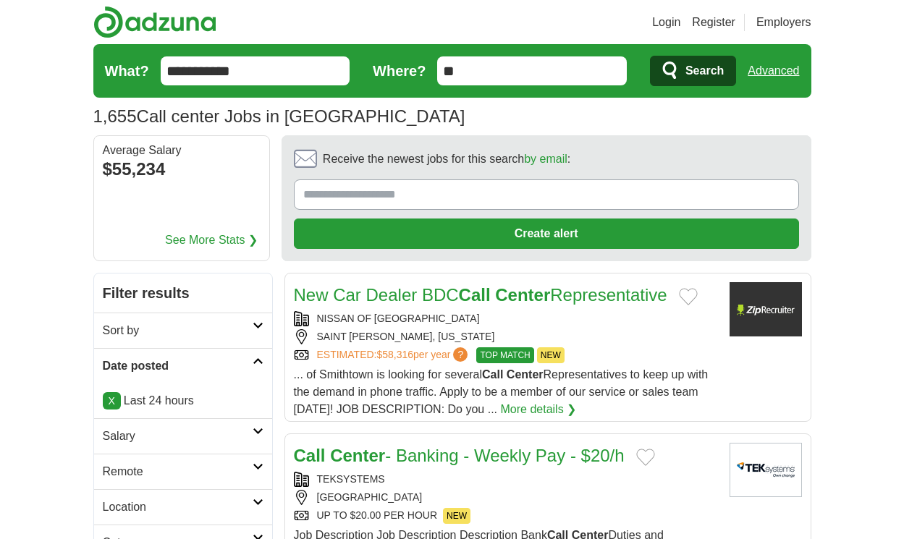
scroll to position [2415, 0]
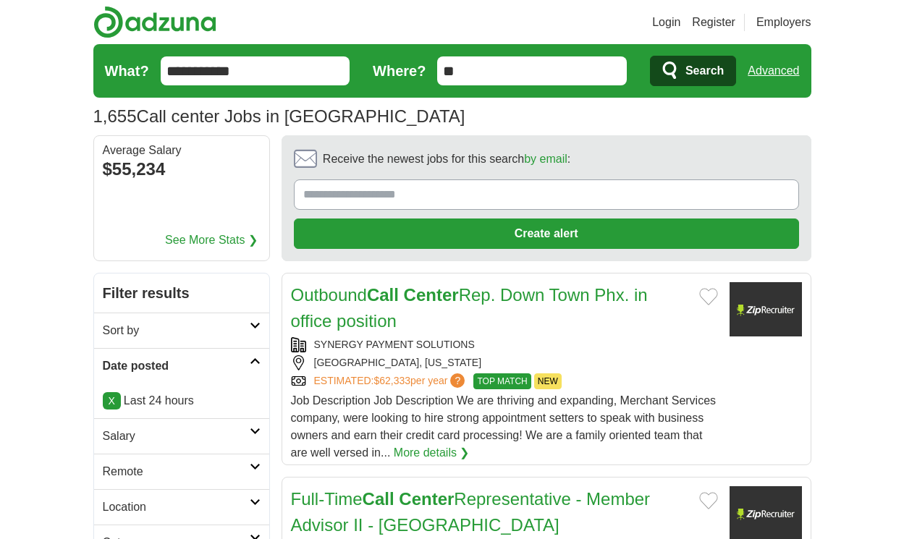
scroll to position [2311, 0]
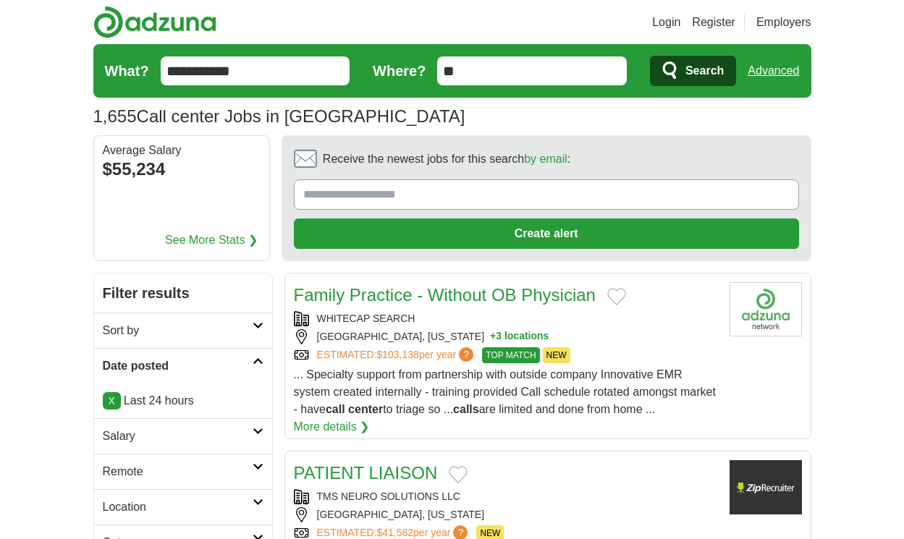
scroll to position [2111, 0]
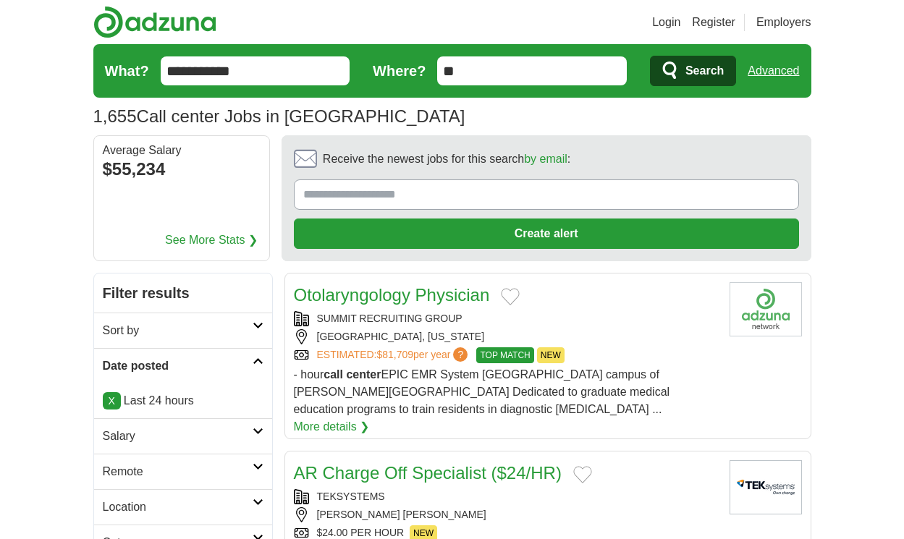
scroll to position [2080, 0]
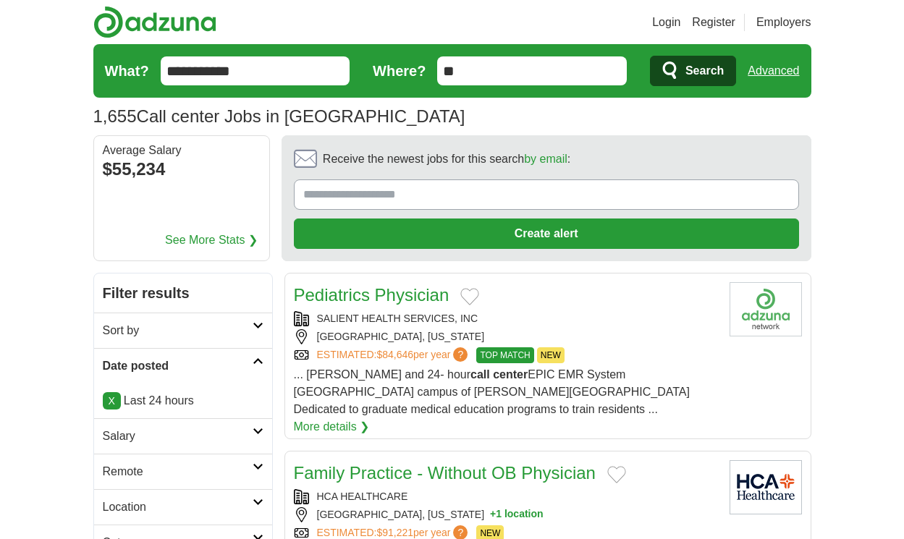
scroll to position [2080, 0]
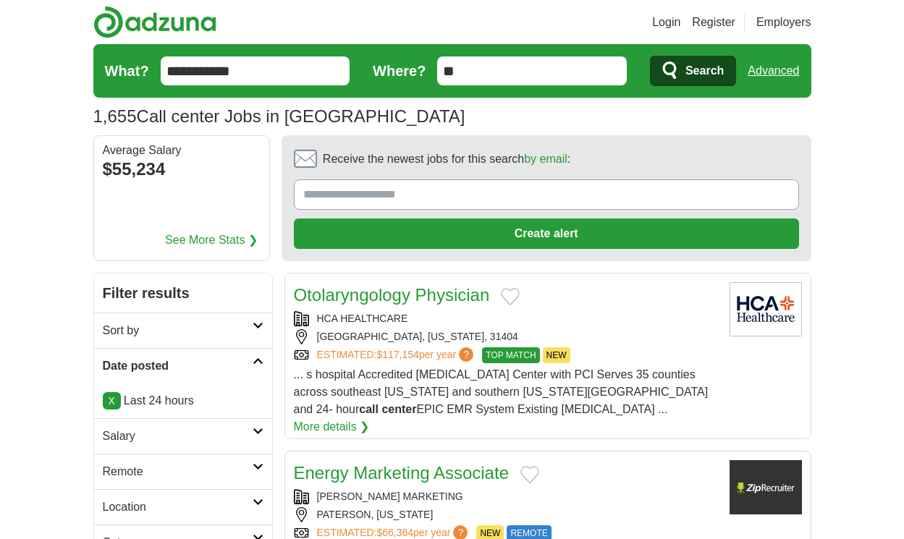
scroll to position [2124, 0]
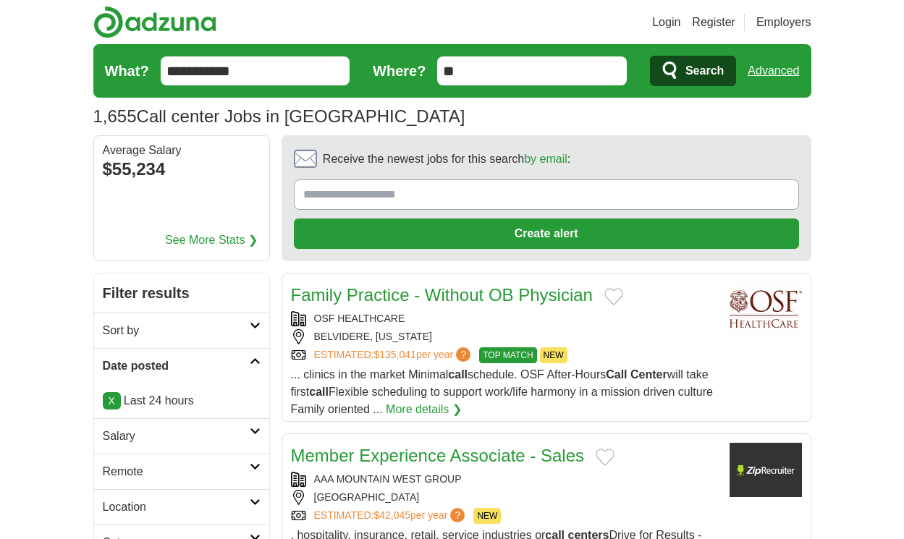
scroll to position [2141, 0]
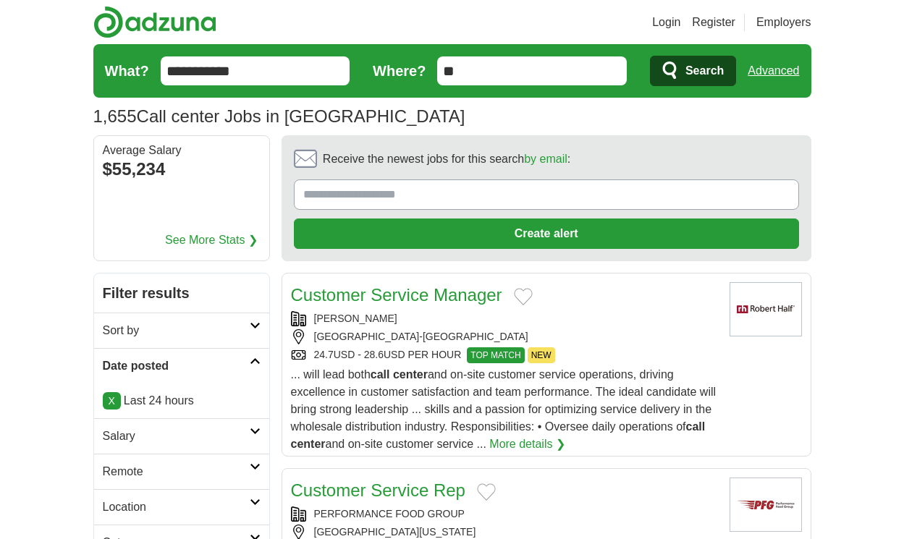
scroll to position [2228, 0]
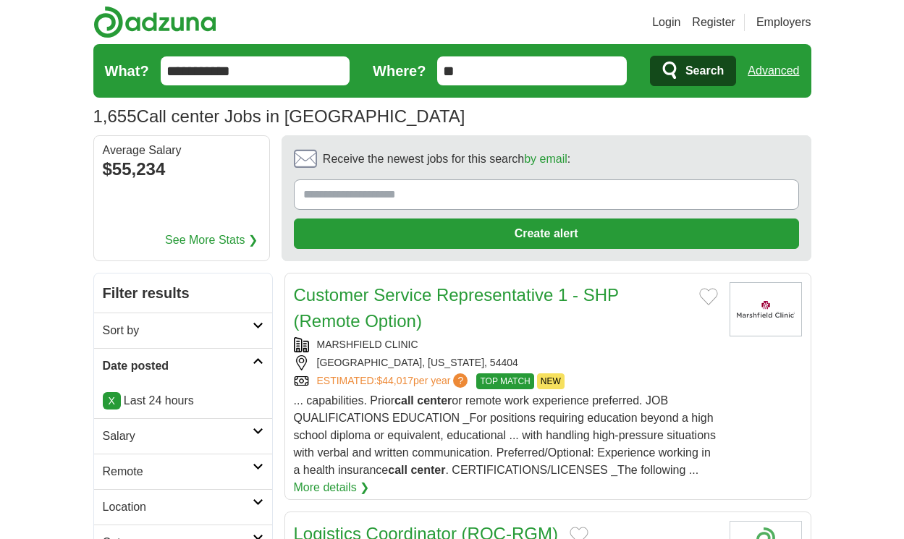
scroll to position [2276, 0]
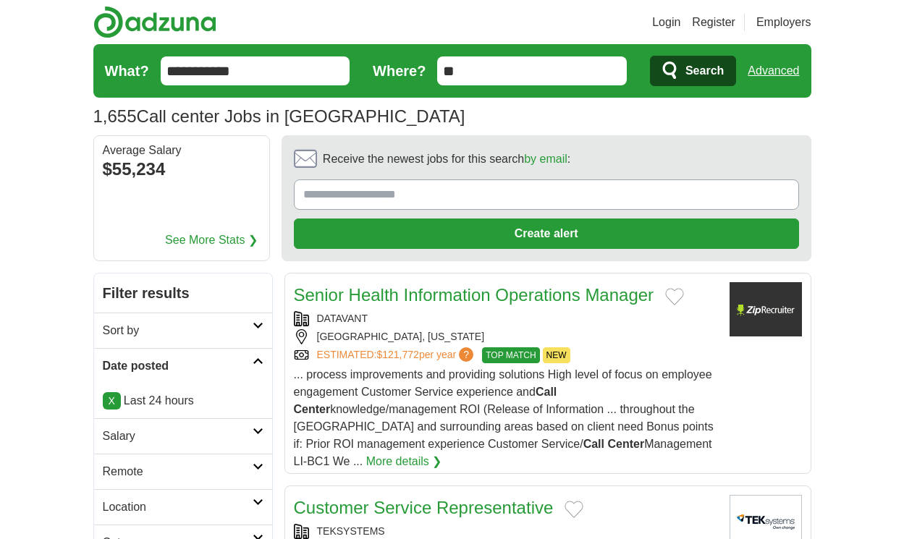
scroll to position [2224, 0]
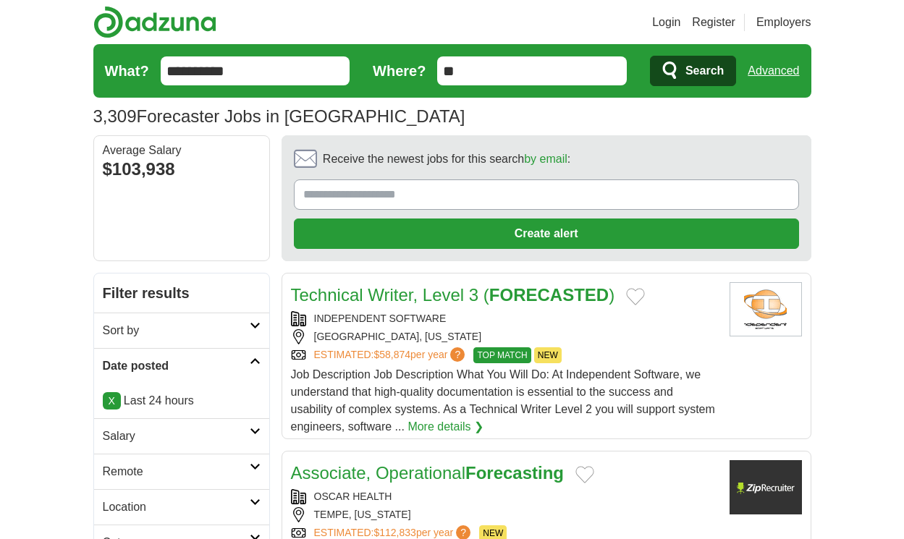
scroll to position [2302, 0]
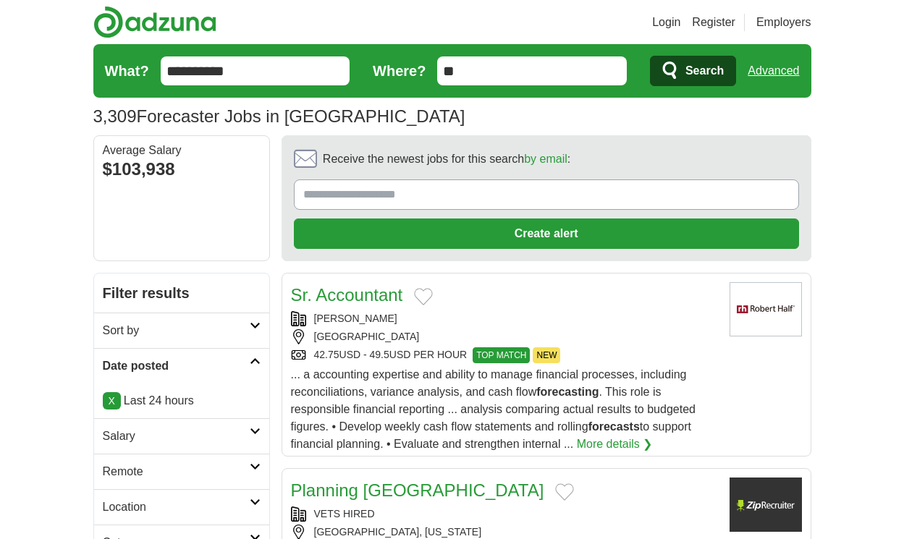
scroll to position [2189, 0]
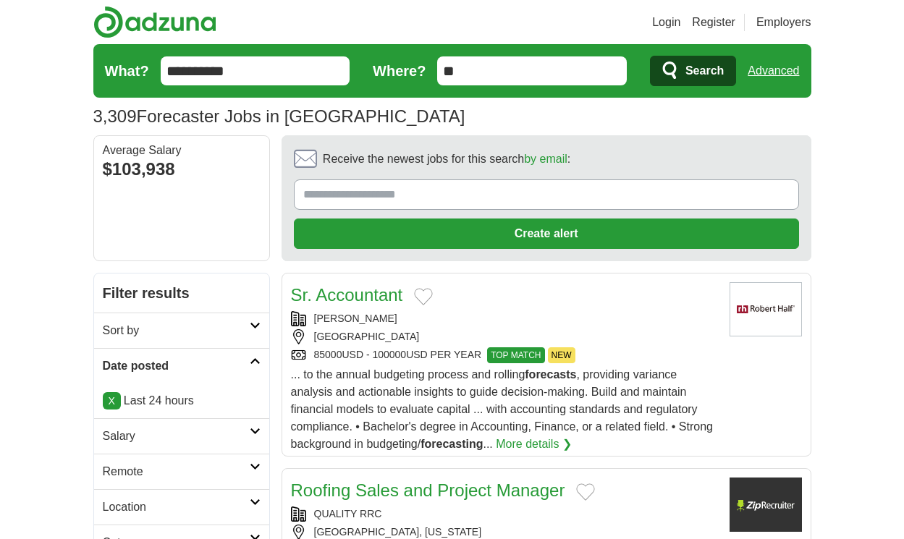
scroll to position [2241, 0]
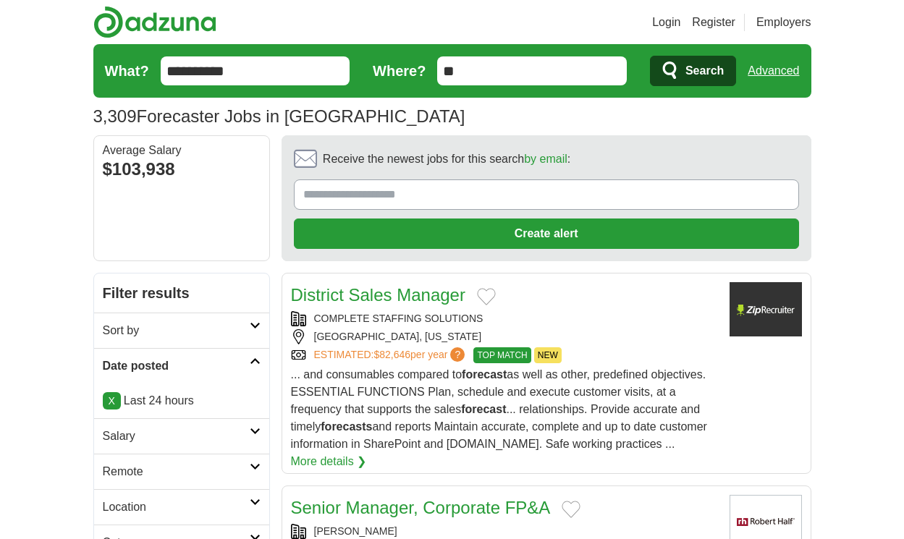
scroll to position [2146, 0]
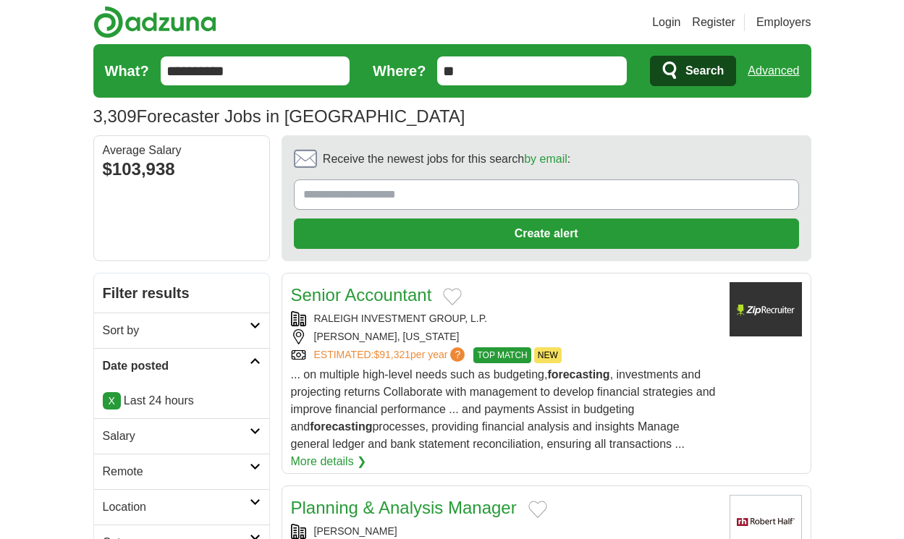
scroll to position [2224, 0]
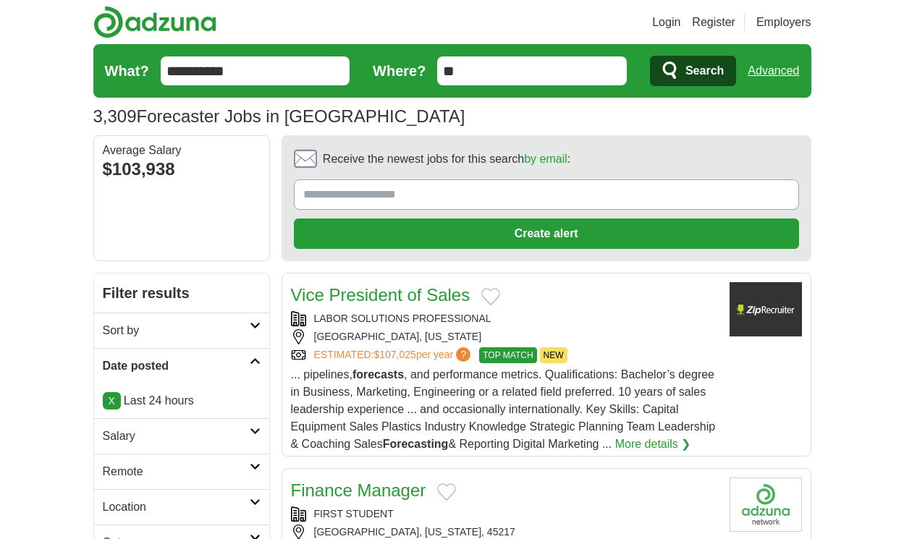
scroll to position [2172, 0]
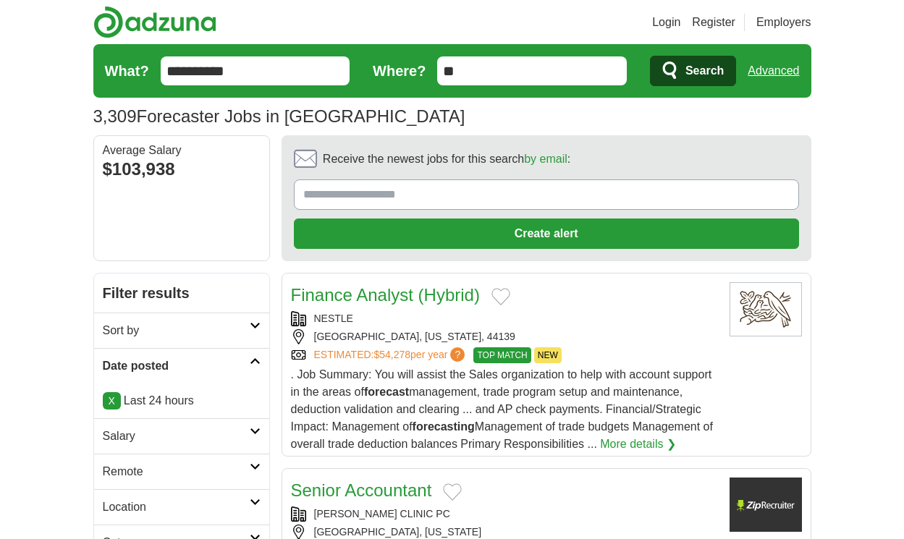
scroll to position [2198, 0]
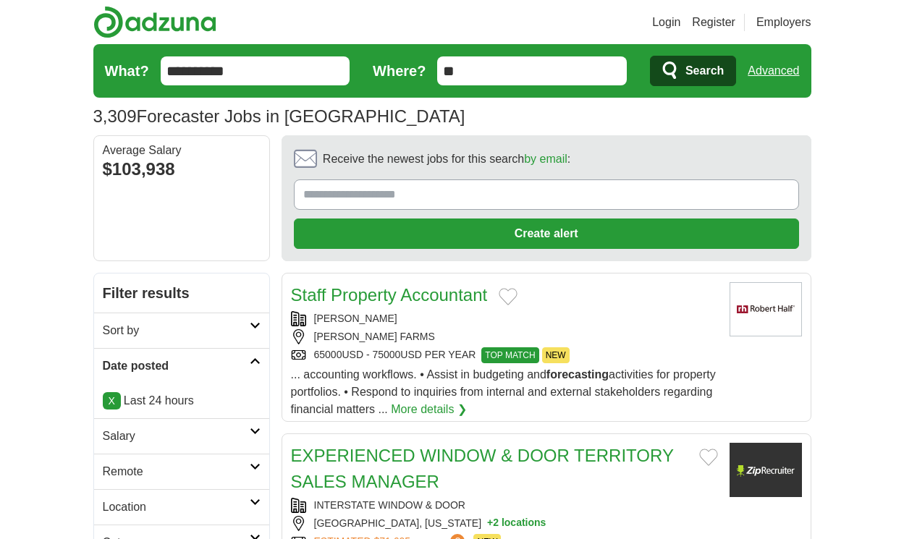
scroll to position [2111, 0]
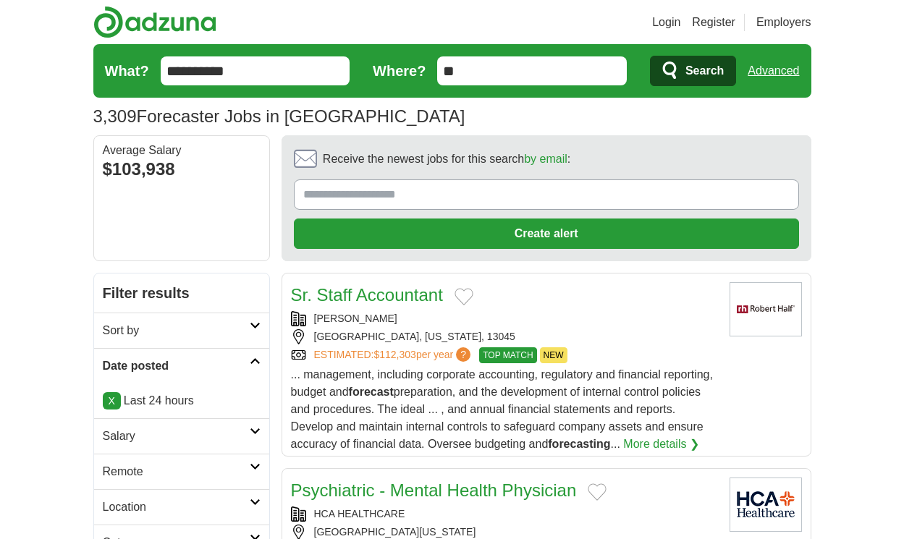
scroll to position [2172, 0]
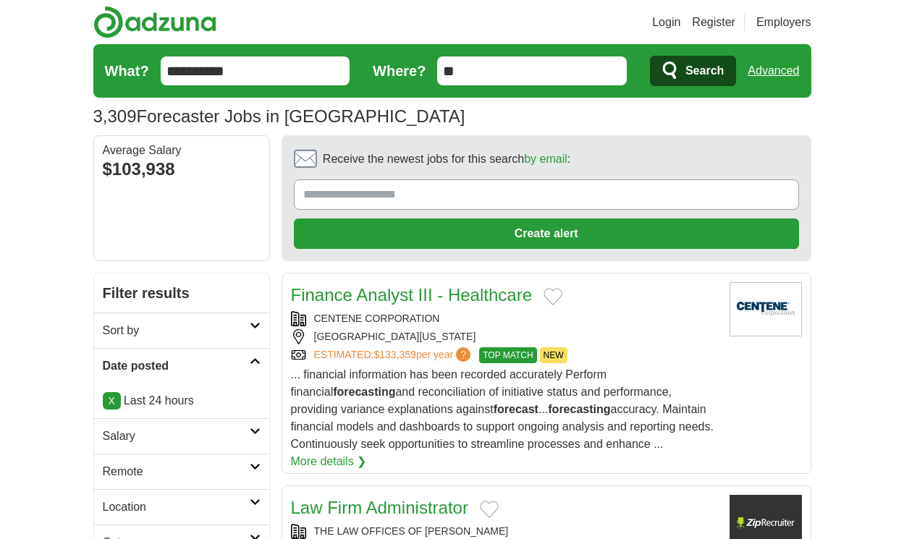
scroll to position [2302, 0]
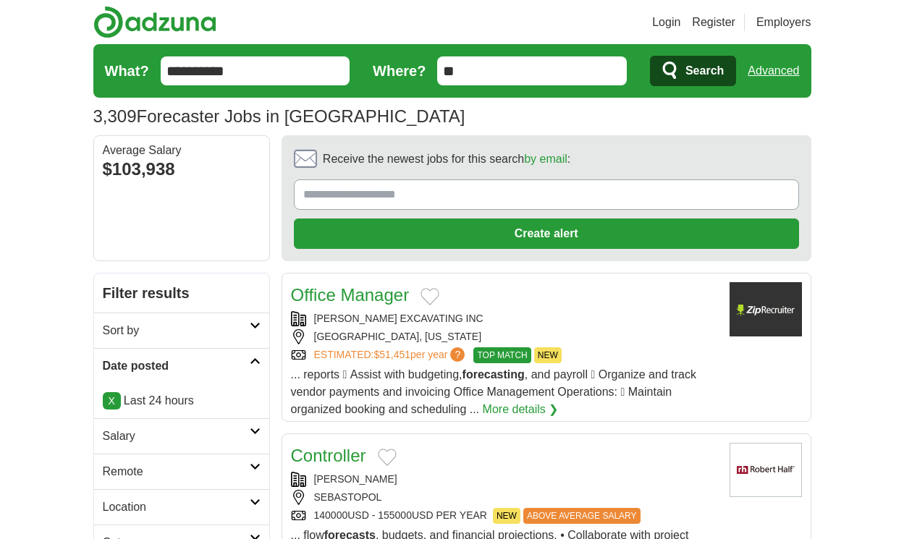
scroll to position [2232, 0]
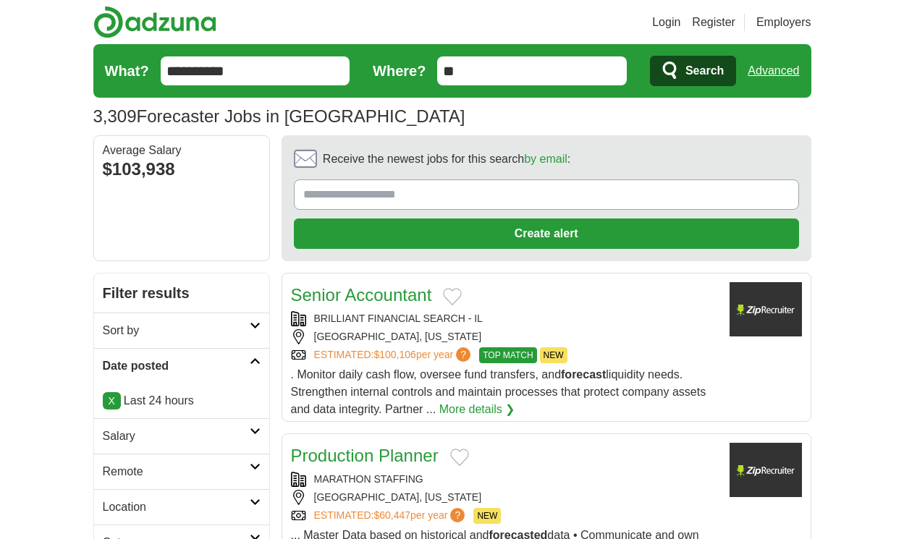
scroll to position [2093, 0]
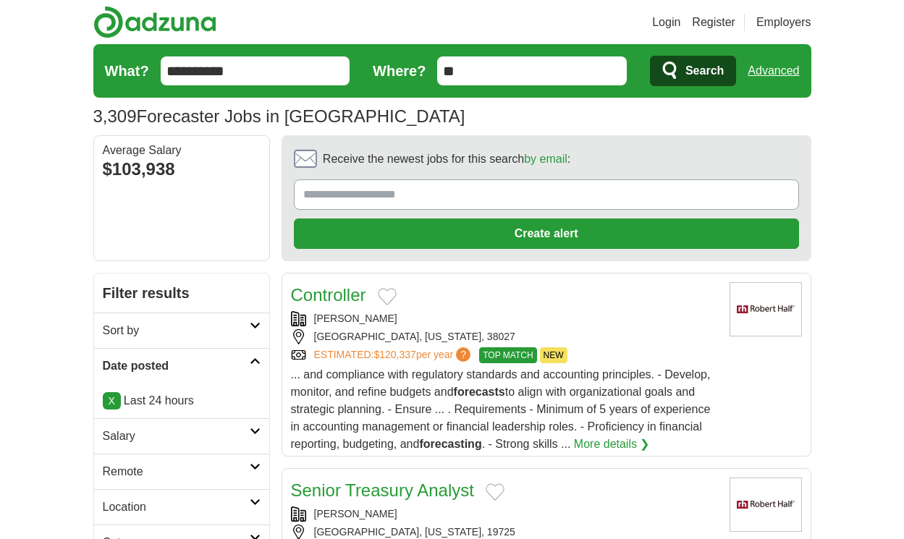
scroll to position [2280, 0]
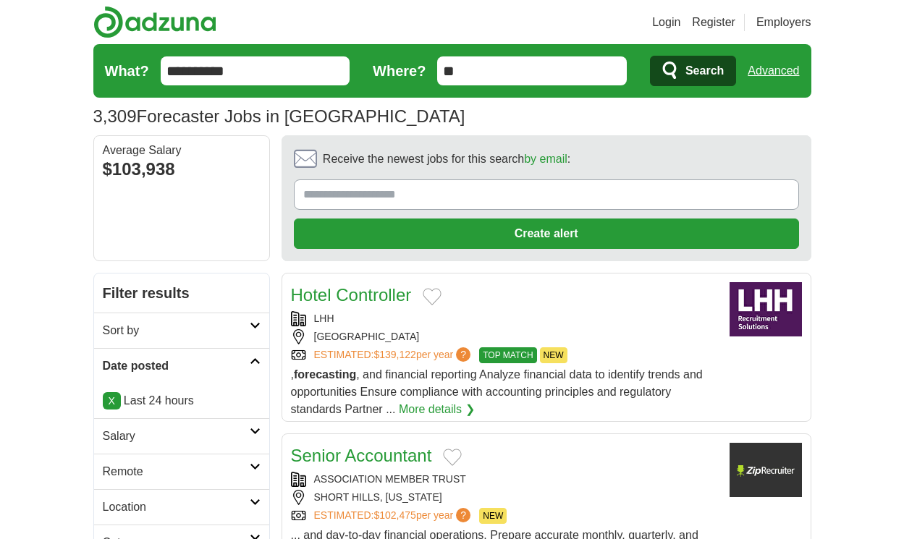
scroll to position [2072, 0]
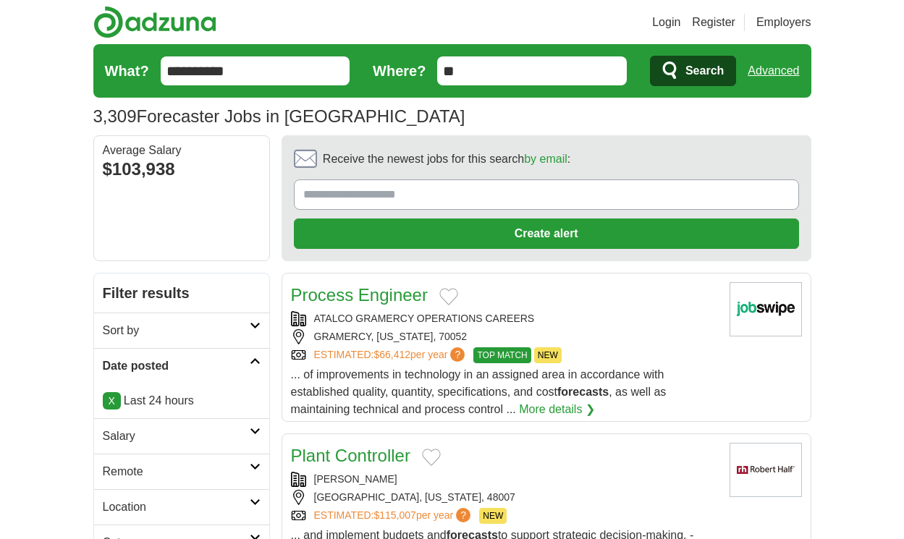
scroll to position [2089, 0]
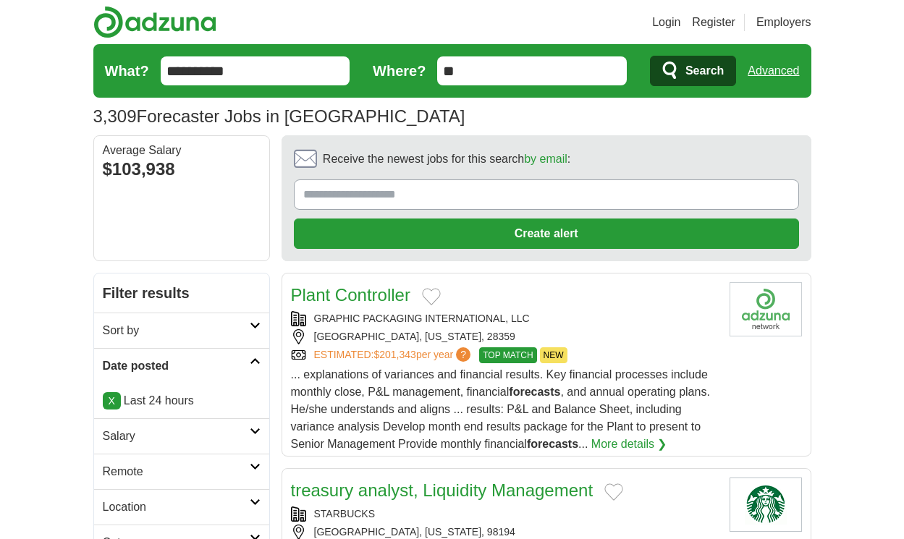
scroll to position [2272, 0]
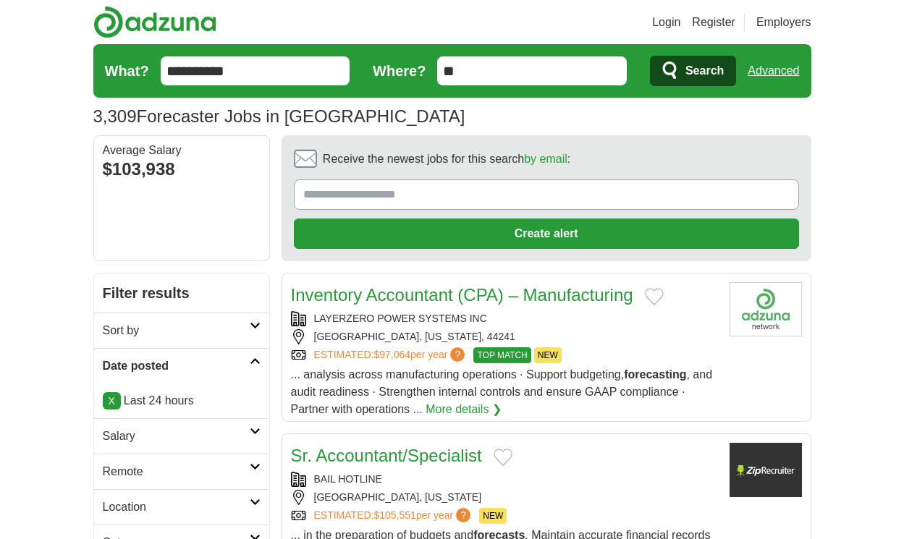
scroll to position [2107, 0]
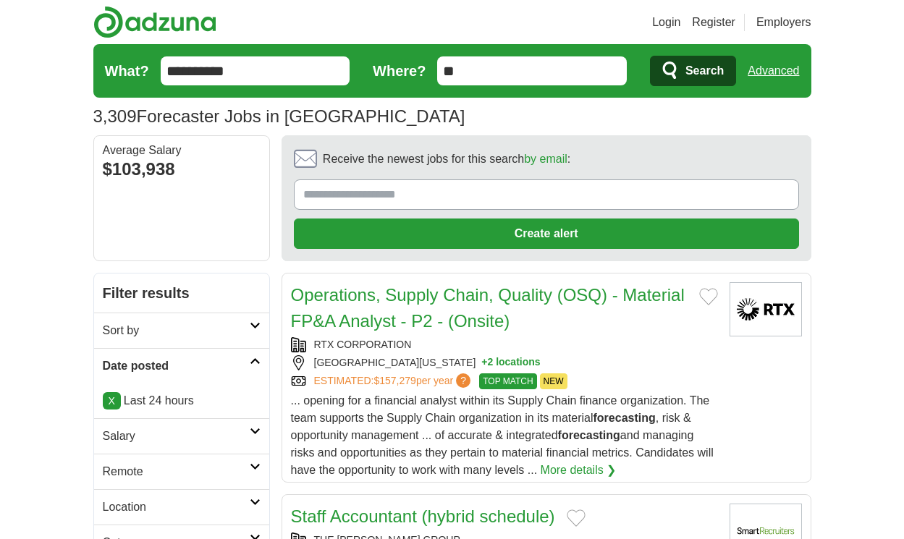
scroll to position [2146, 0]
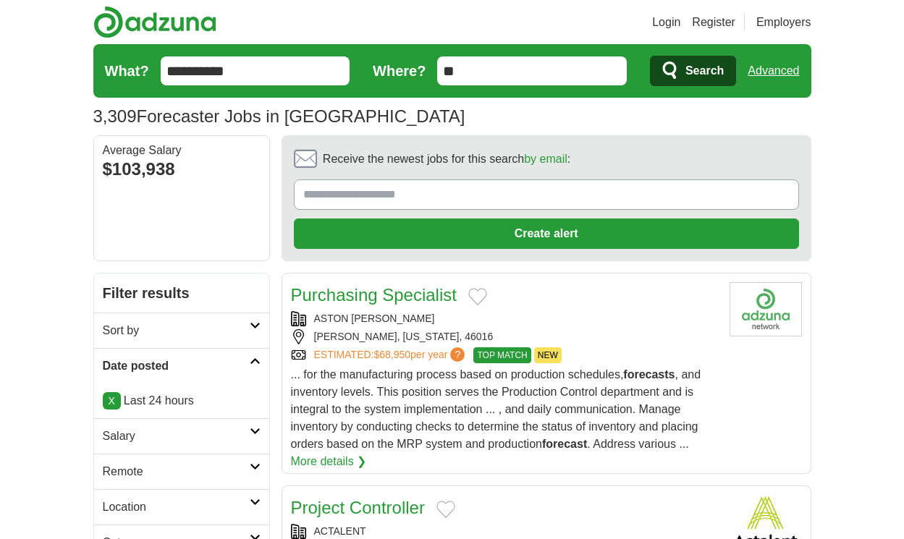
scroll to position [2371, 0]
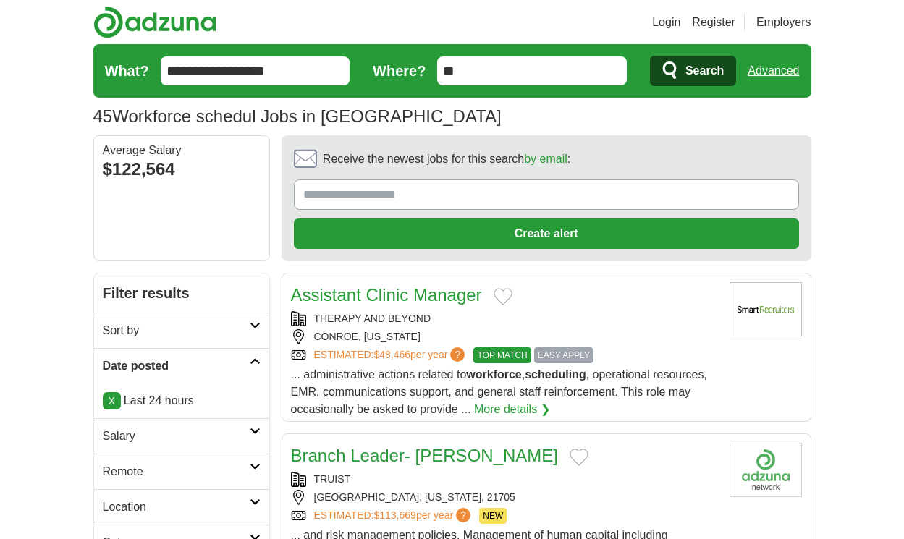
scroll to position [2033, 0]
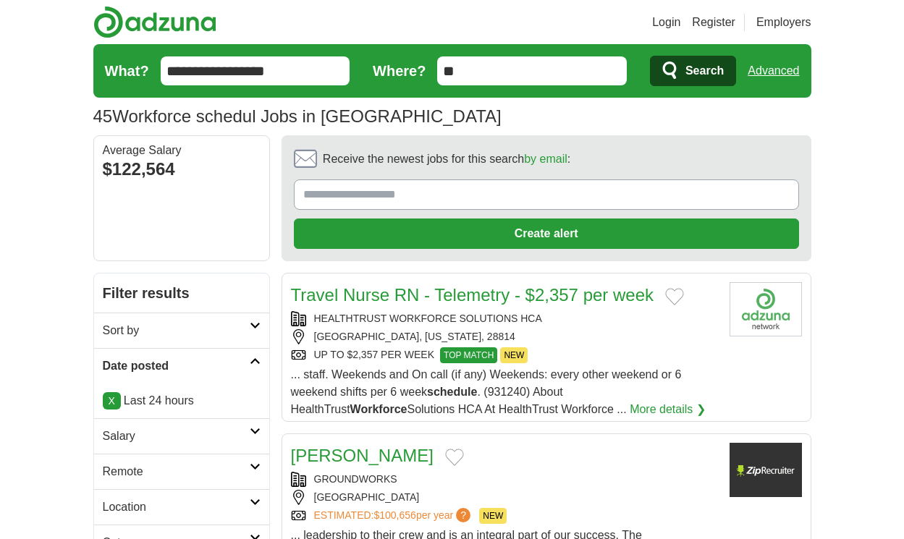
scroll to position [2093, 0]
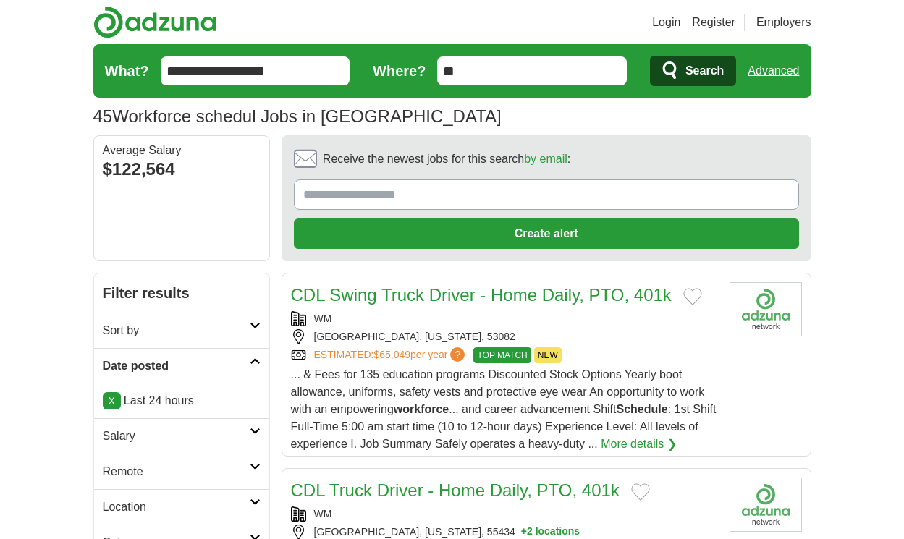
scroll to position [2206, 0]
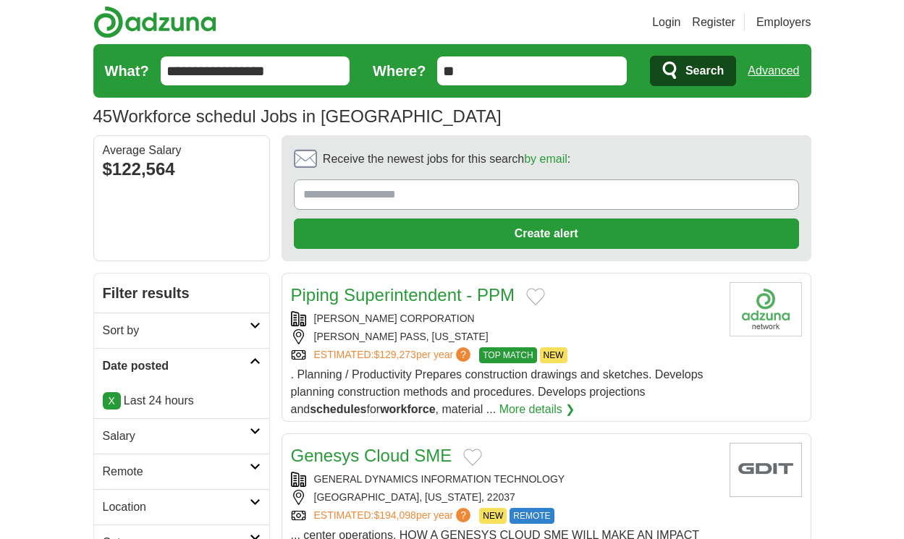
scroll to position [1981, 0]
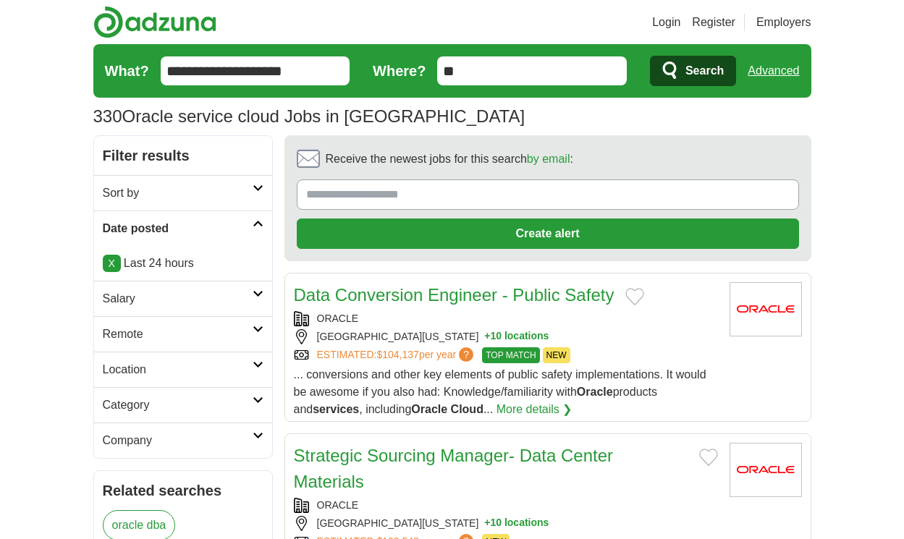
scroll to position [1981, 0]
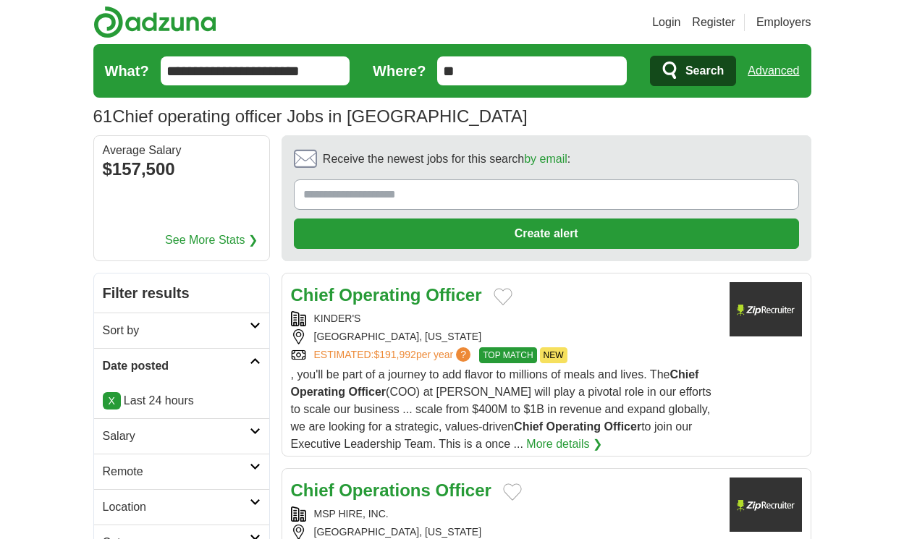
scroll to position [2154, 0]
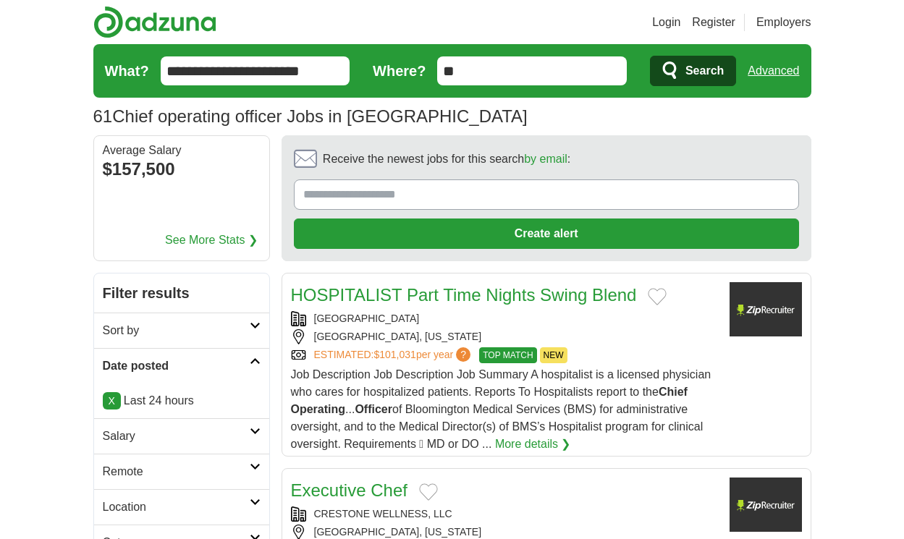
scroll to position [2154, 0]
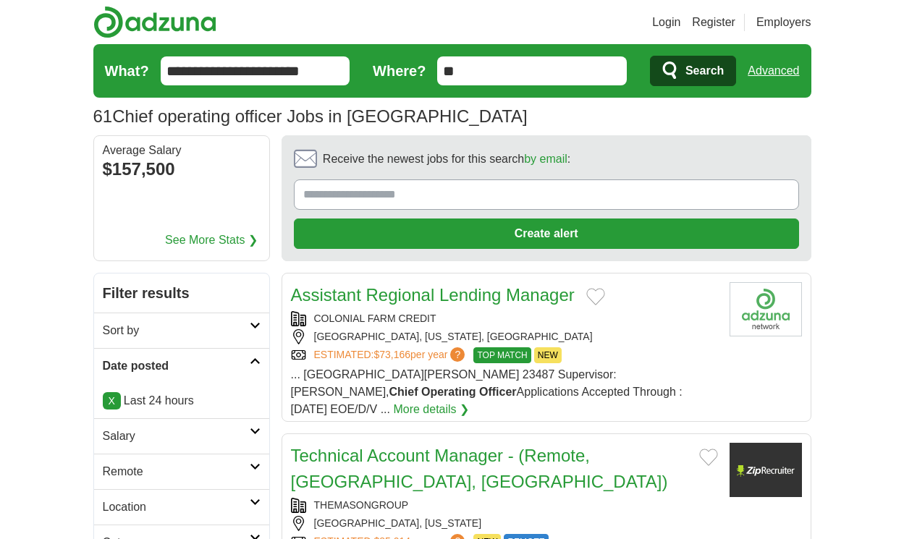
scroll to position [2059, 0]
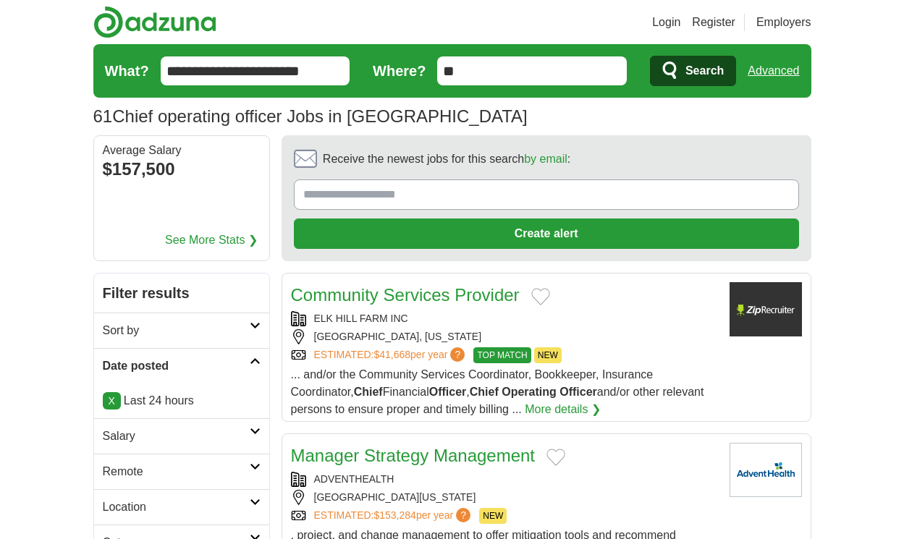
scroll to position [1981, 0]
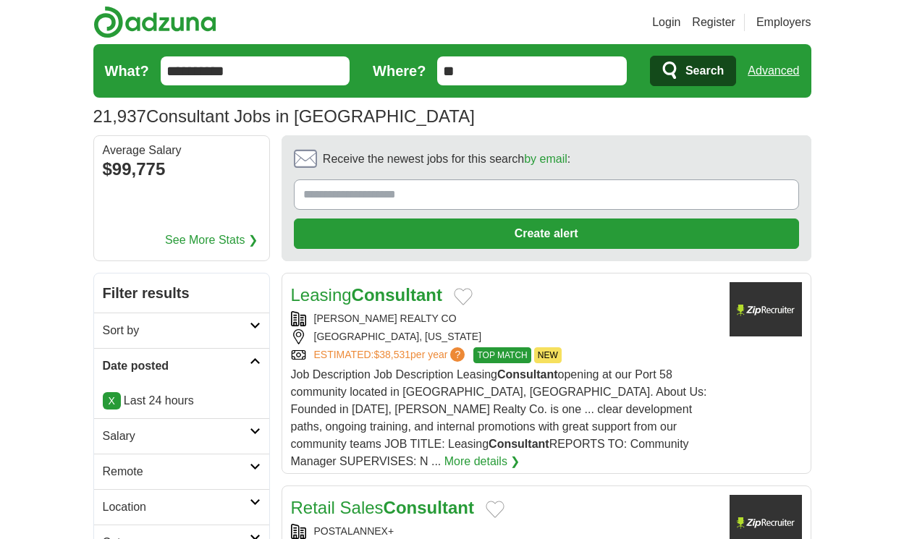
scroll to position [2120, 0]
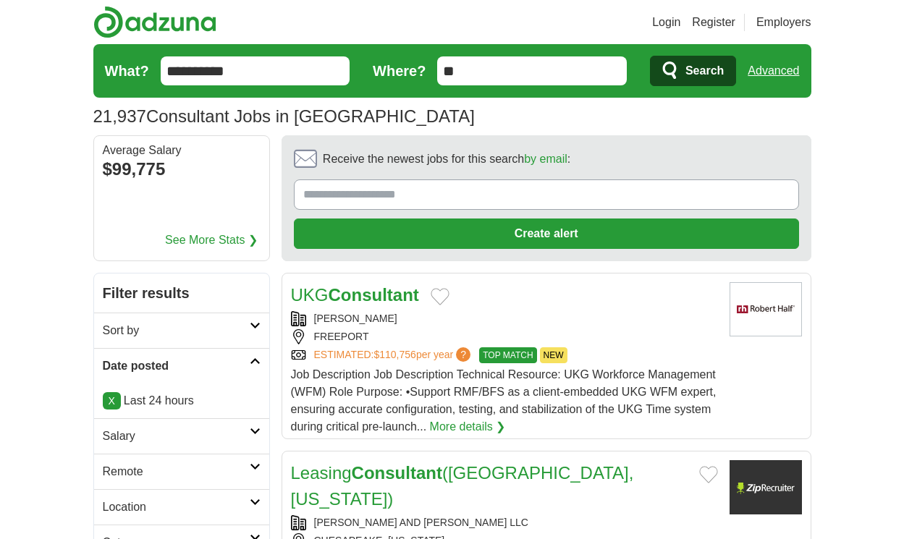
scroll to position [2172, 0]
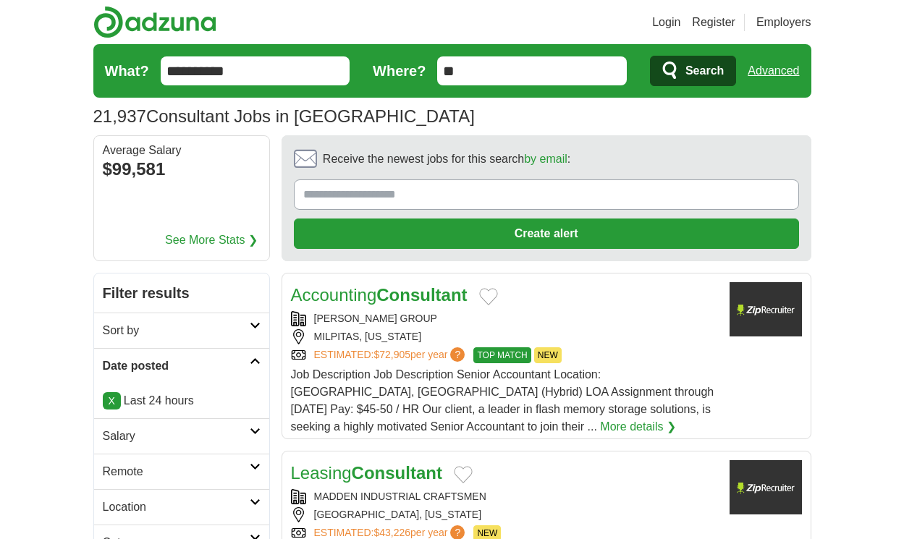
scroll to position [2146, 0]
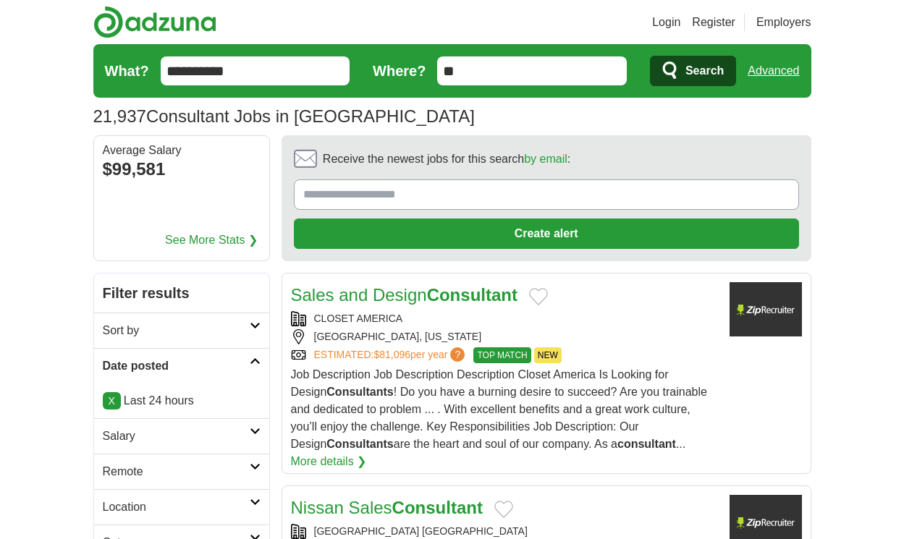
scroll to position [2293, 0]
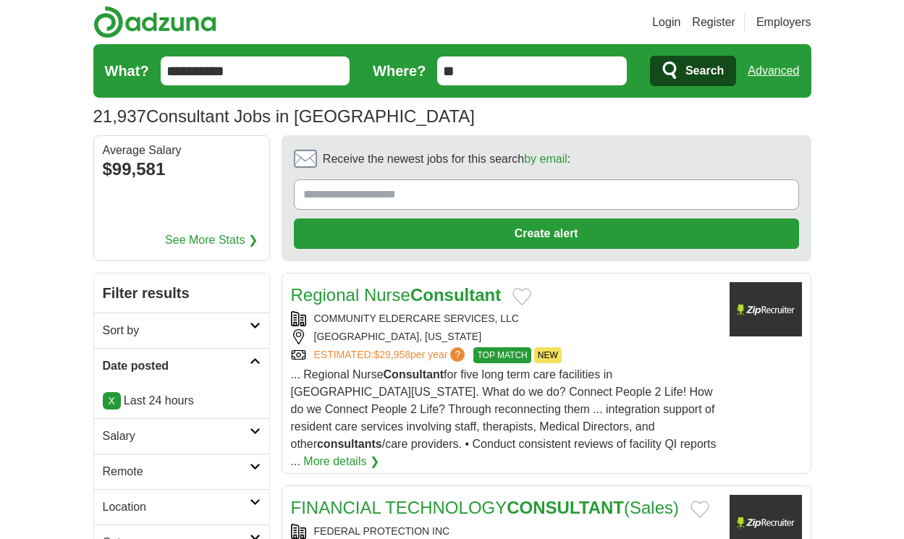
scroll to position [2267, 0]
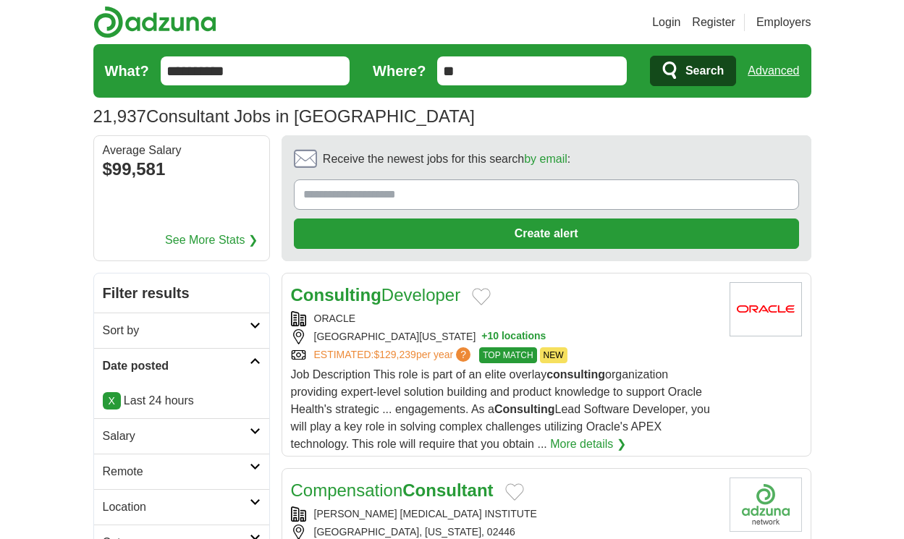
scroll to position [2285, 0]
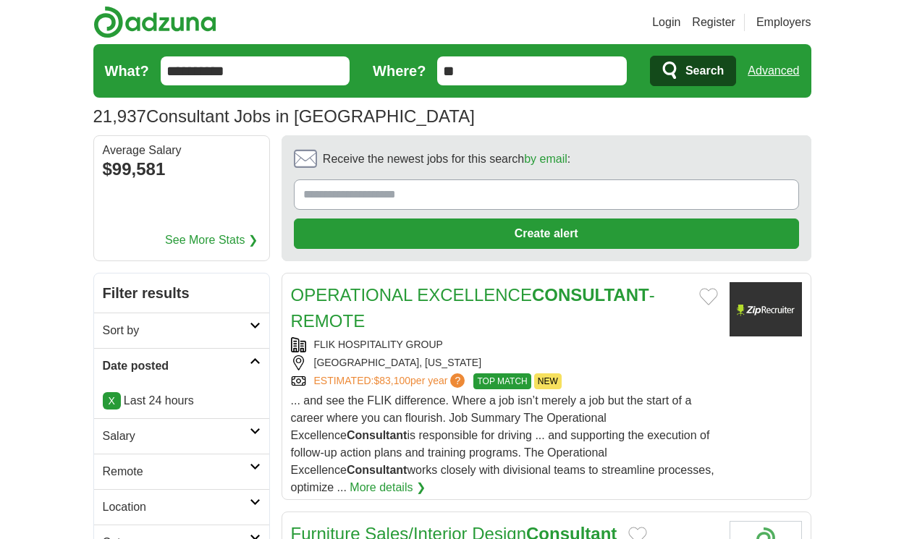
scroll to position [2389, 0]
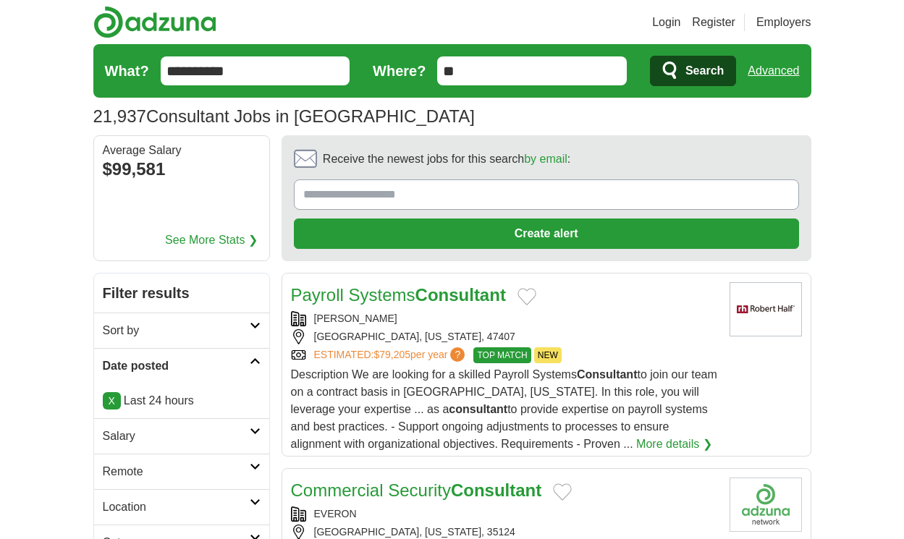
scroll to position [2293, 0]
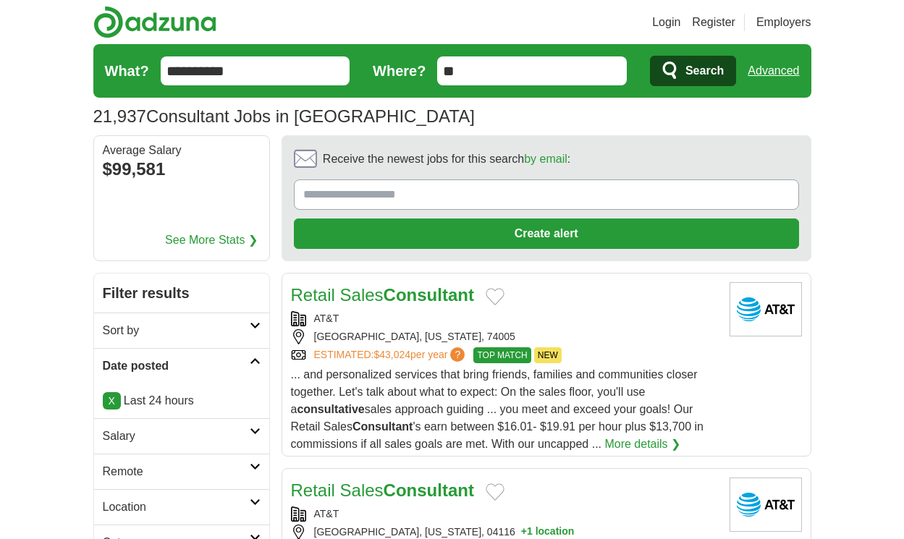
scroll to position [2137, 0]
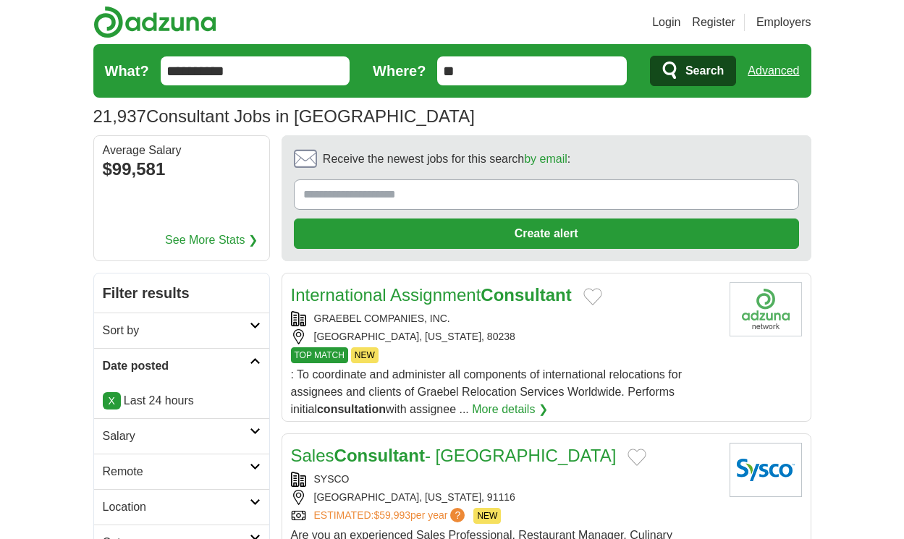
scroll to position [2172, 0]
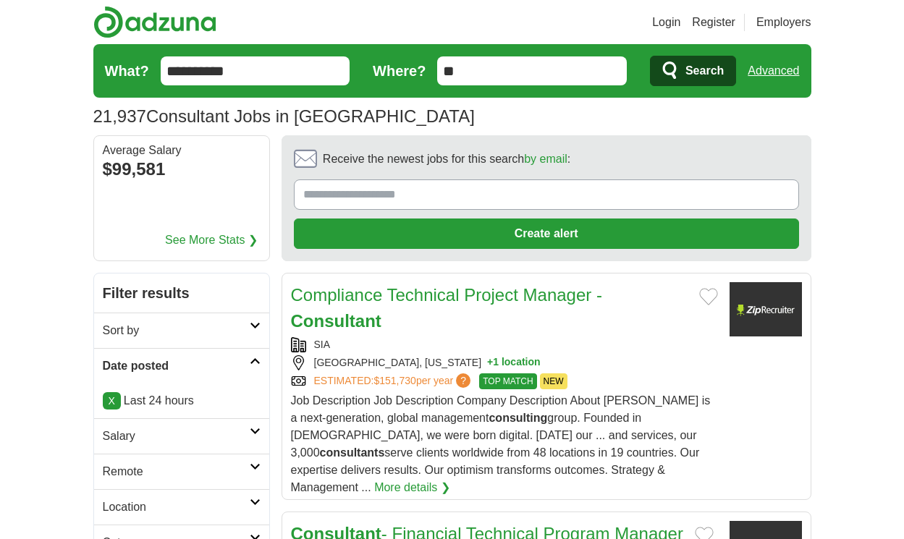
scroll to position [2267, 0]
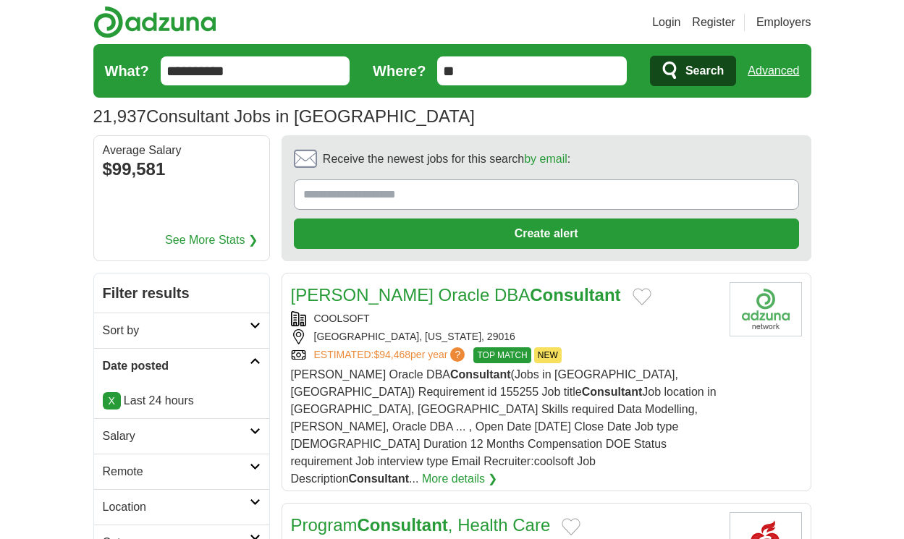
scroll to position [2285, 0]
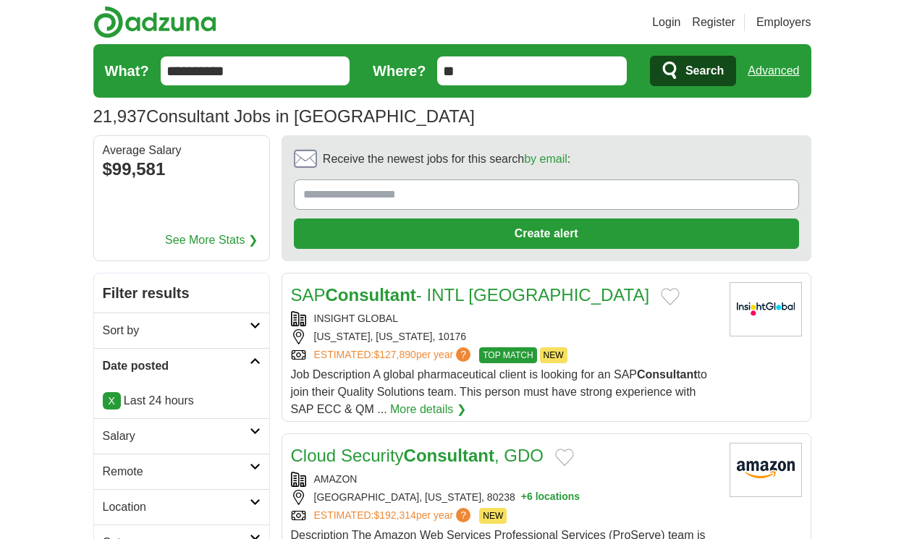
scroll to position [2141, 0]
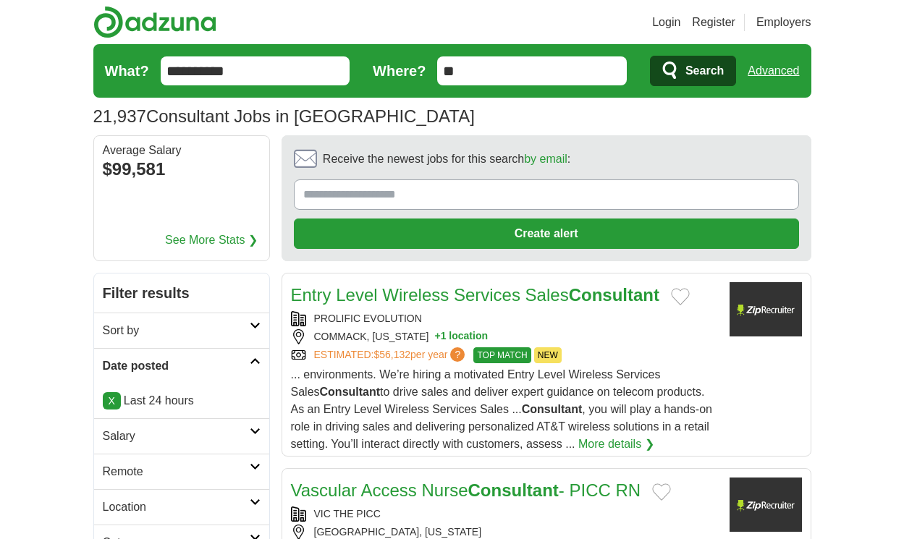
scroll to position [2176, 0]
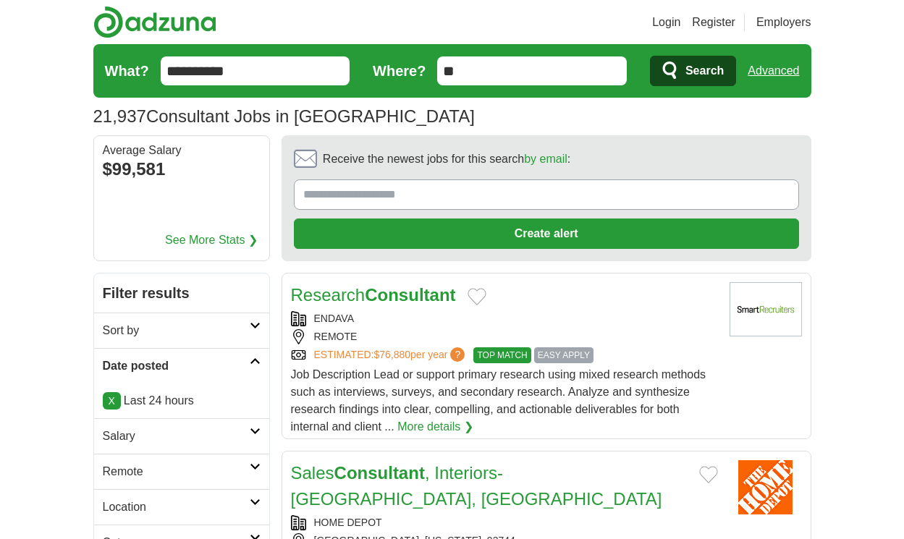
scroll to position [2332, 0]
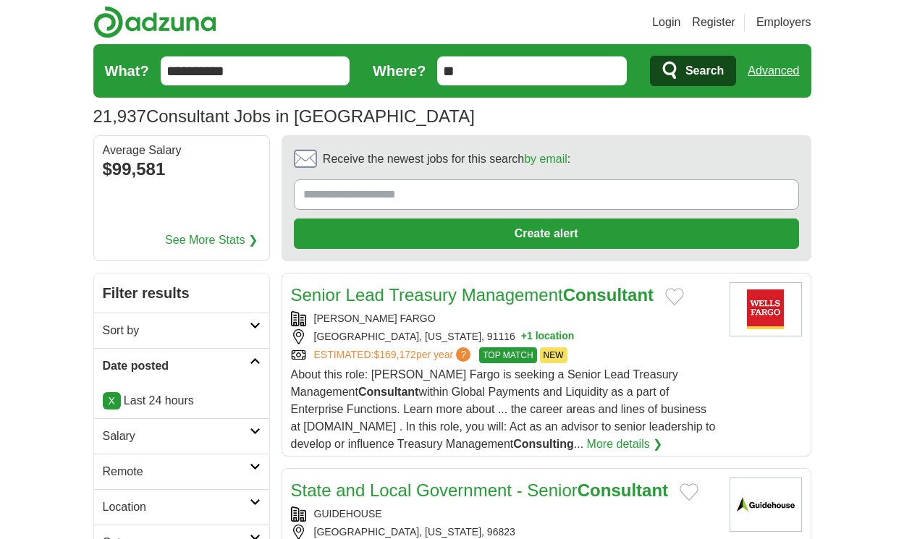
scroll to position [2324, 0]
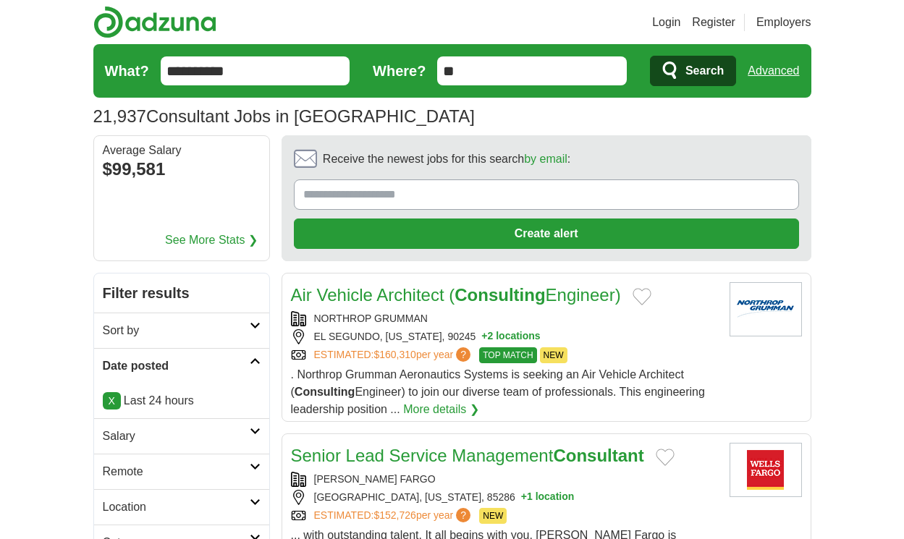
scroll to position [2211, 0]
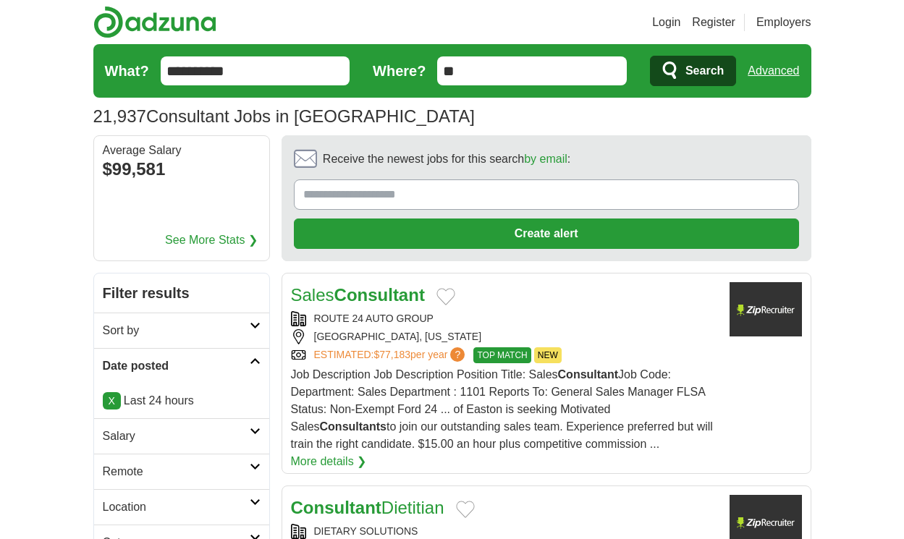
scroll to position [2293, 0]
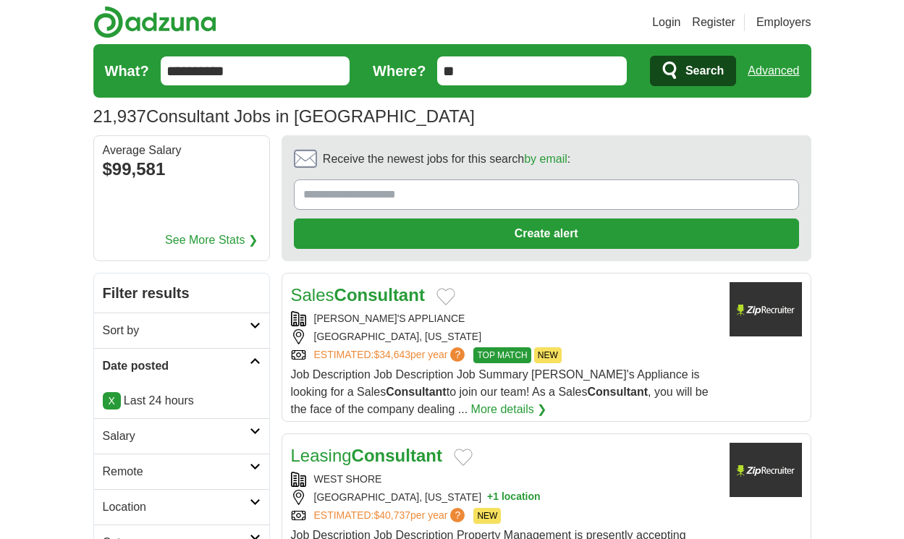
scroll to position [2224, 0]
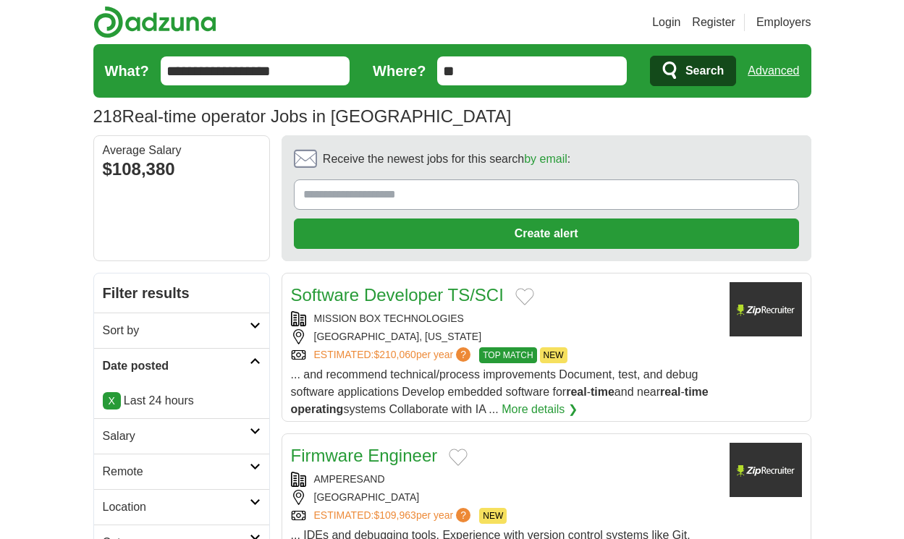
scroll to position [2172, 0]
